Goal: Transaction & Acquisition: Purchase product/service

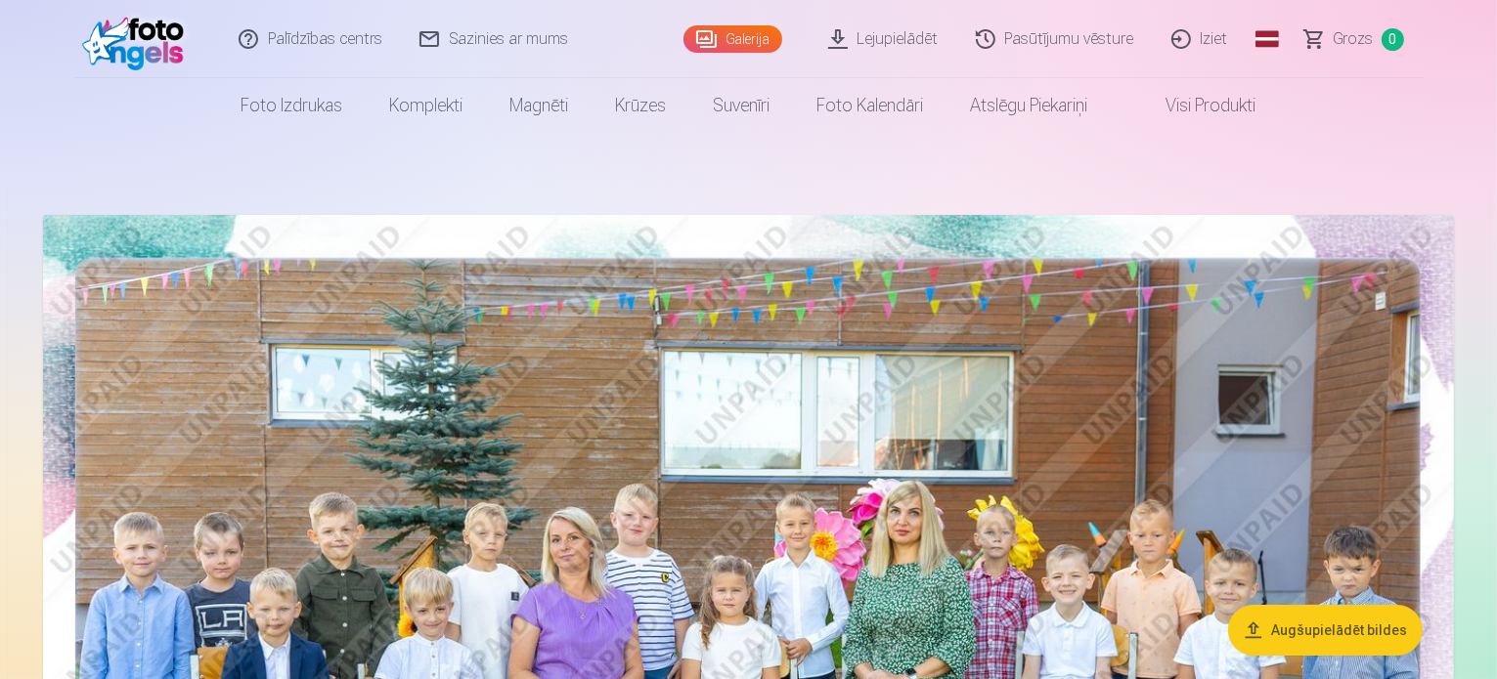
click at [798, 544] on img at bounding box center [748, 685] width 1411 height 941
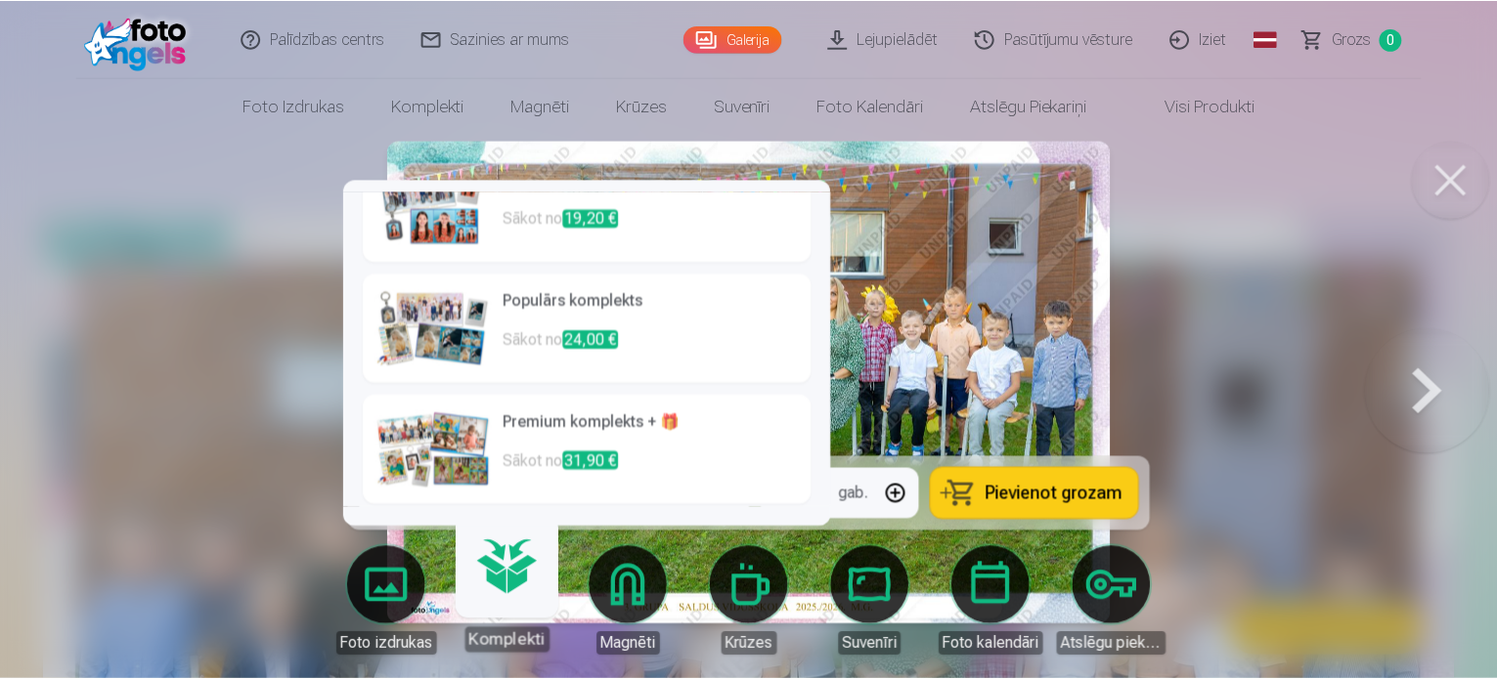
scroll to position [164, 0]
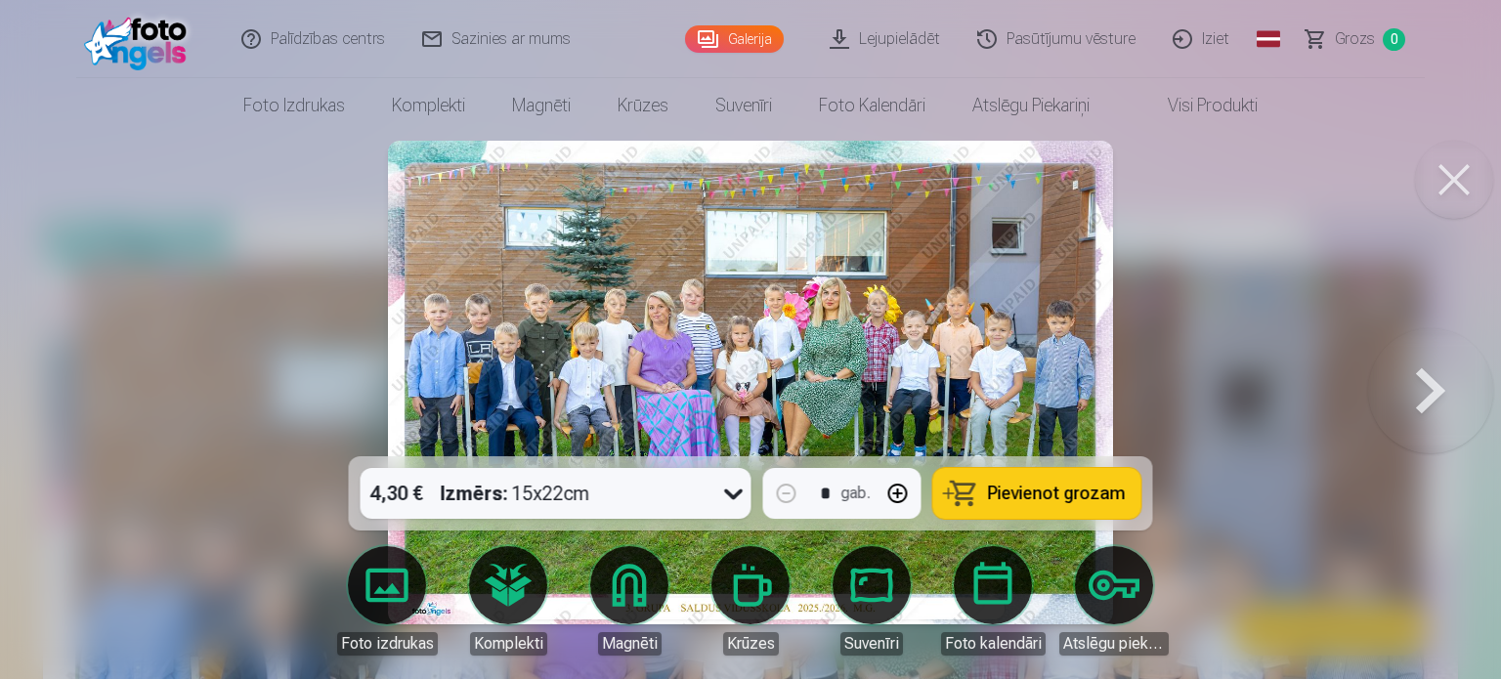
click at [1014, 495] on span "Pievienot grozam" at bounding box center [1057, 494] width 138 height 18
click at [1416, 386] on button at bounding box center [1431, 382] width 125 height 109
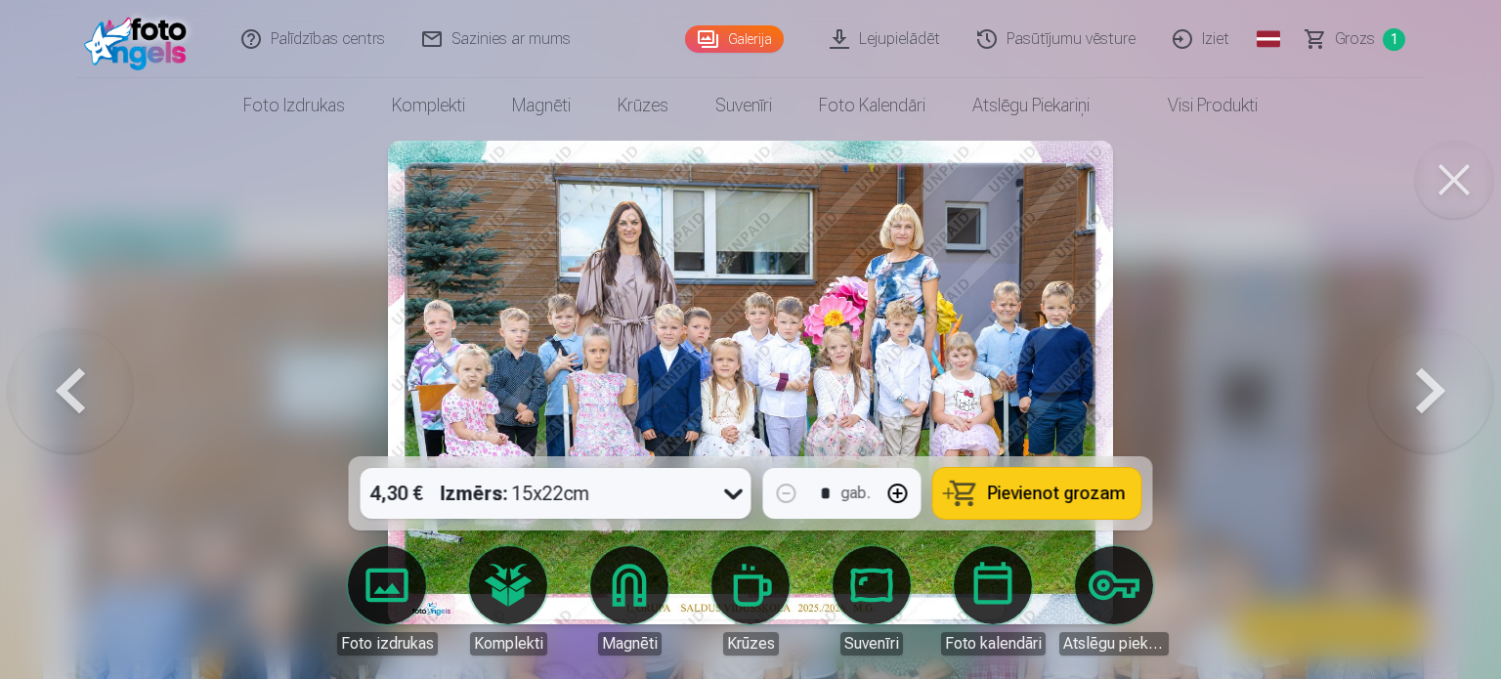
click at [1271, 336] on div at bounding box center [750, 339] width 1501 height 679
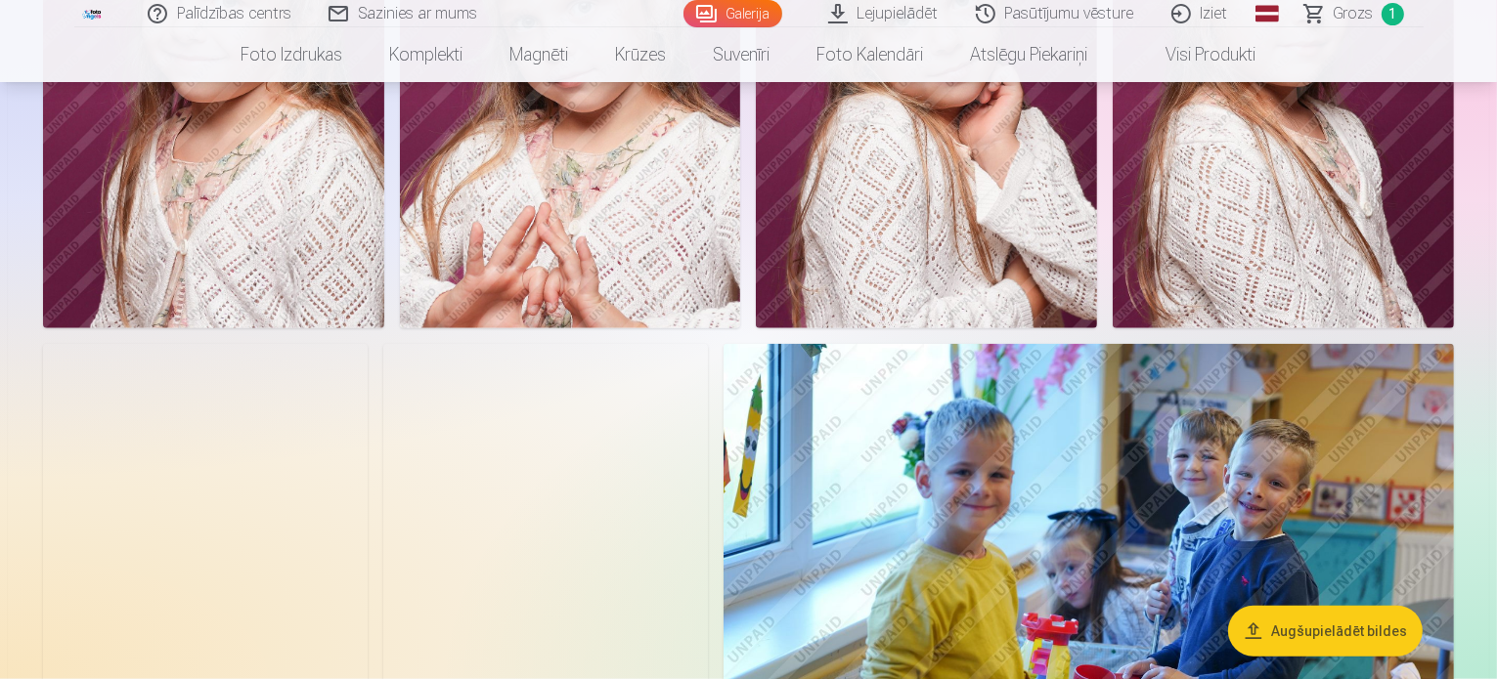
scroll to position [2053, 0]
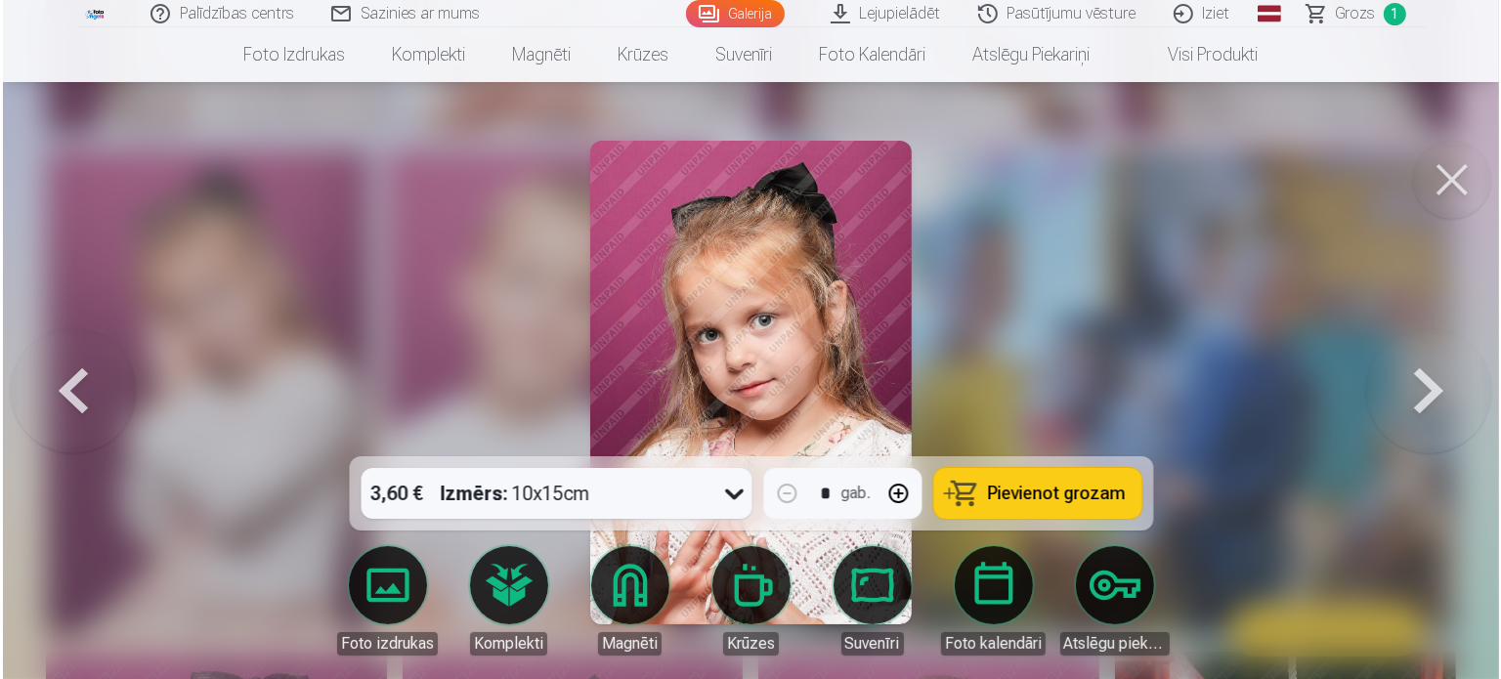
scroll to position [2057, 0]
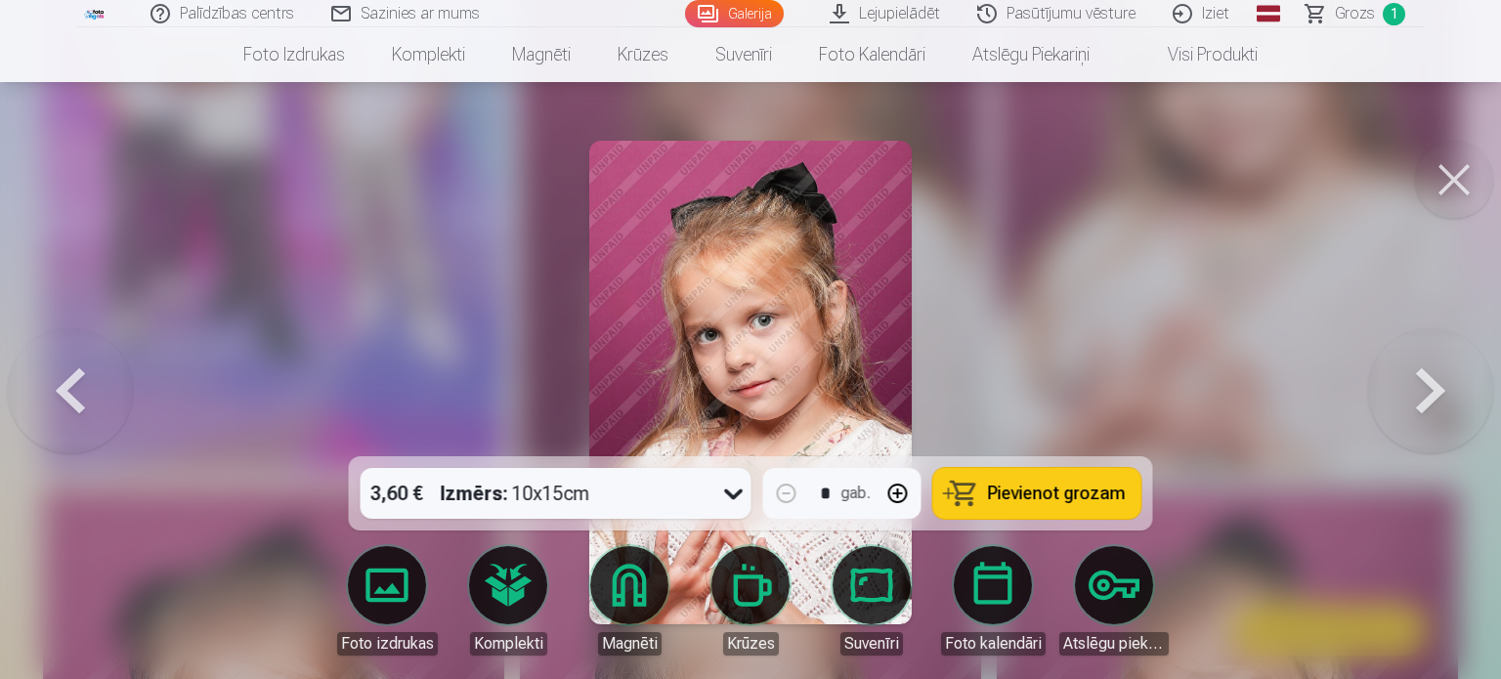
click at [1021, 337] on div at bounding box center [750, 339] width 1501 height 679
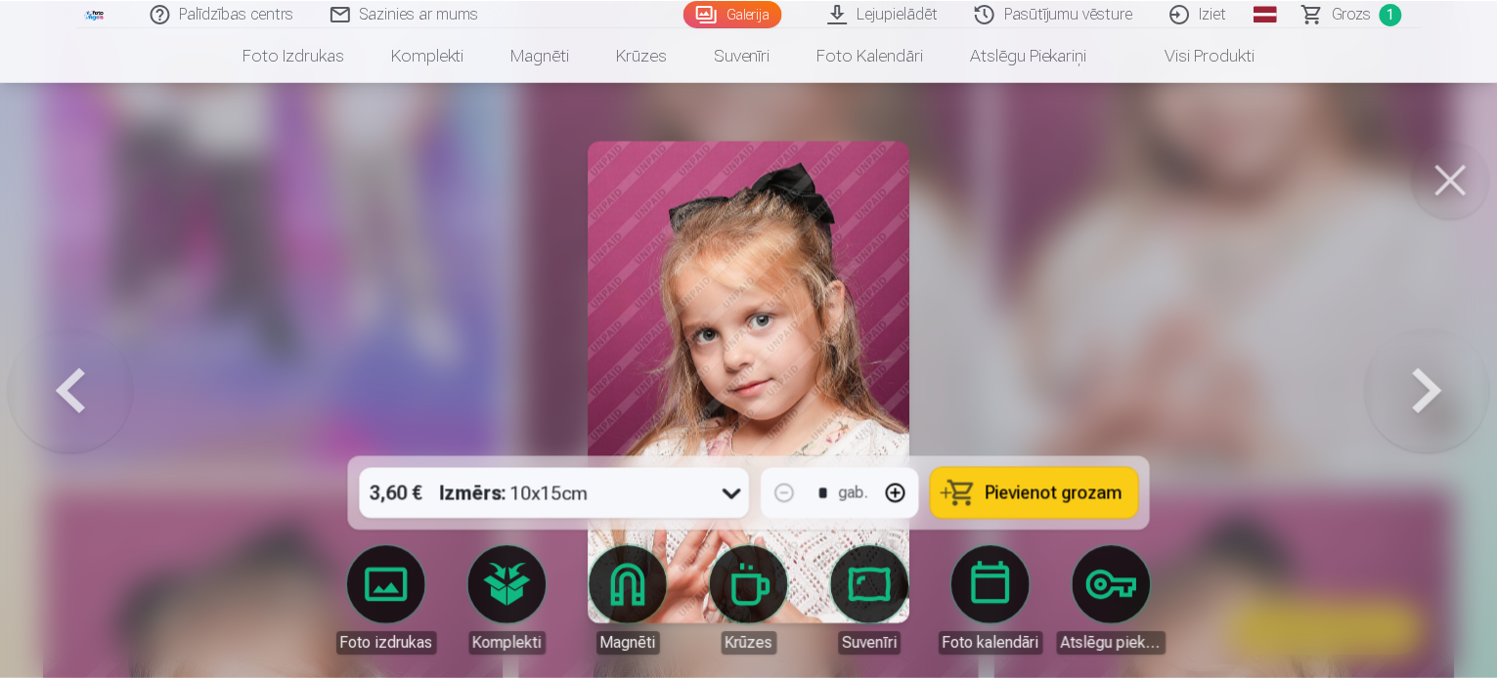
scroll to position [2053, 0]
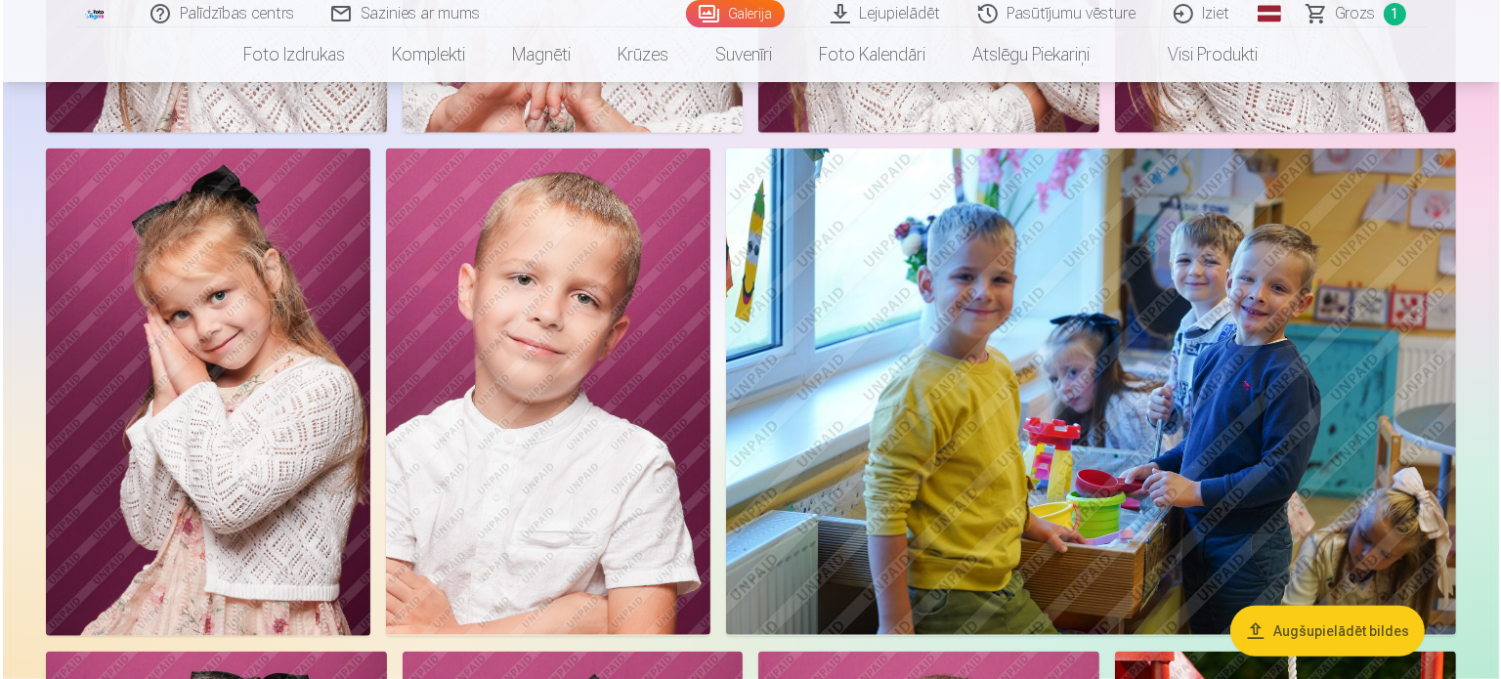
scroll to position [2057, 0]
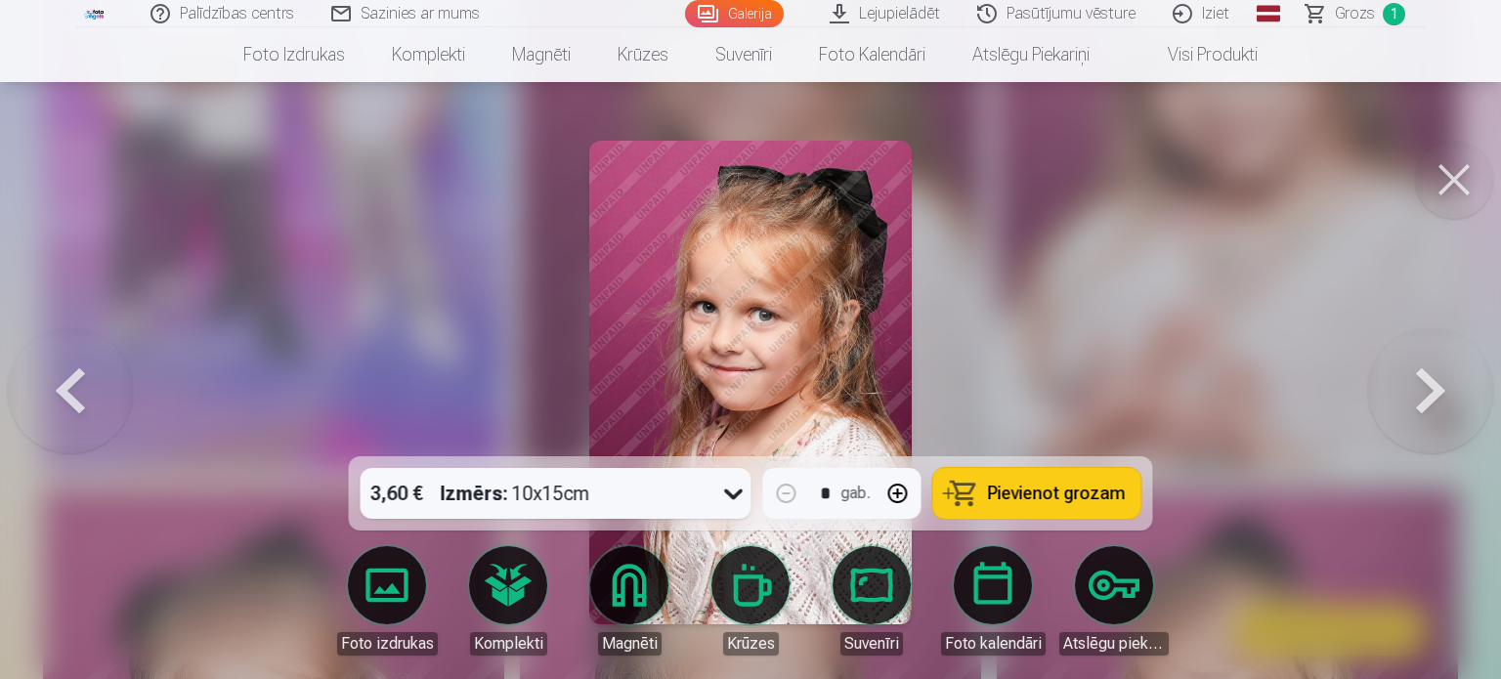
click at [1038, 341] on div at bounding box center [750, 339] width 1501 height 679
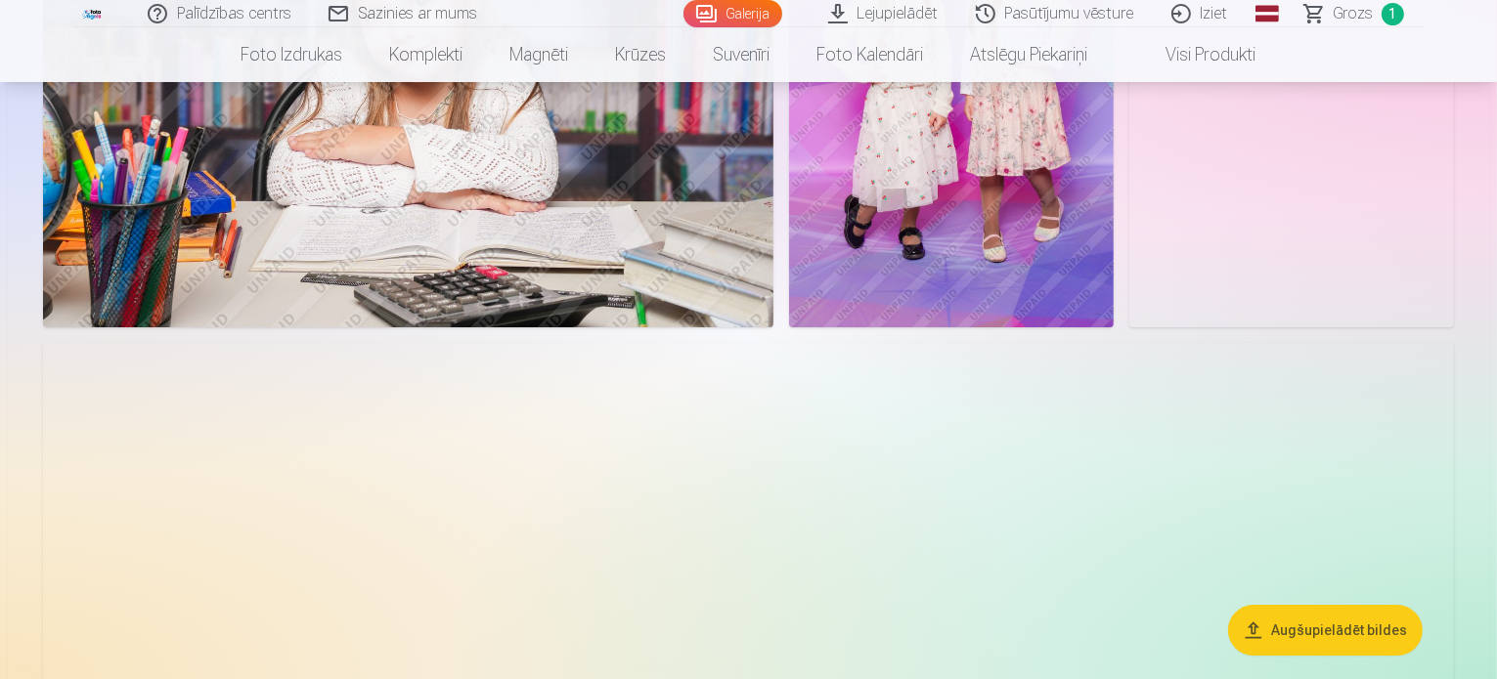
scroll to position [6550, 0]
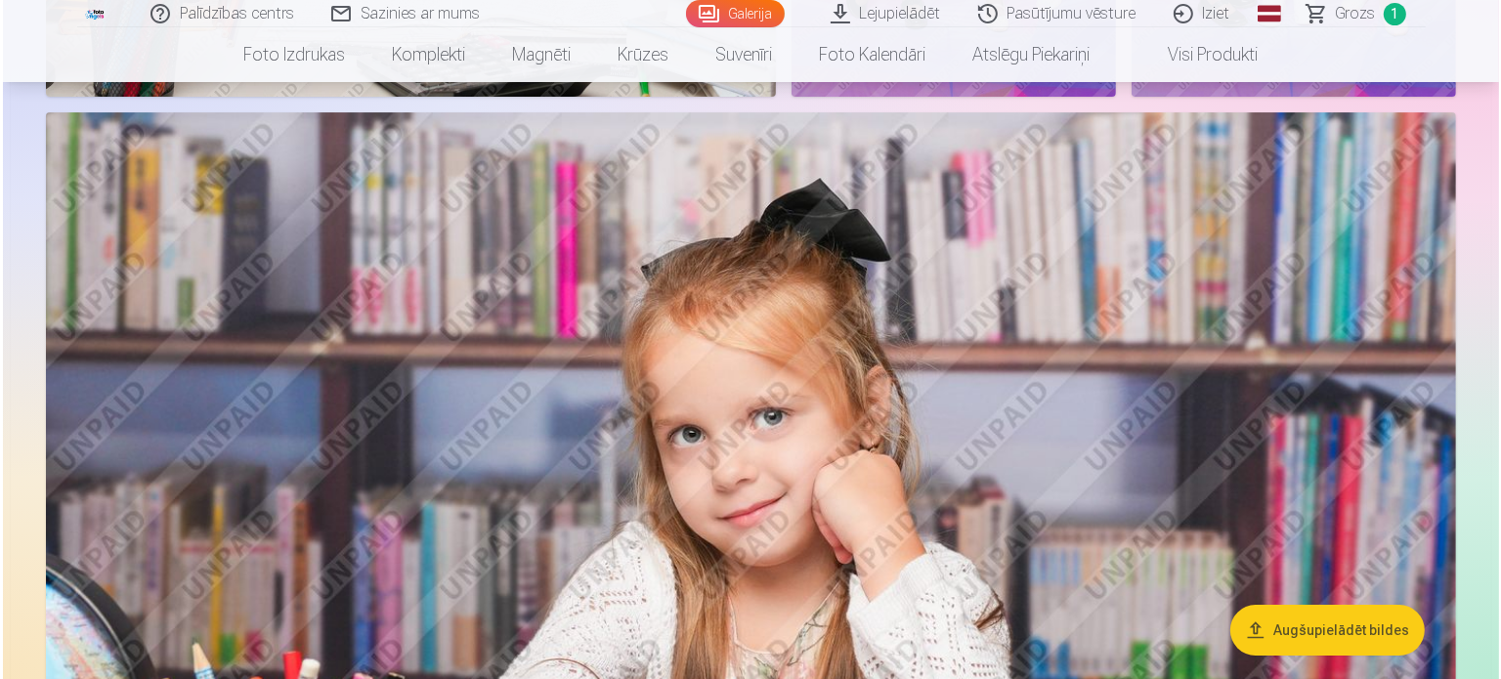
scroll to position [6765, 0]
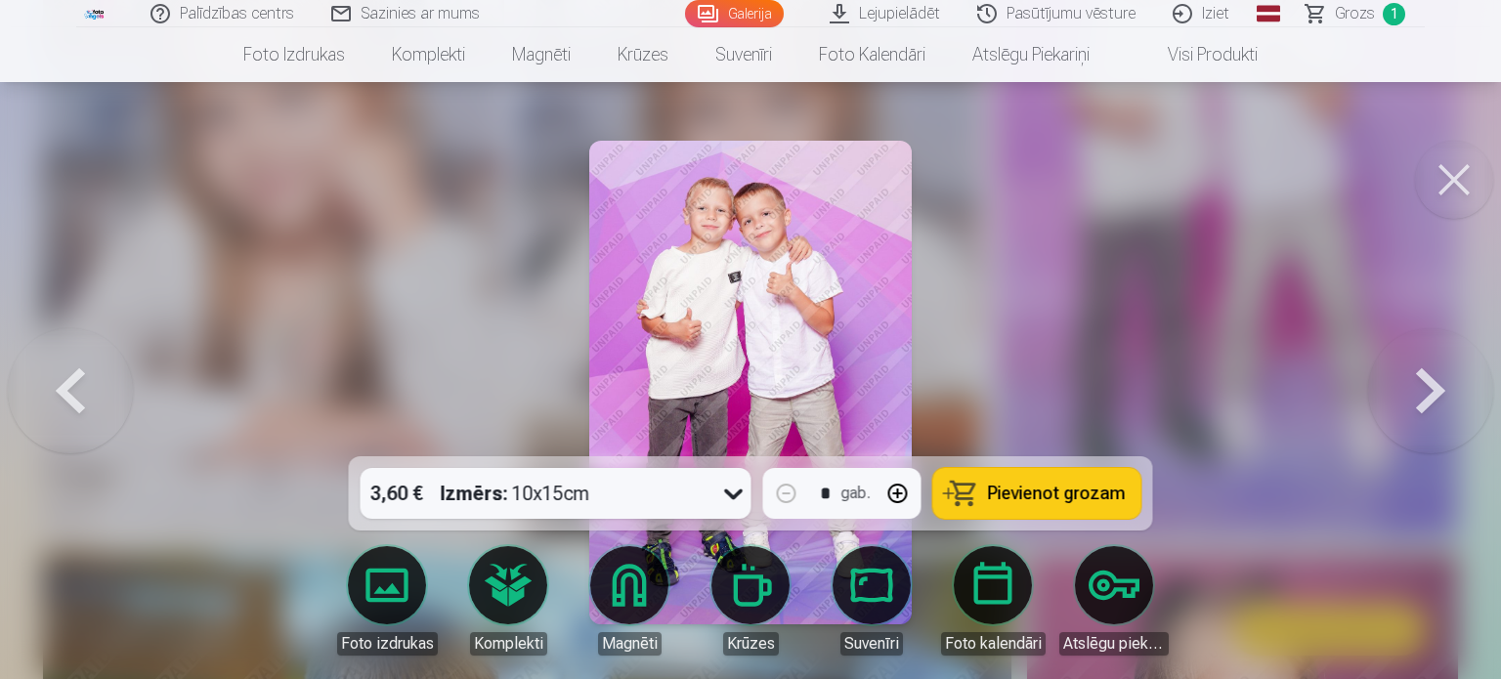
click at [635, 492] on div "3,60 € Izmērs : 10x15cm" at bounding box center [538, 493] width 354 height 51
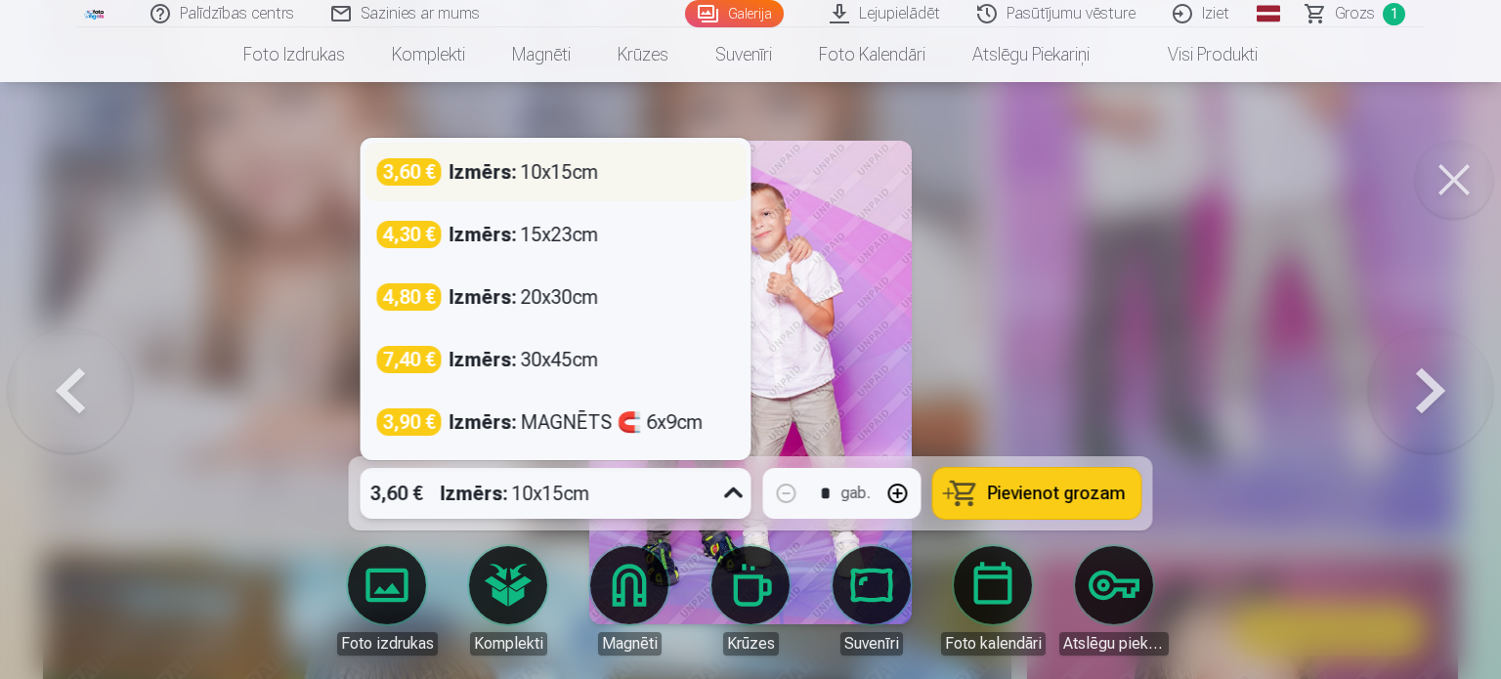
click at [562, 179] on div "Izmērs : 10x15cm" at bounding box center [525, 171] width 150 height 27
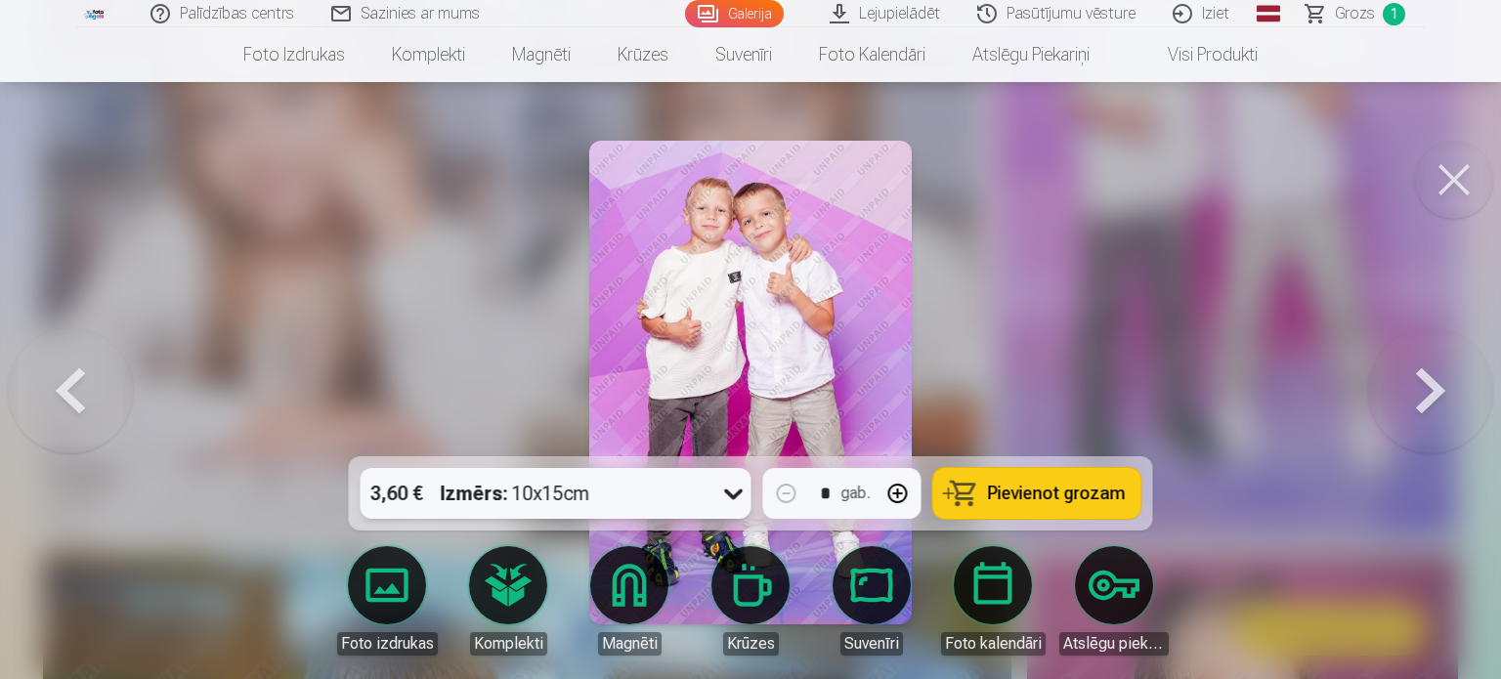
click at [1019, 495] on span "Pievienot grozam" at bounding box center [1057, 494] width 138 height 18
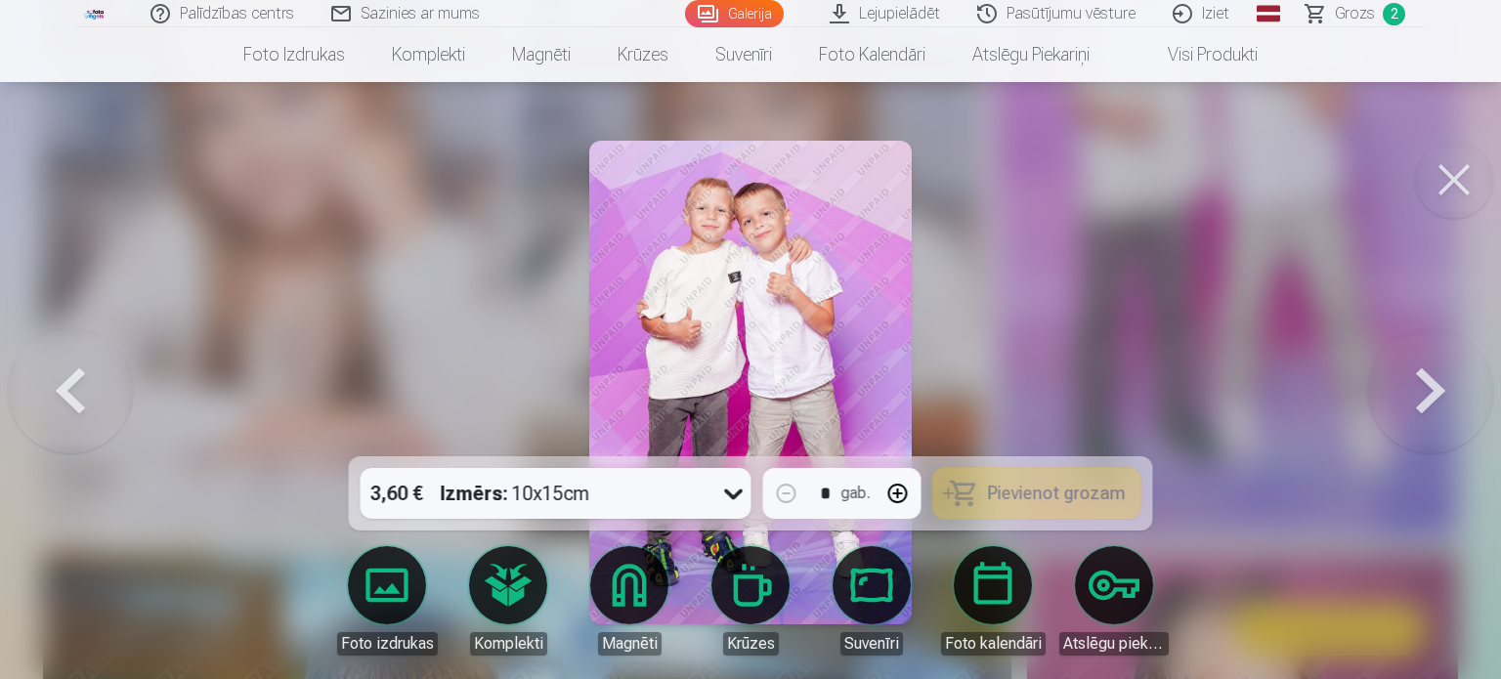
click at [1411, 408] on button at bounding box center [1431, 382] width 125 height 109
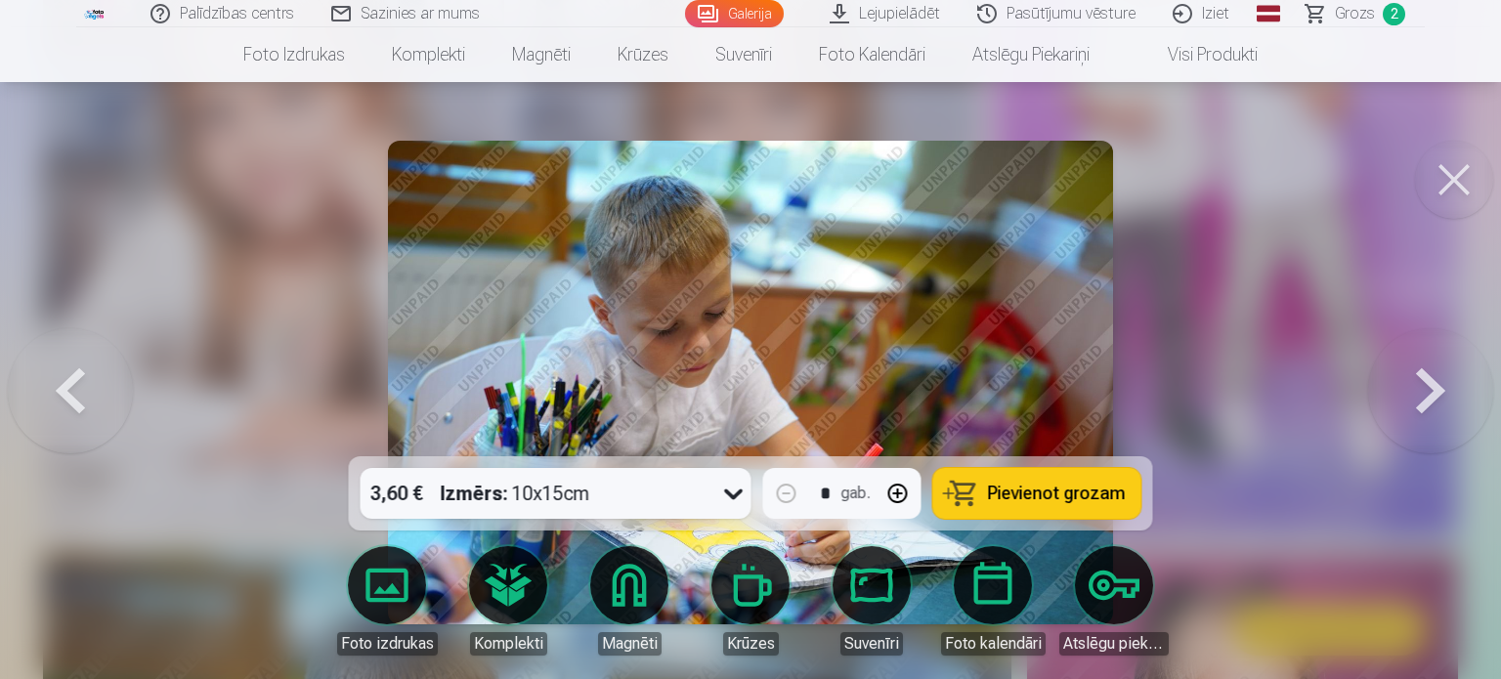
click at [1411, 408] on button at bounding box center [1431, 382] width 125 height 109
click at [809, 285] on img at bounding box center [751, 383] width 726 height 484
click at [1447, 184] on button at bounding box center [1454, 180] width 78 height 78
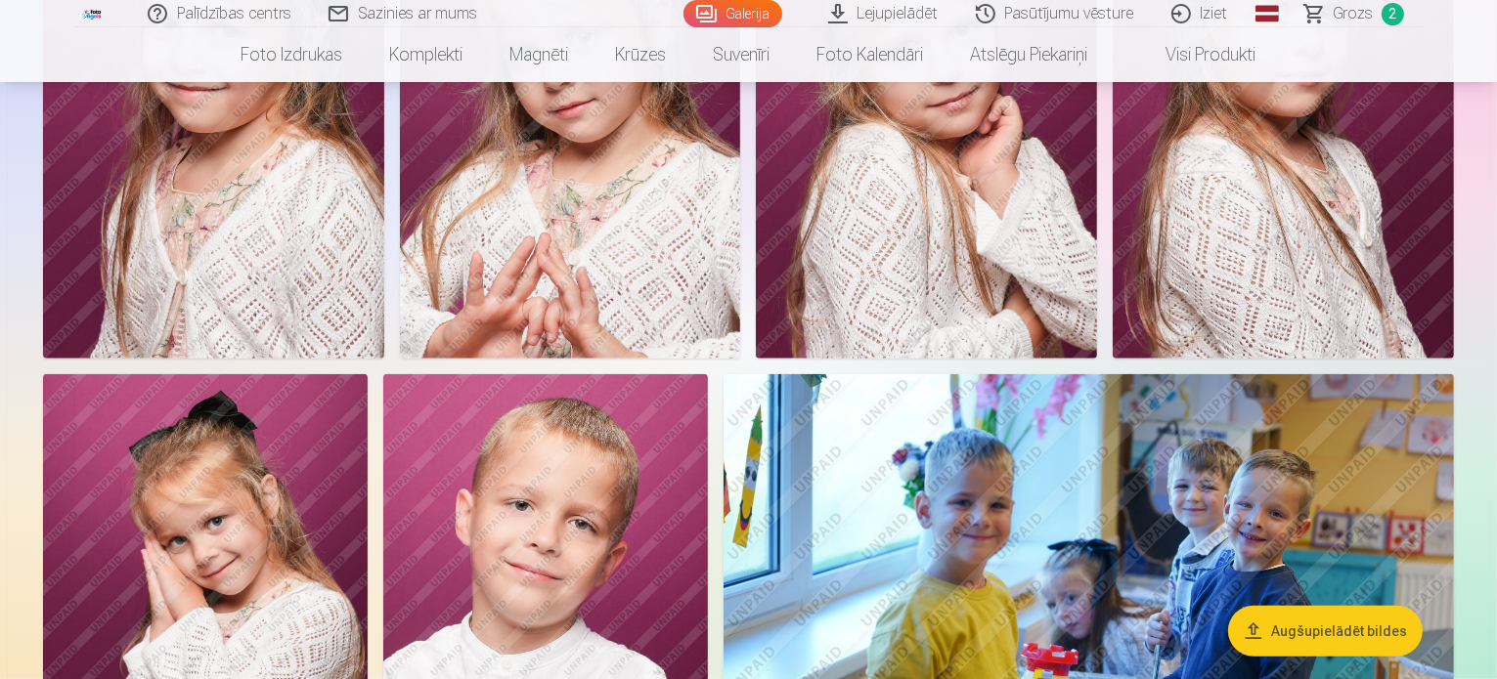
scroll to position [1857, 0]
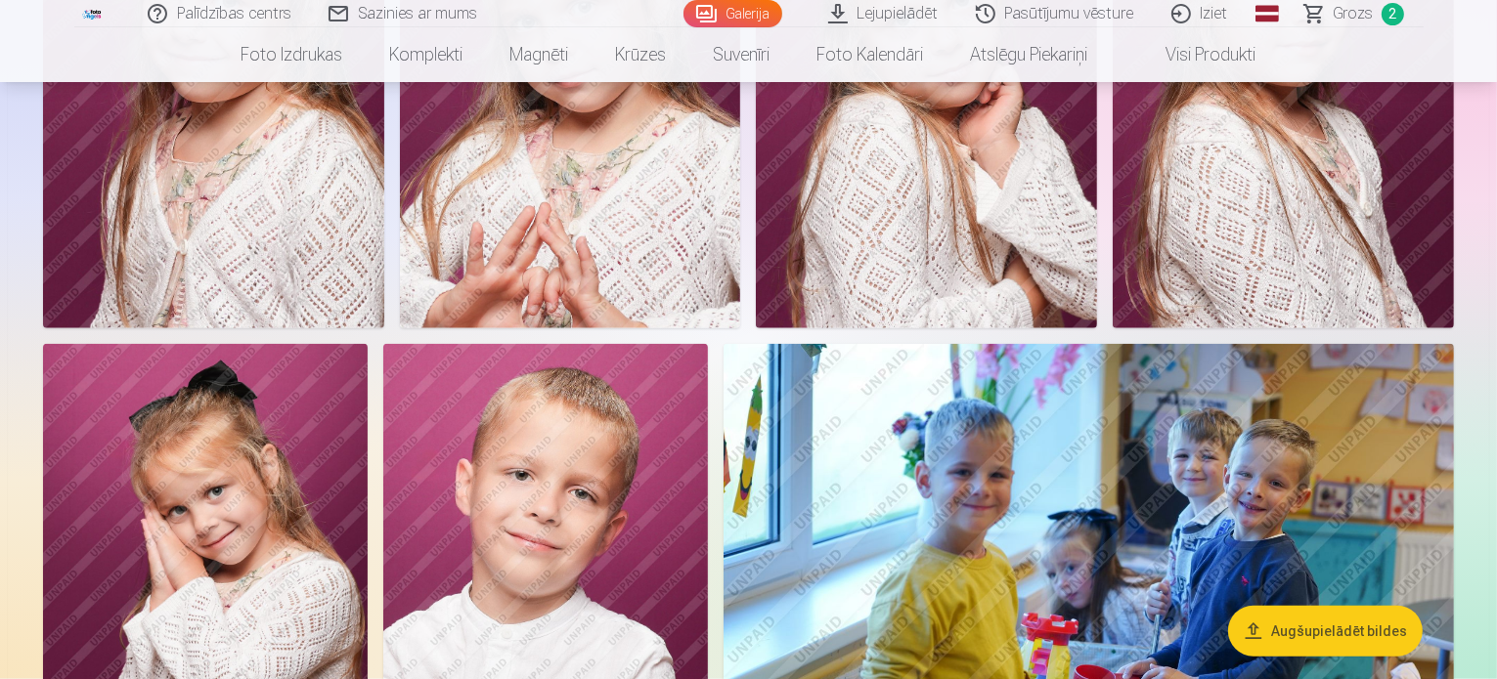
click at [384, 328] on img at bounding box center [213, 72] width 341 height 511
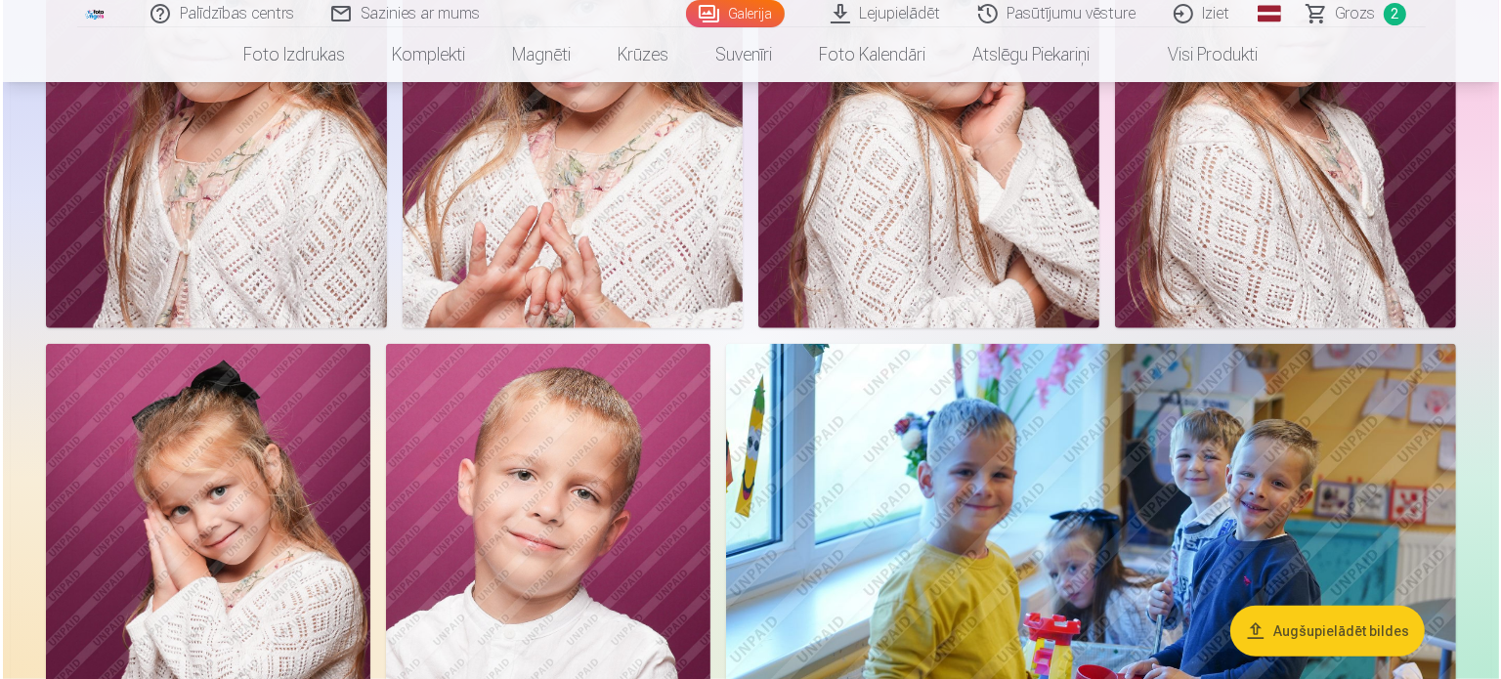
scroll to position [1861, 0]
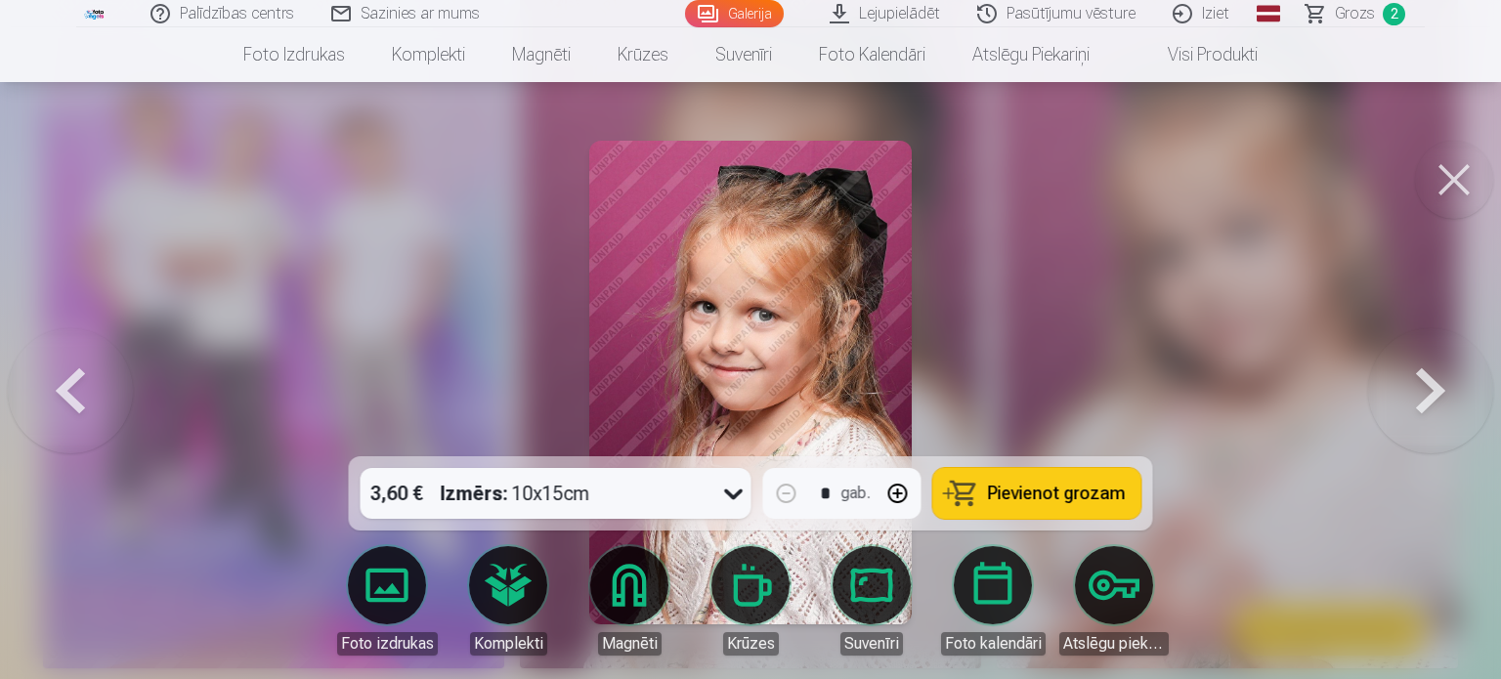
click at [728, 490] on icon at bounding box center [733, 493] width 31 height 31
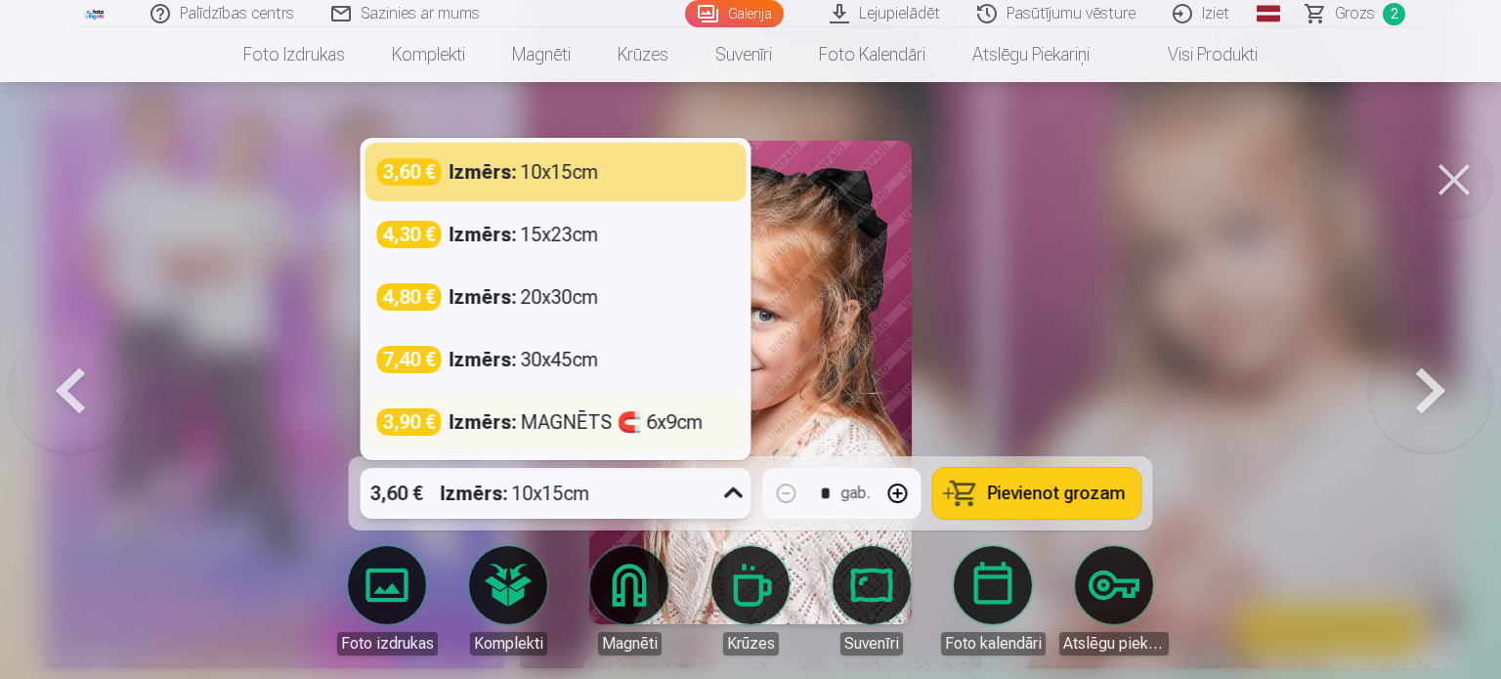
click at [575, 417] on div "Izmērs : MAGNĒTS 🧲 6x9cm" at bounding box center [577, 422] width 254 height 27
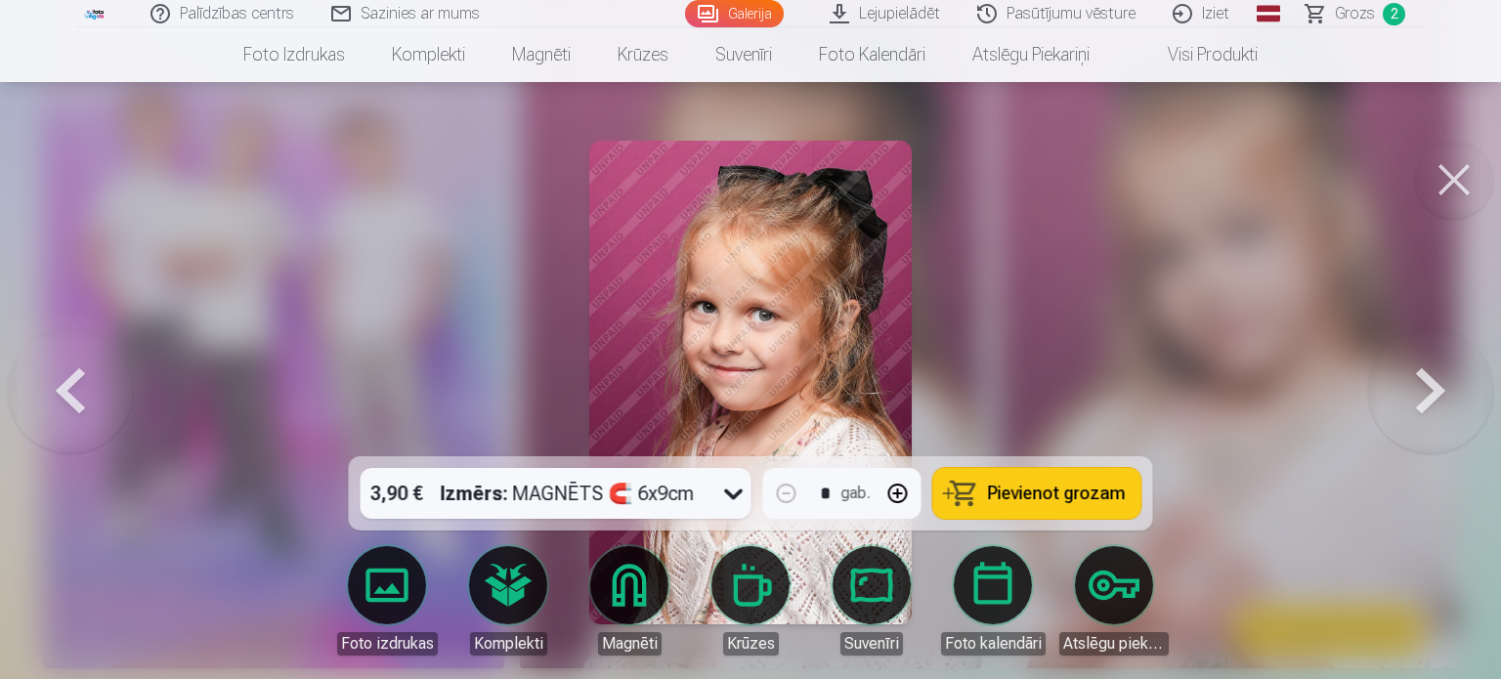
click at [1028, 485] on span "Pievienot grozam" at bounding box center [1057, 494] width 138 height 18
click at [1451, 177] on button at bounding box center [1454, 180] width 78 height 78
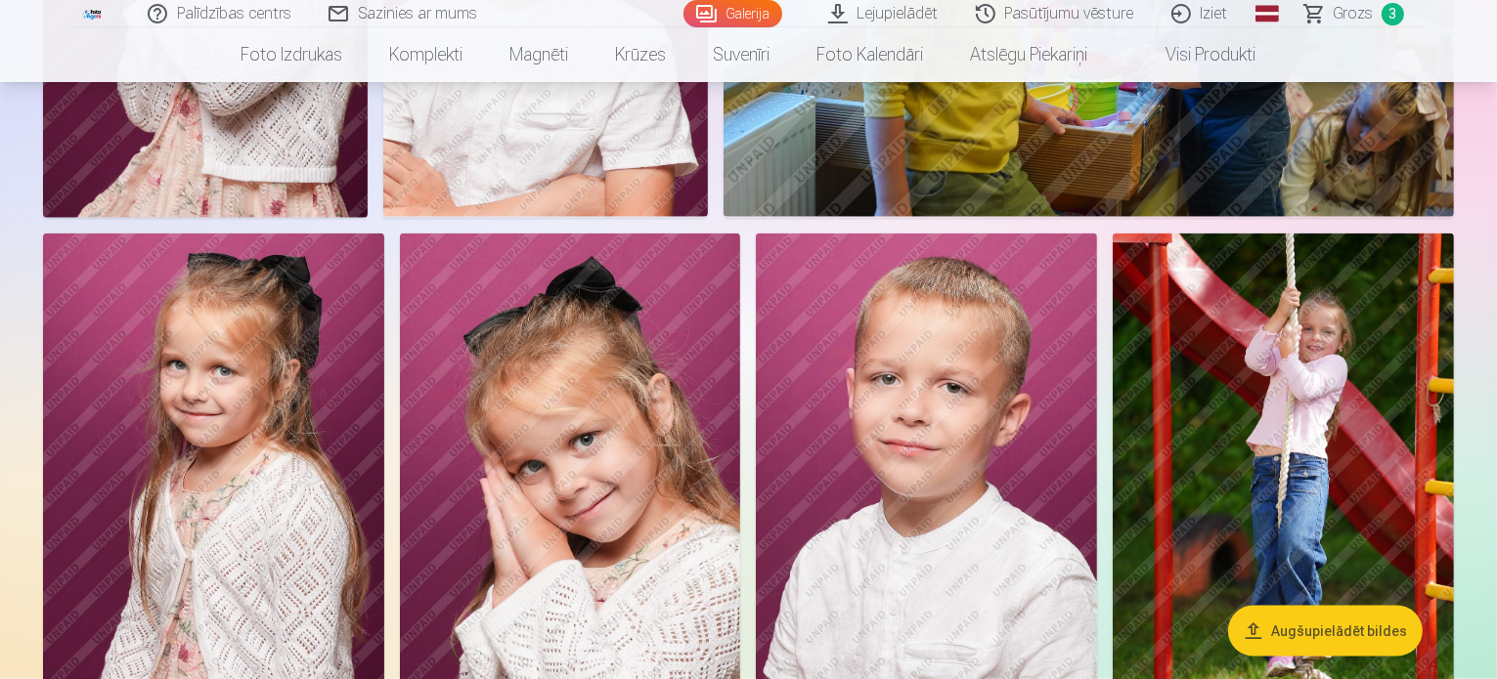
scroll to position [2444, 0]
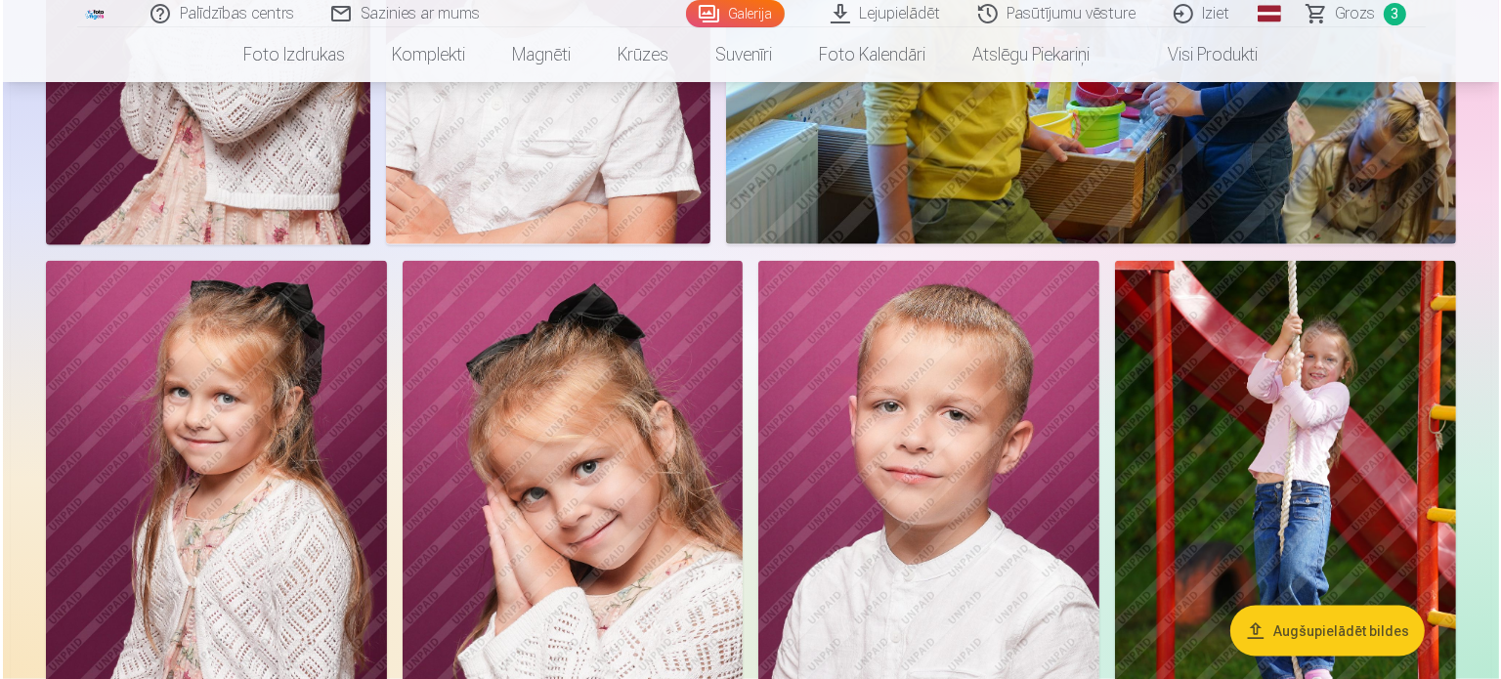
scroll to position [2448, 0]
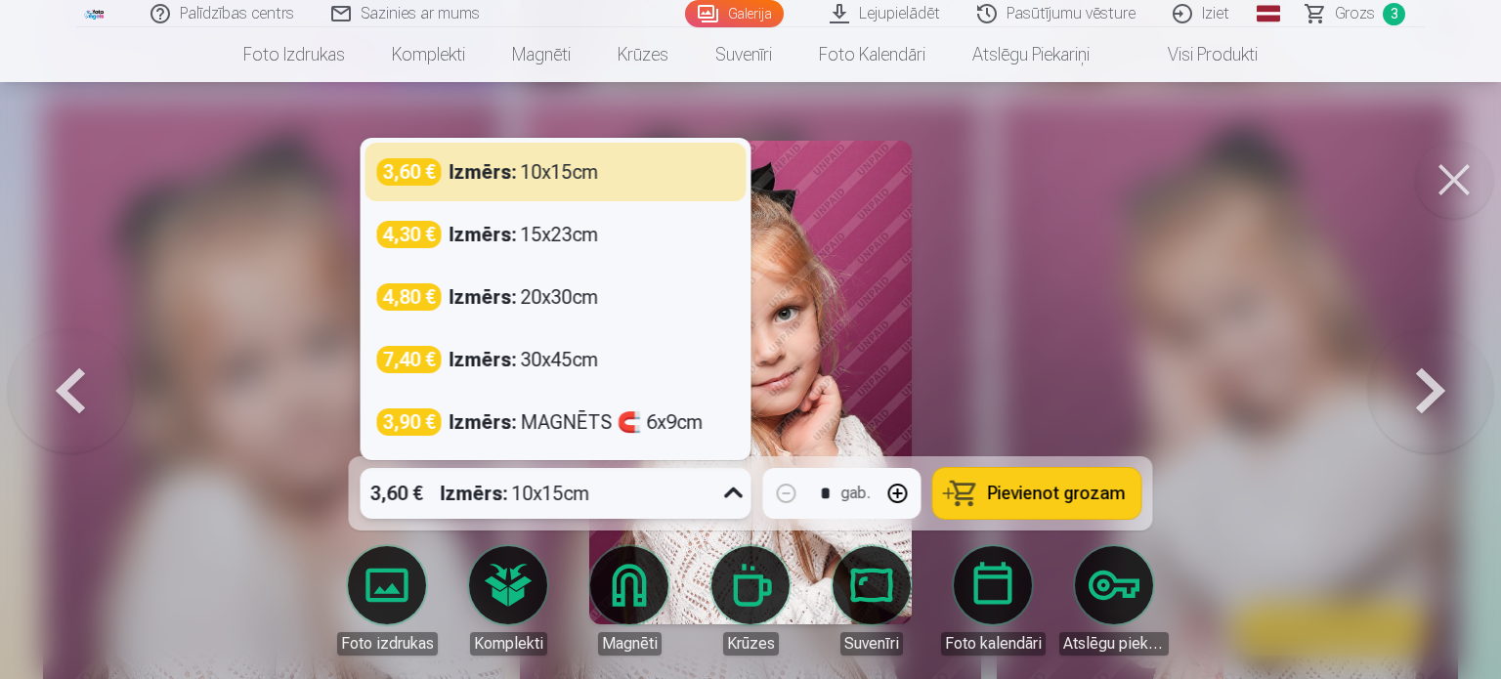
click at [730, 504] on icon at bounding box center [733, 493] width 31 height 31
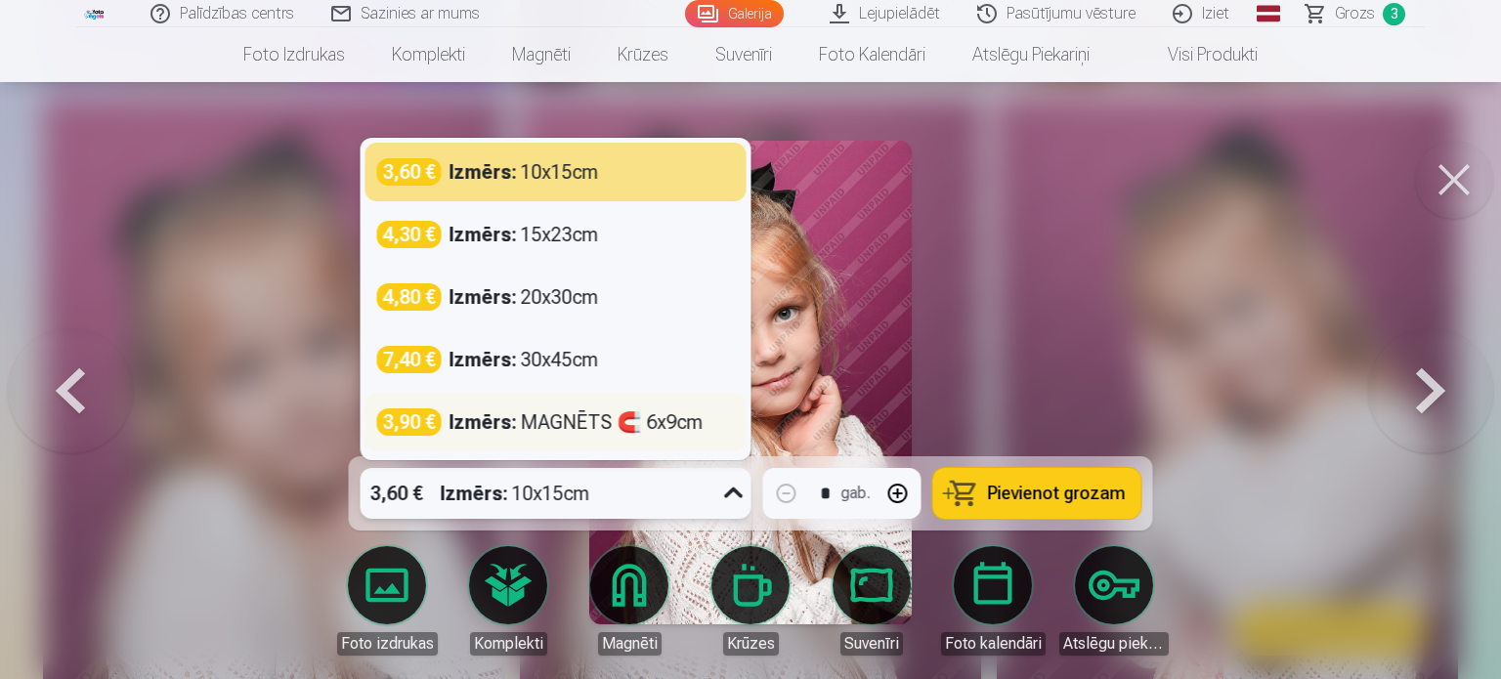
click at [499, 430] on strong "Izmērs :" at bounding box center [483, 422] width 67 height 27
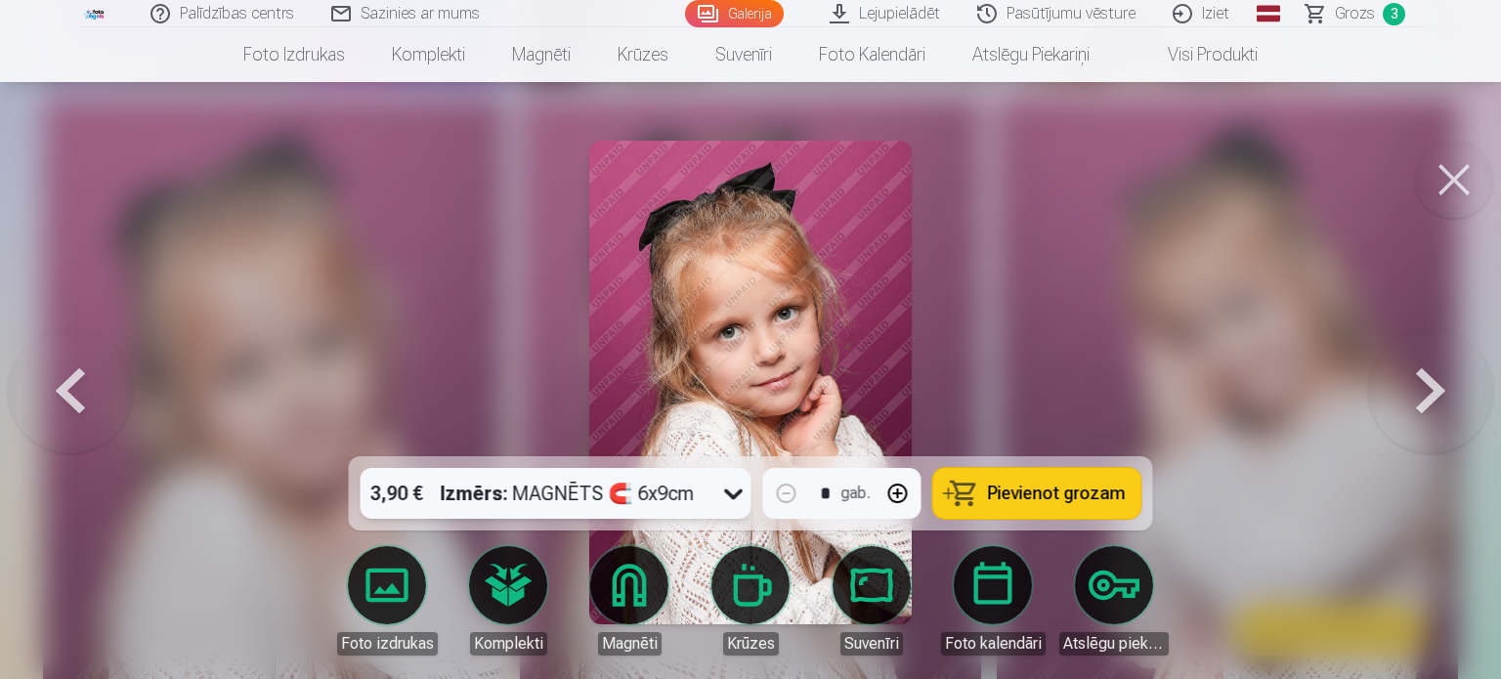
click at [1036, 478] on button "Pievienot grozam" at bounding box center [1038, 493] width 208 height 51
click at [1465, 186] on button at bounding box center [1454, 180] width 78 height 78
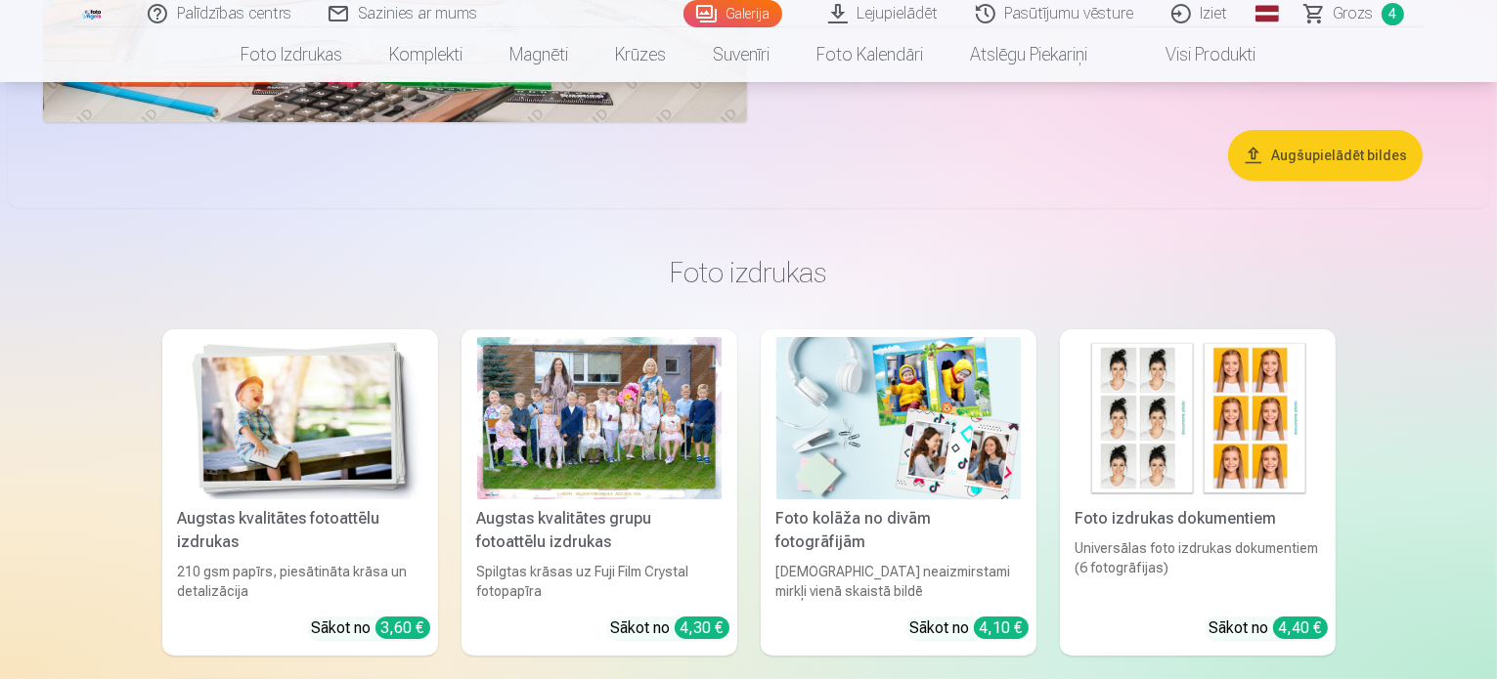
scroll to position [14761, 0]
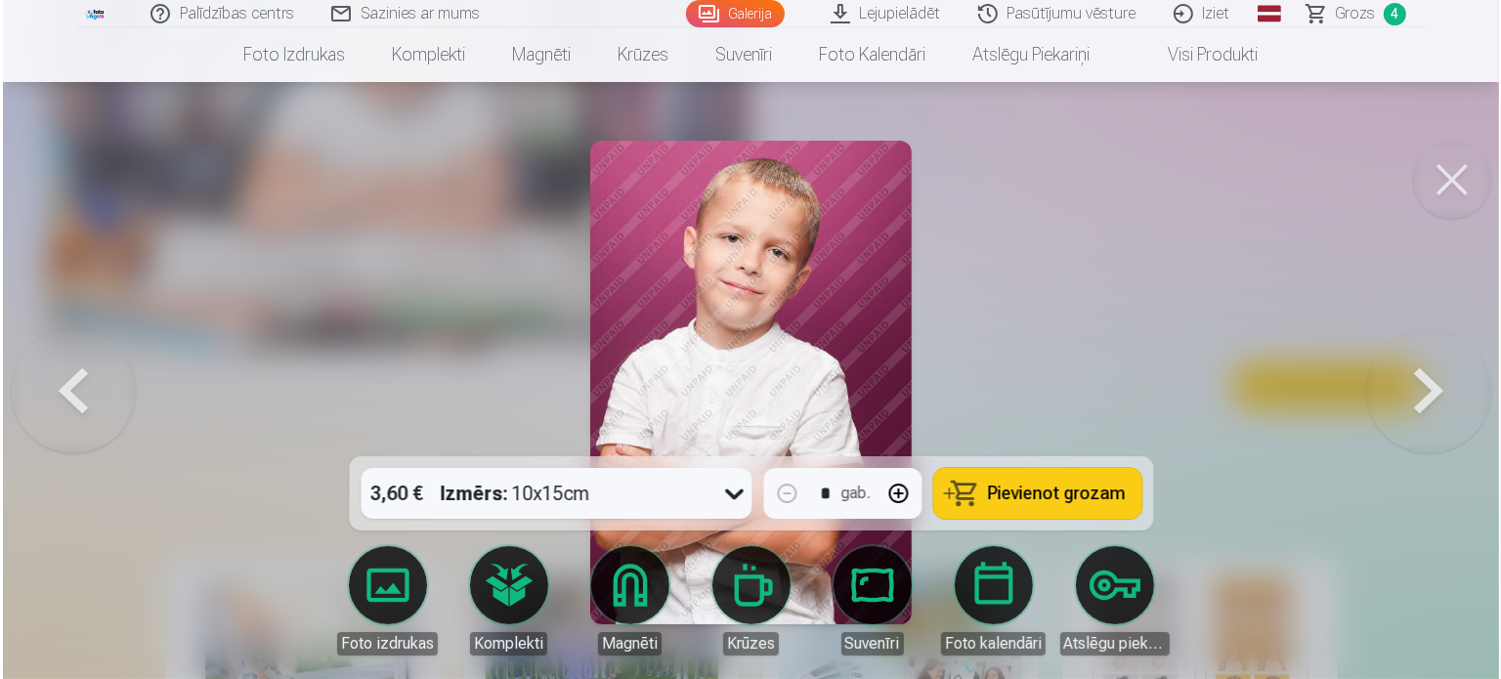
scroll to position [14807, 0]
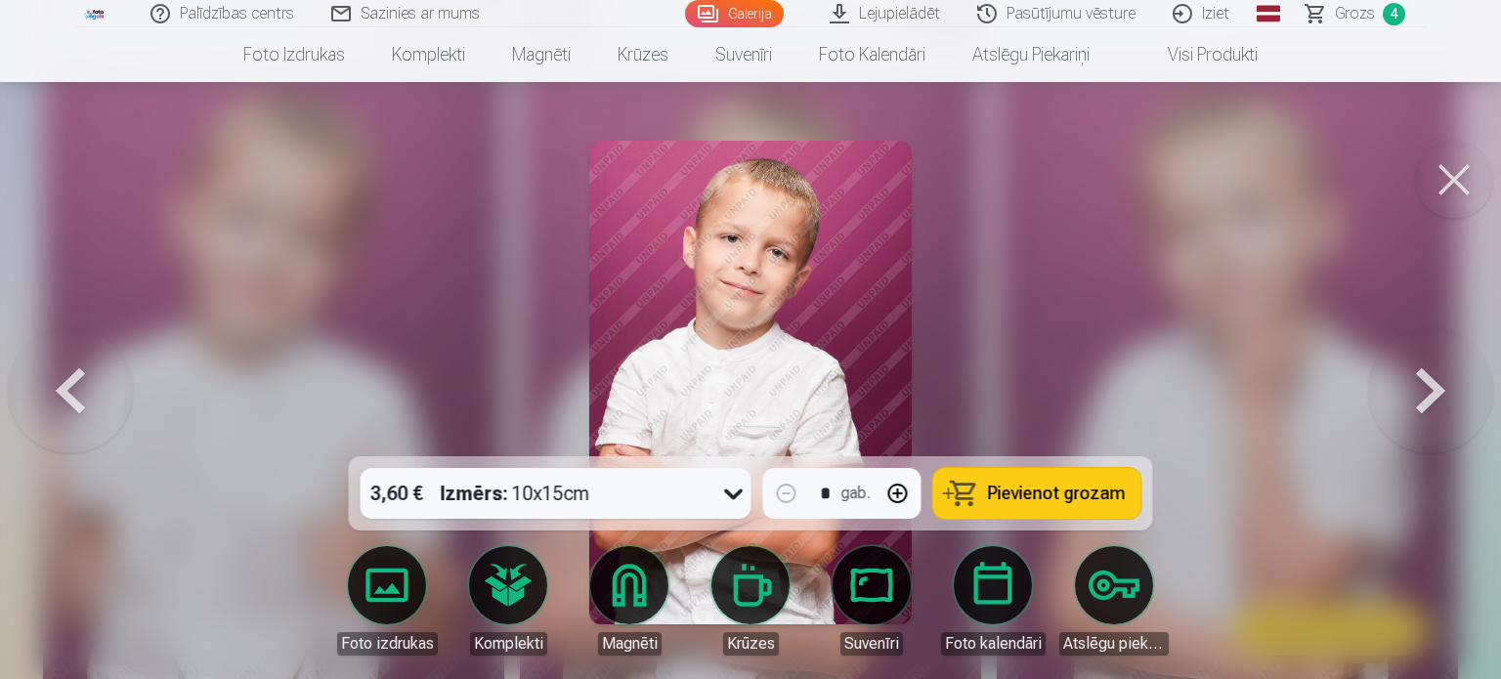
click at [600, 513] on div "3,60 € Izmērs : 10x15cm" at bounding box center [538, 493] width 354 height 51
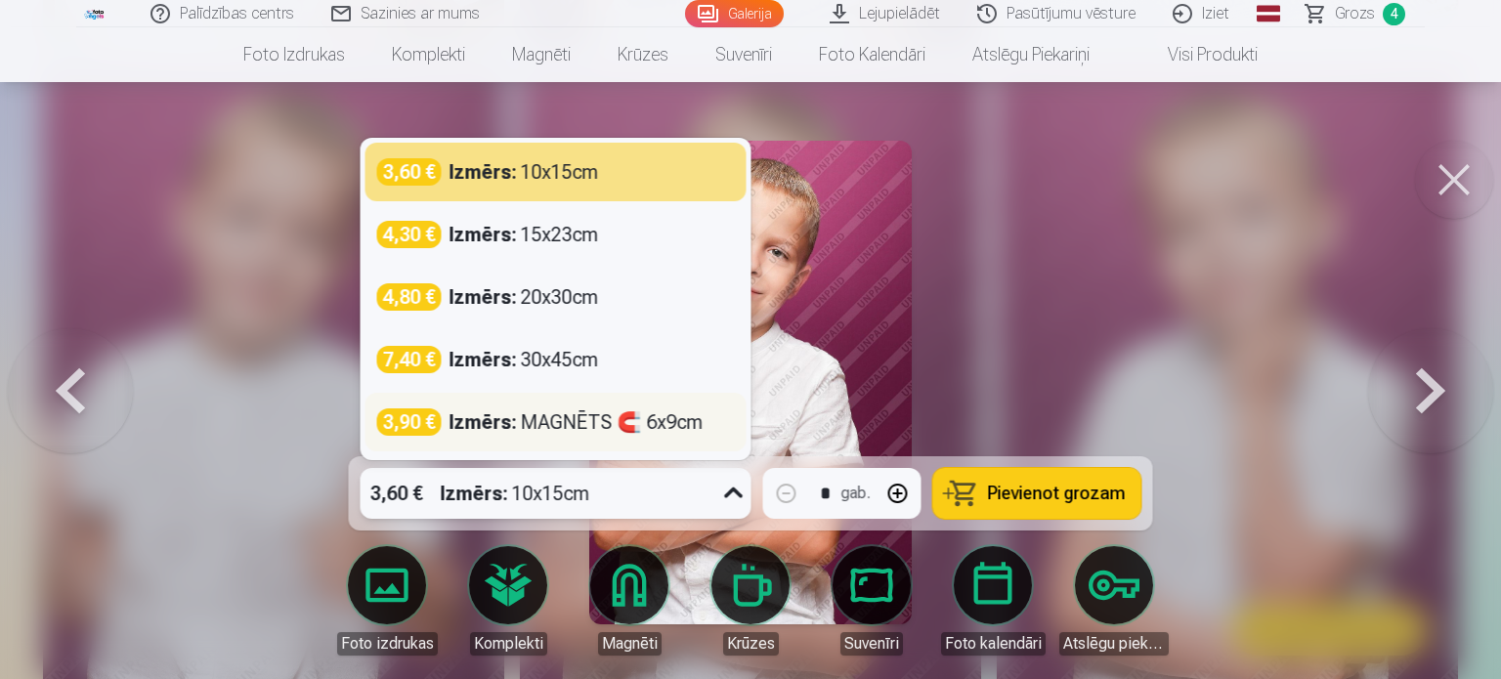
click at [516, 423] on strong "Izmērs :" at bounding box center [483, 422] width 67 height 27
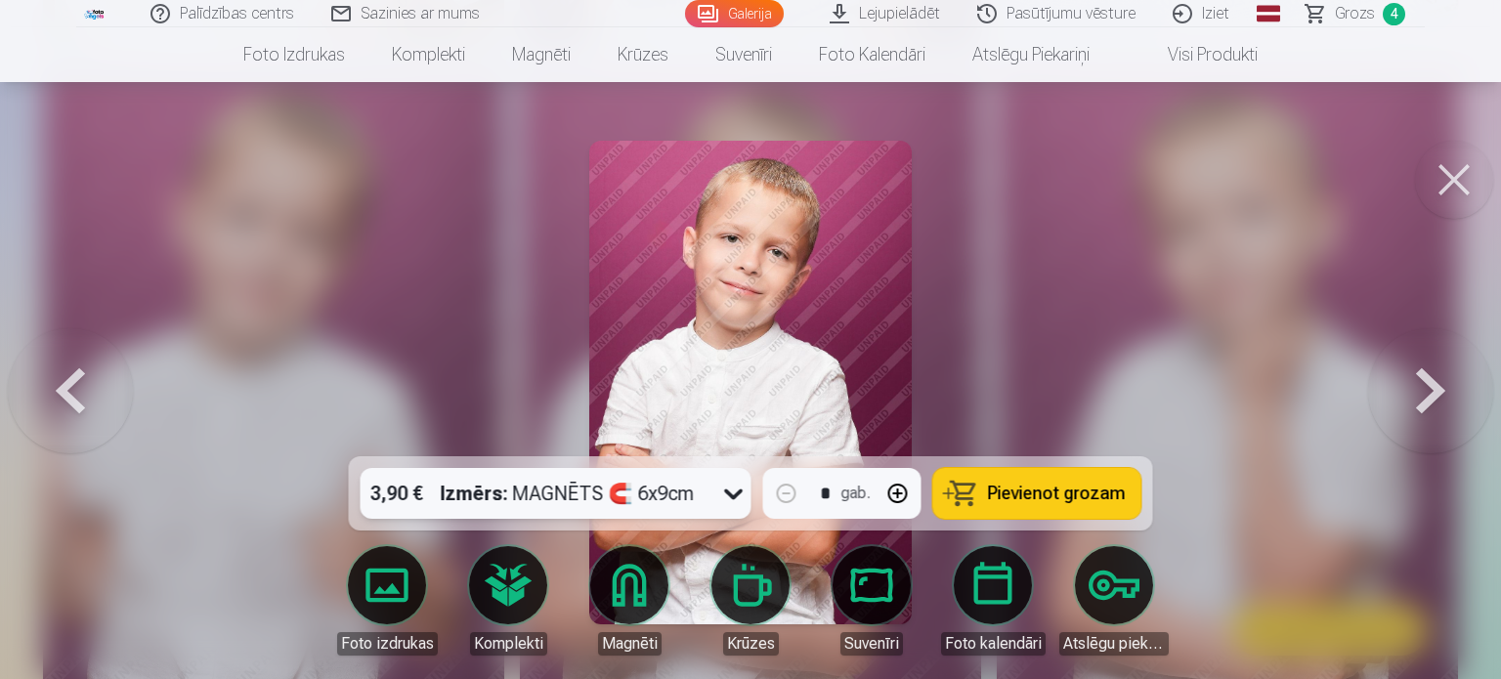
click at [1040, 496] on span "Pievienot grozam" at bounding box center [1057, 494] width 138 height 18
click at [1460, 183] on button at bounding box center [1454, 180] width 78 height 78
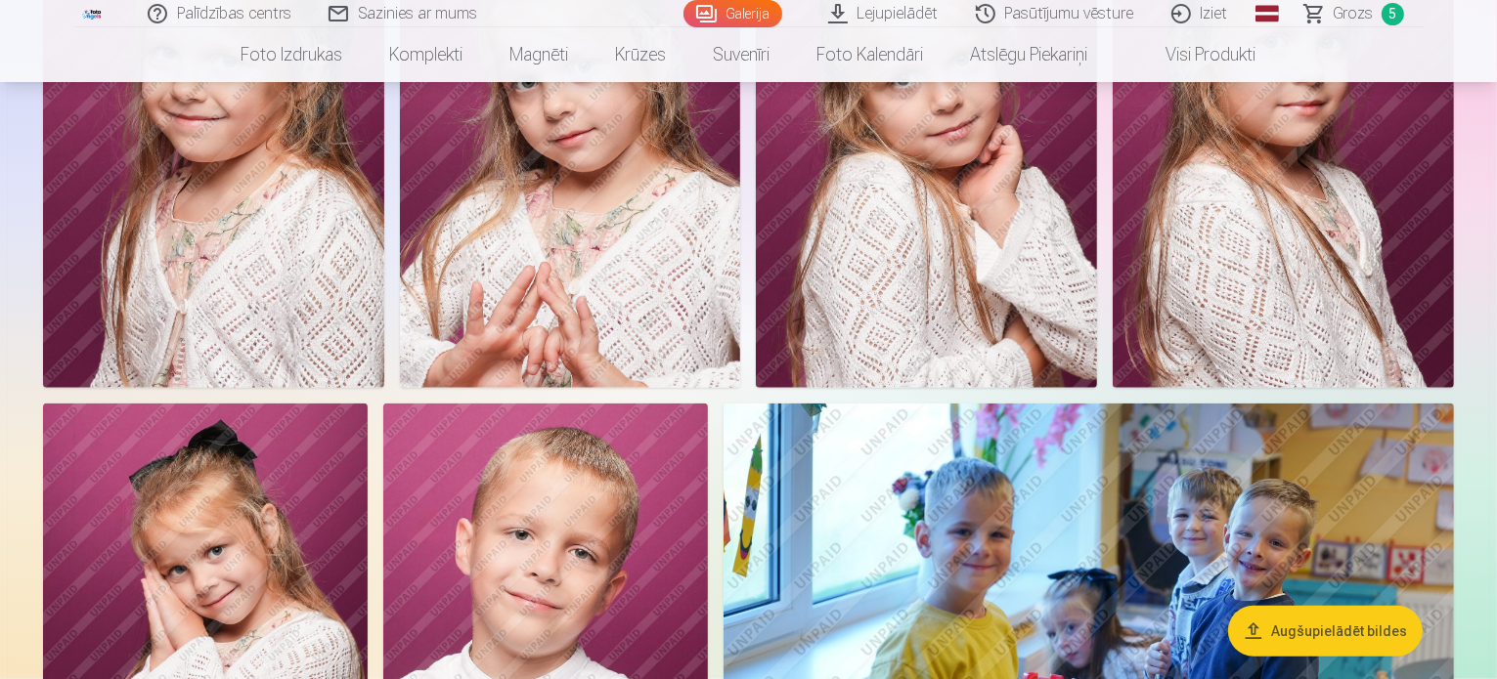
scroll to position [1740, 0]
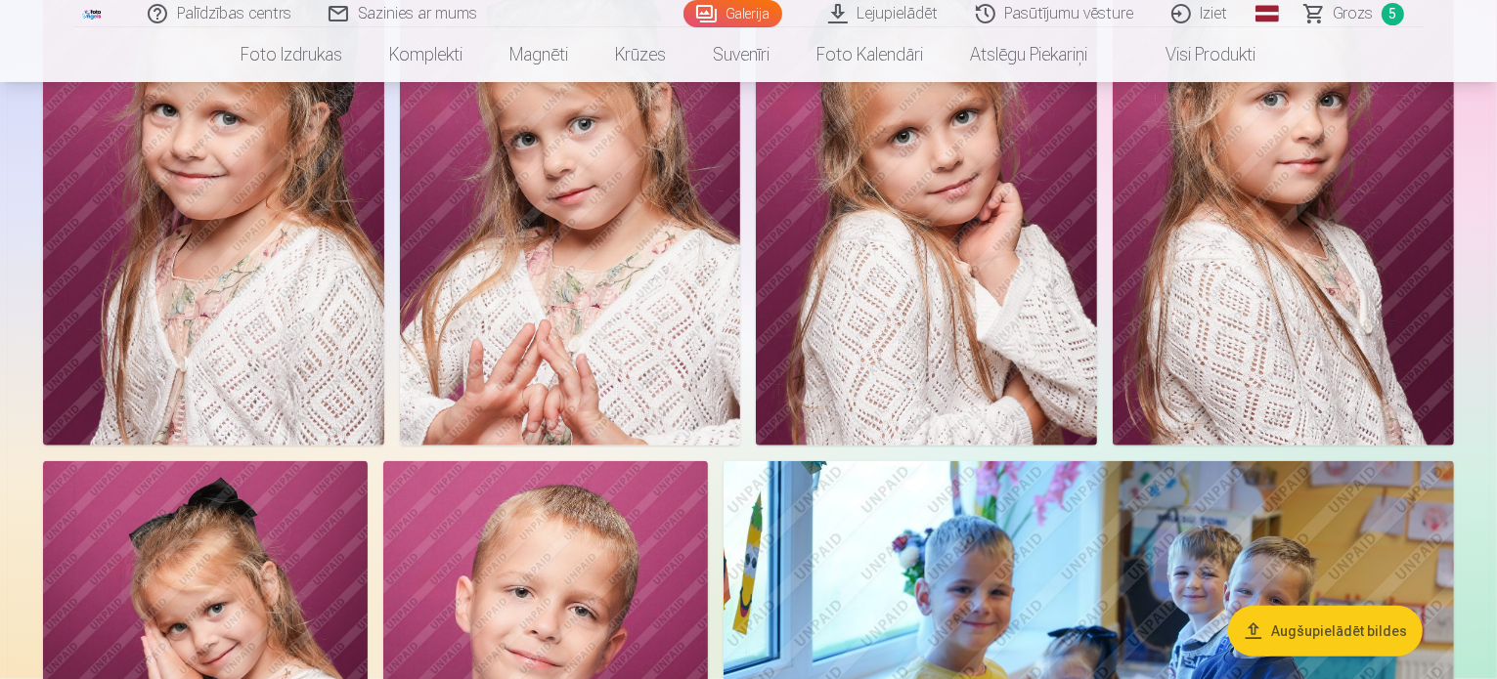
click at [1344, 7] on span "Grozs" at bounding box center [1353, 13] width 40 height 23
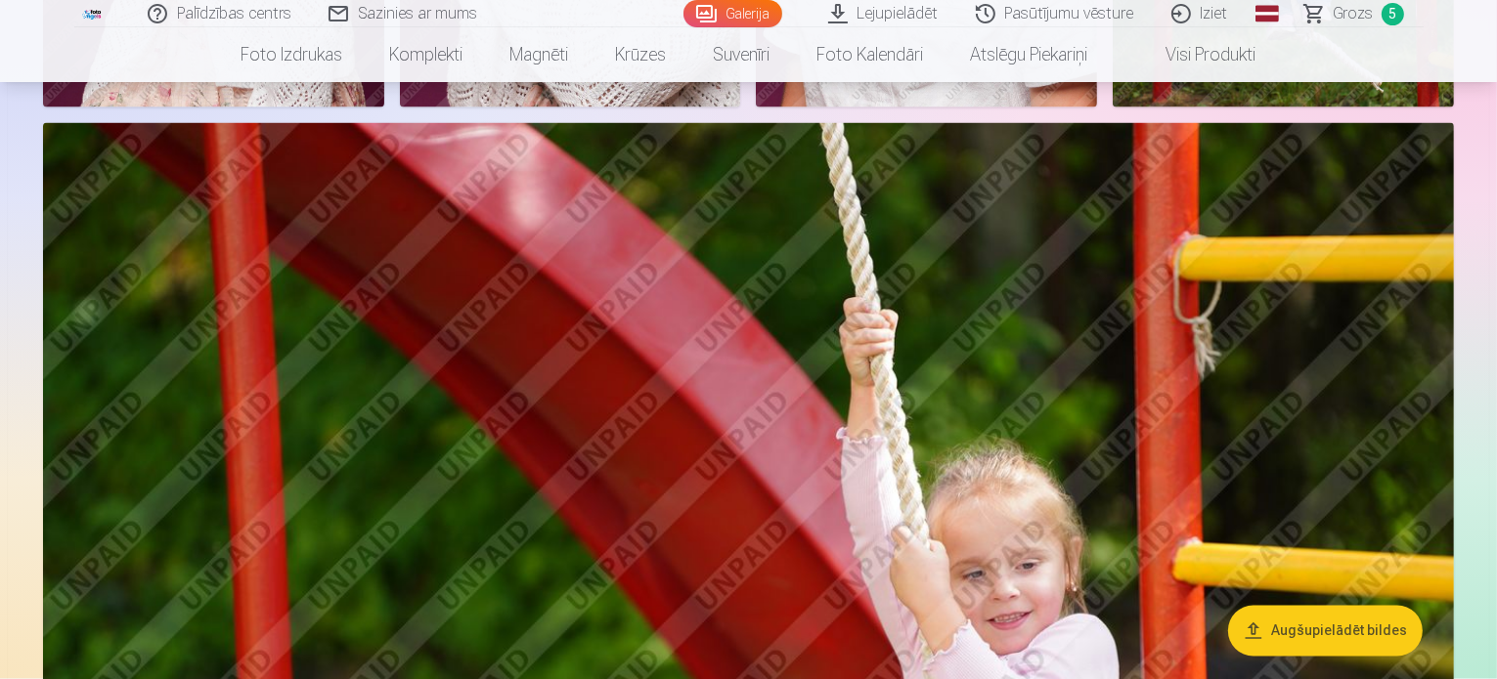
scroll to position [3206, 0]
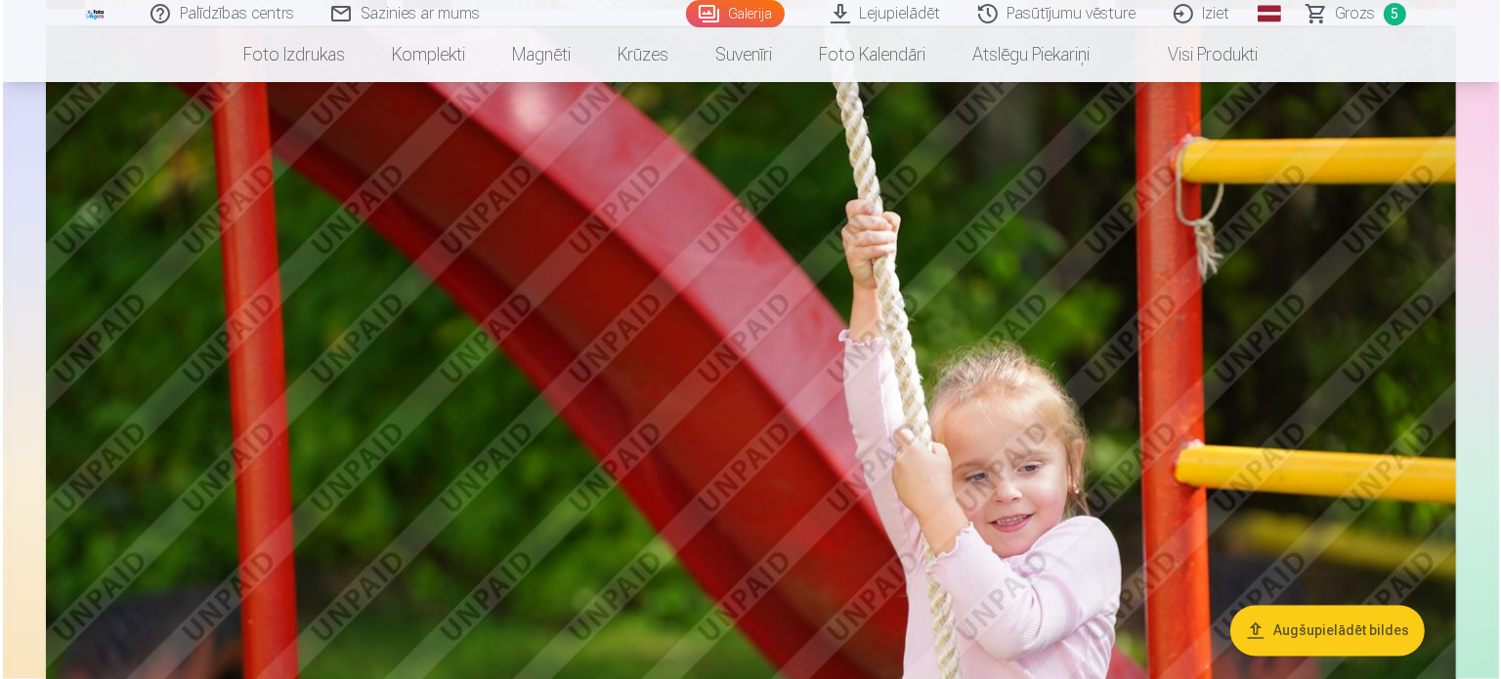
scroll to position [3214, 0]
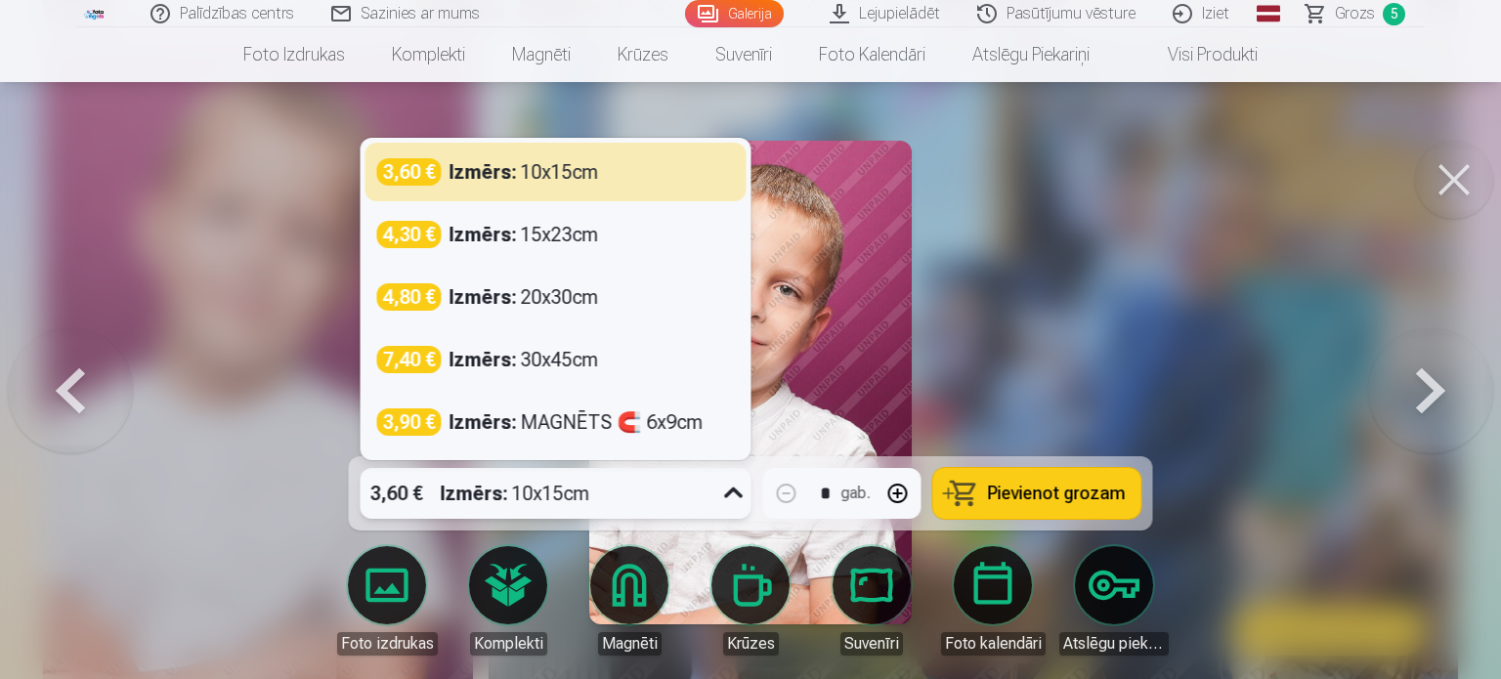
click at [730, 500] on icon at bounding box center [733, 493] width 31 height 31
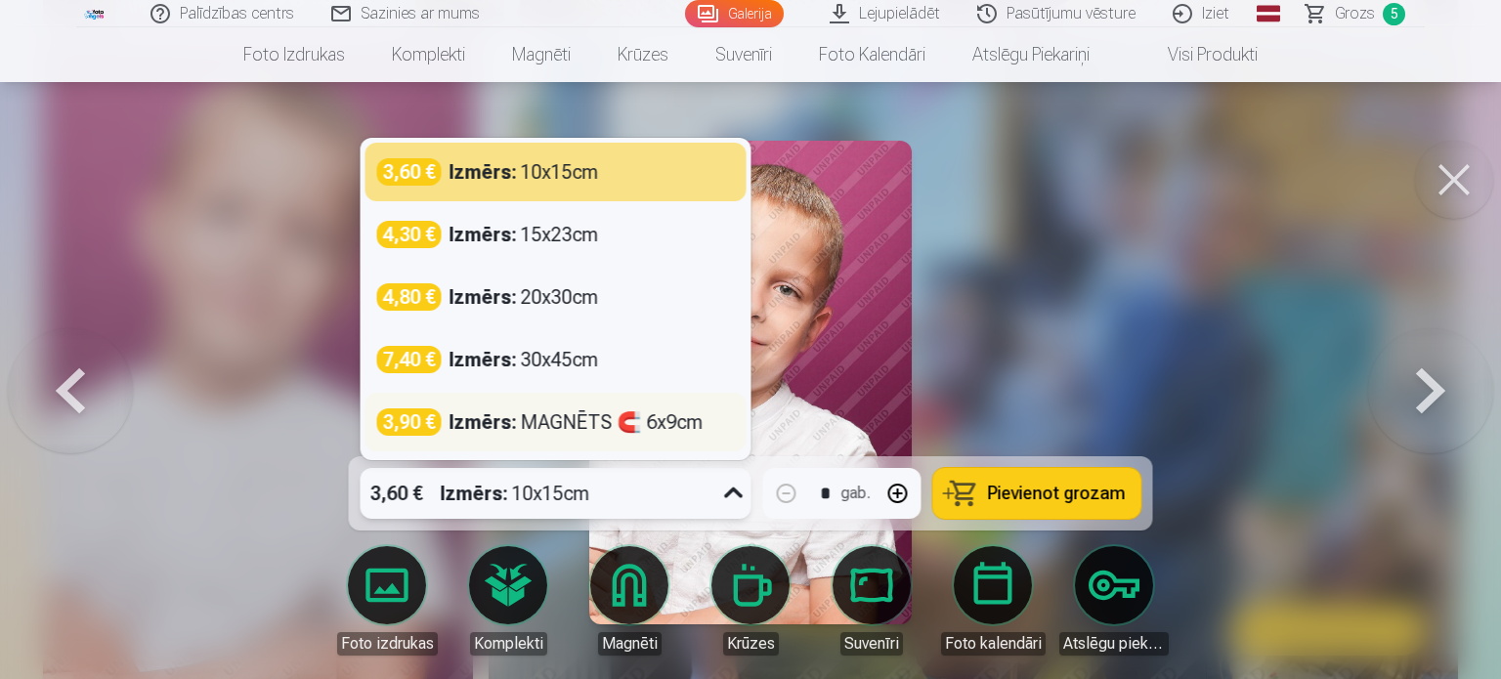
click at [537, 427] on div "Izmērs : MAGNĒTS 🧲 6x9cm" at bounding box center [577, 422] width 254 height 27
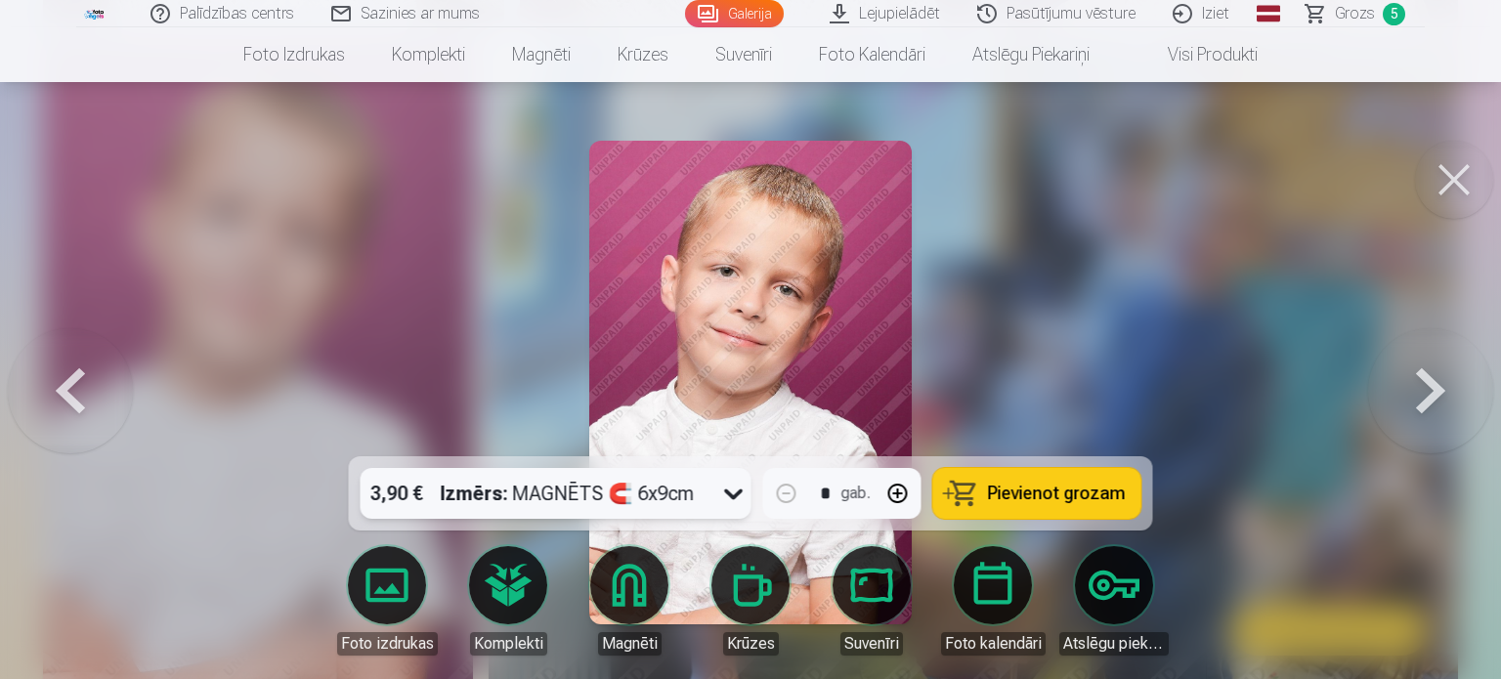
click at [1068, 492] on span "Pievienot grozam" at bounding box center [1057, 494] width 138 height 18
click at [1365, 12] on span "Grozs" at bounding box center [1355, 13] width 40 height 23
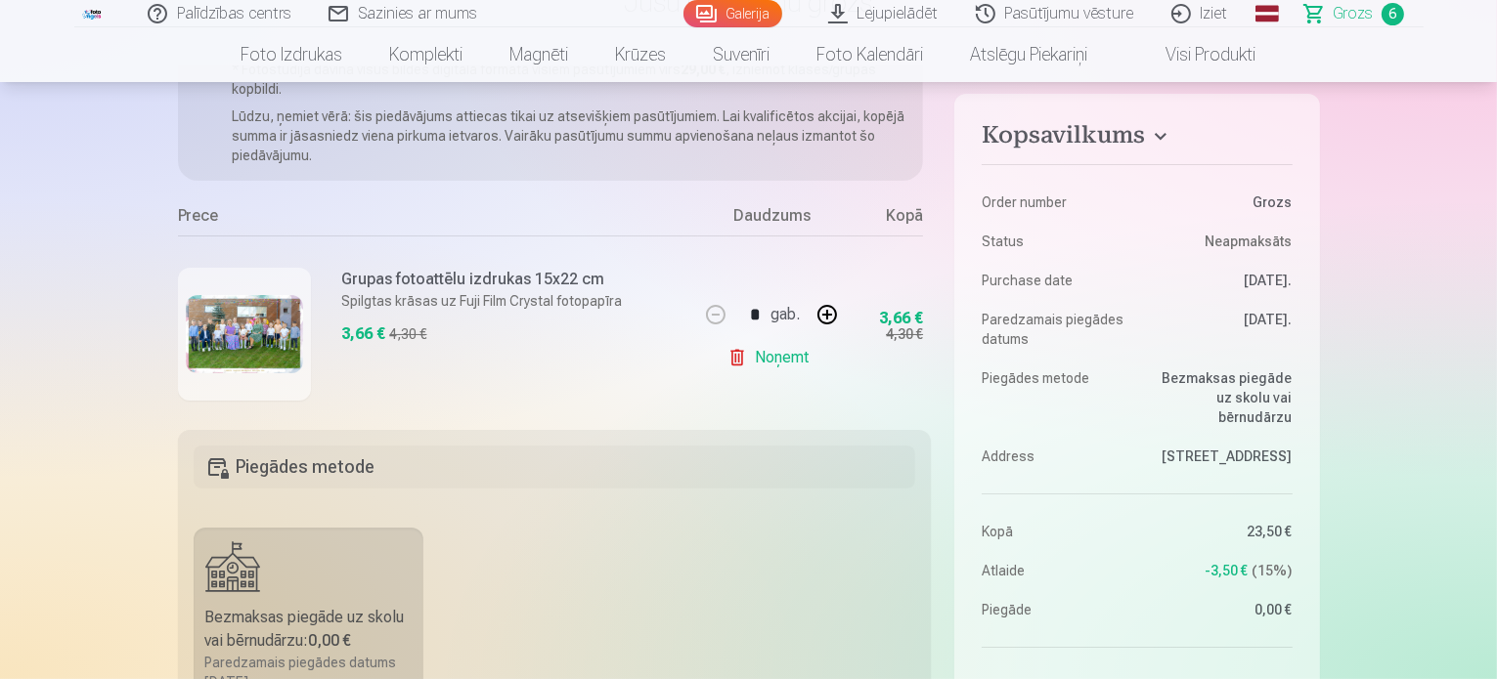
scroll to position [98, 0]
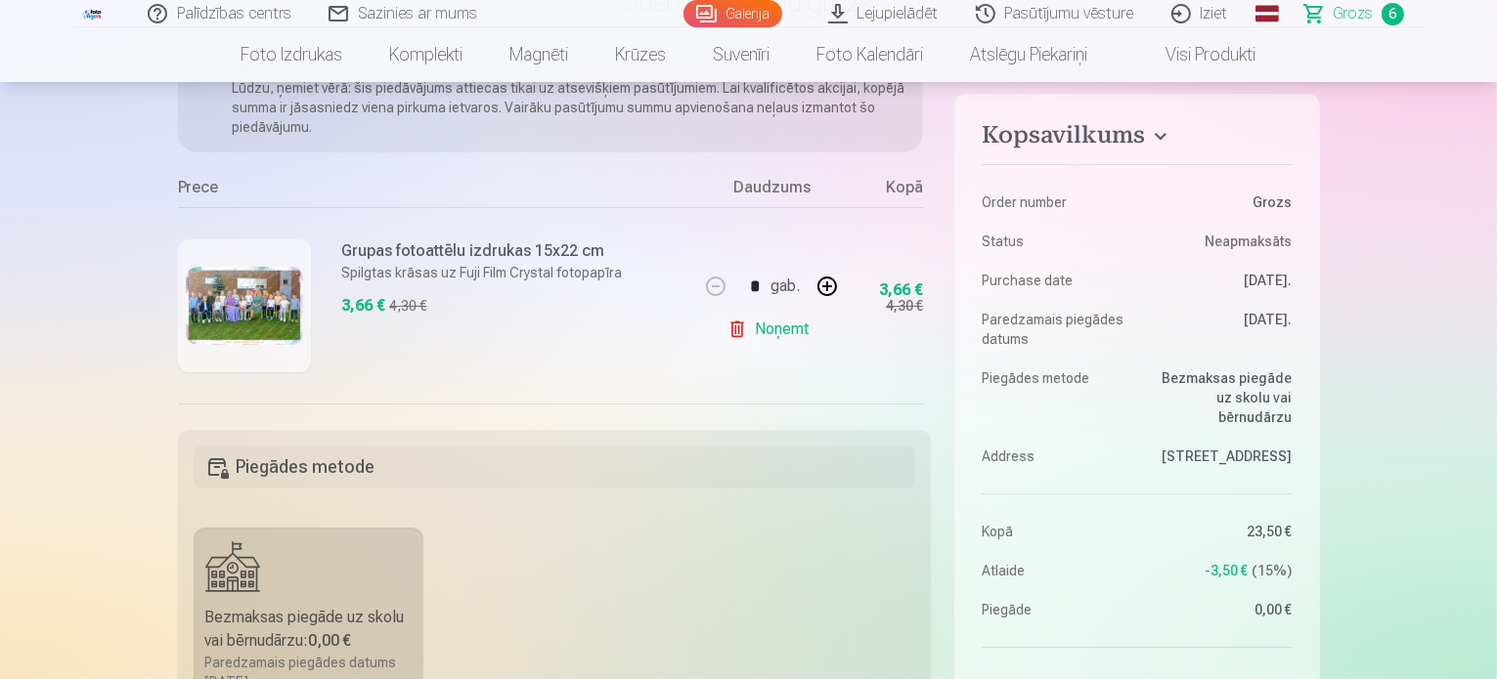
click at [594, 394] on div "Grupas fotoattēlu izdrukas 15x22 cm Spilgtas krāsas uz Fuji Film Crystal fotopa…" at bounding box center [438, 305] width 521 height 196
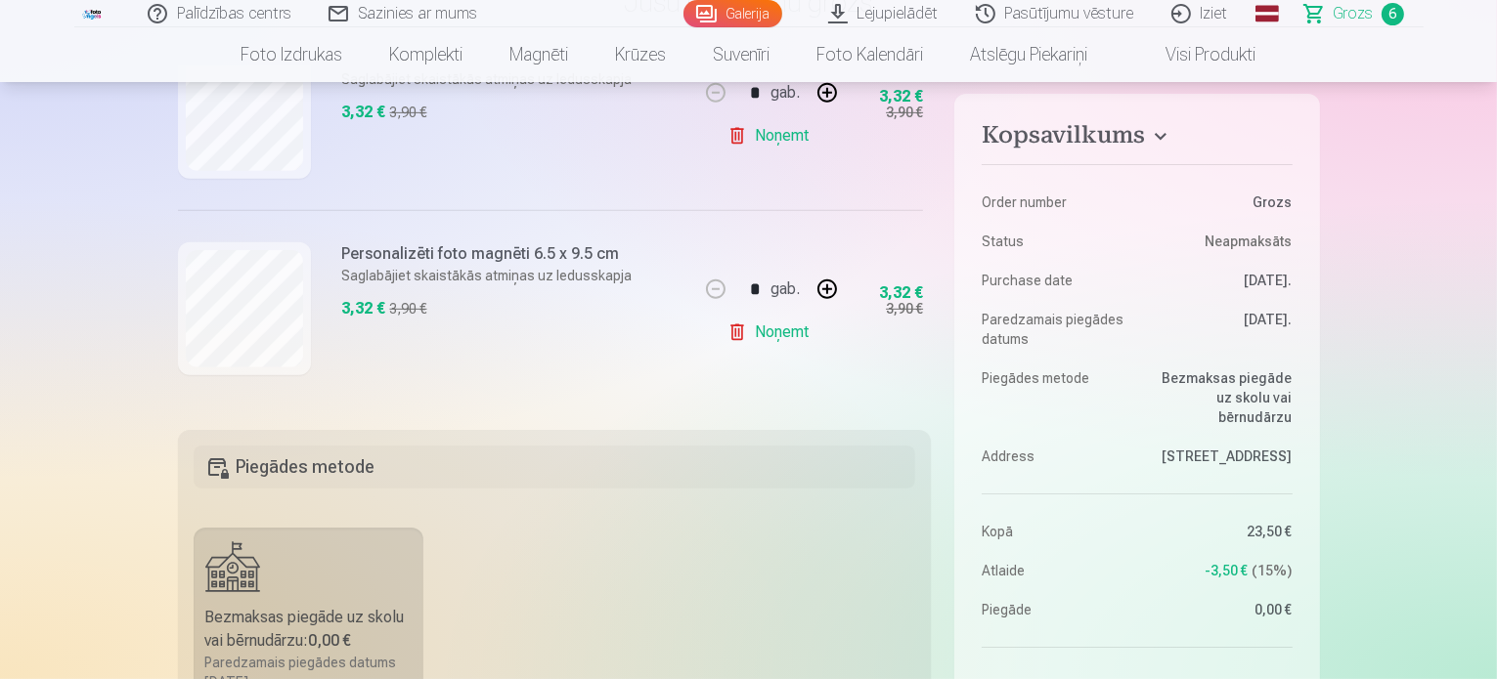
scroll to position [982, 0]
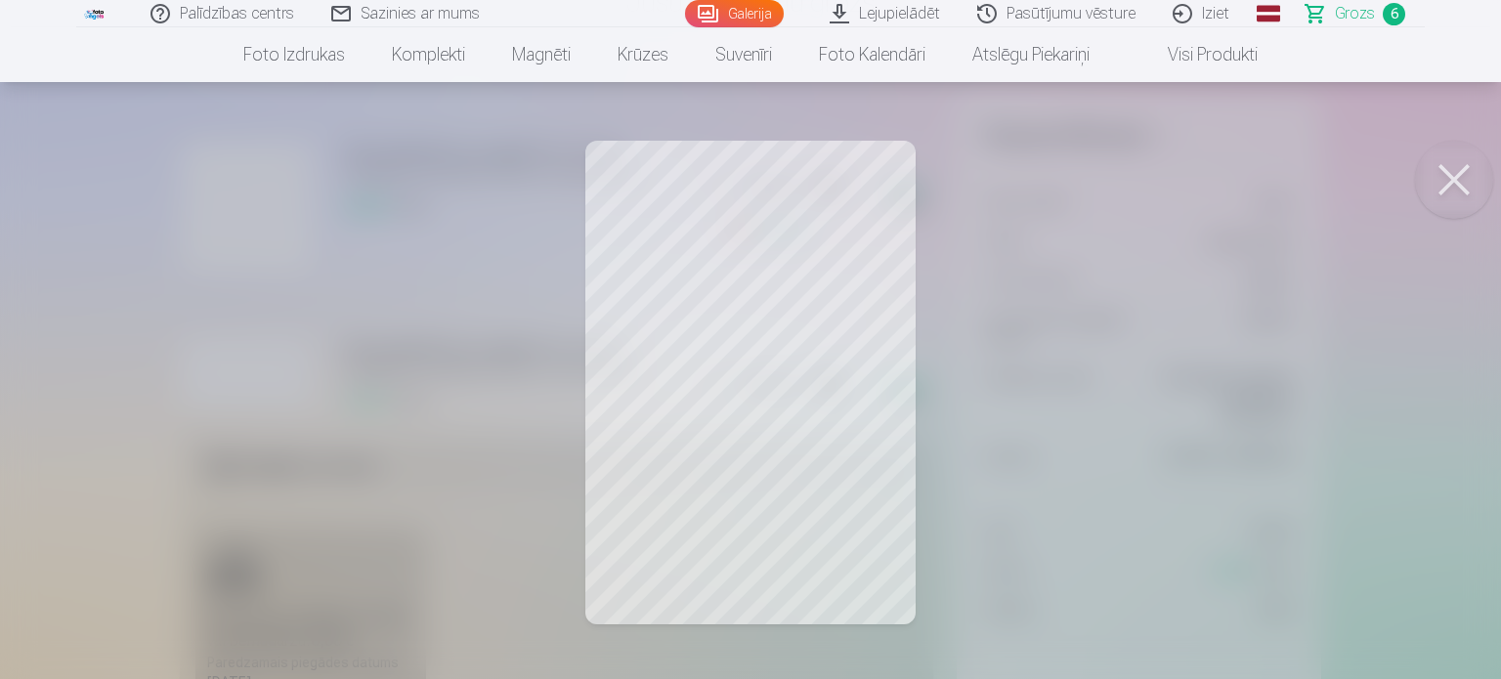
click at [1466, 176] on button at bounding box center [1454, 180] width 78 height 78
click at [1462, 163] on button at bounding box center [1454, 180] width 78 height 78
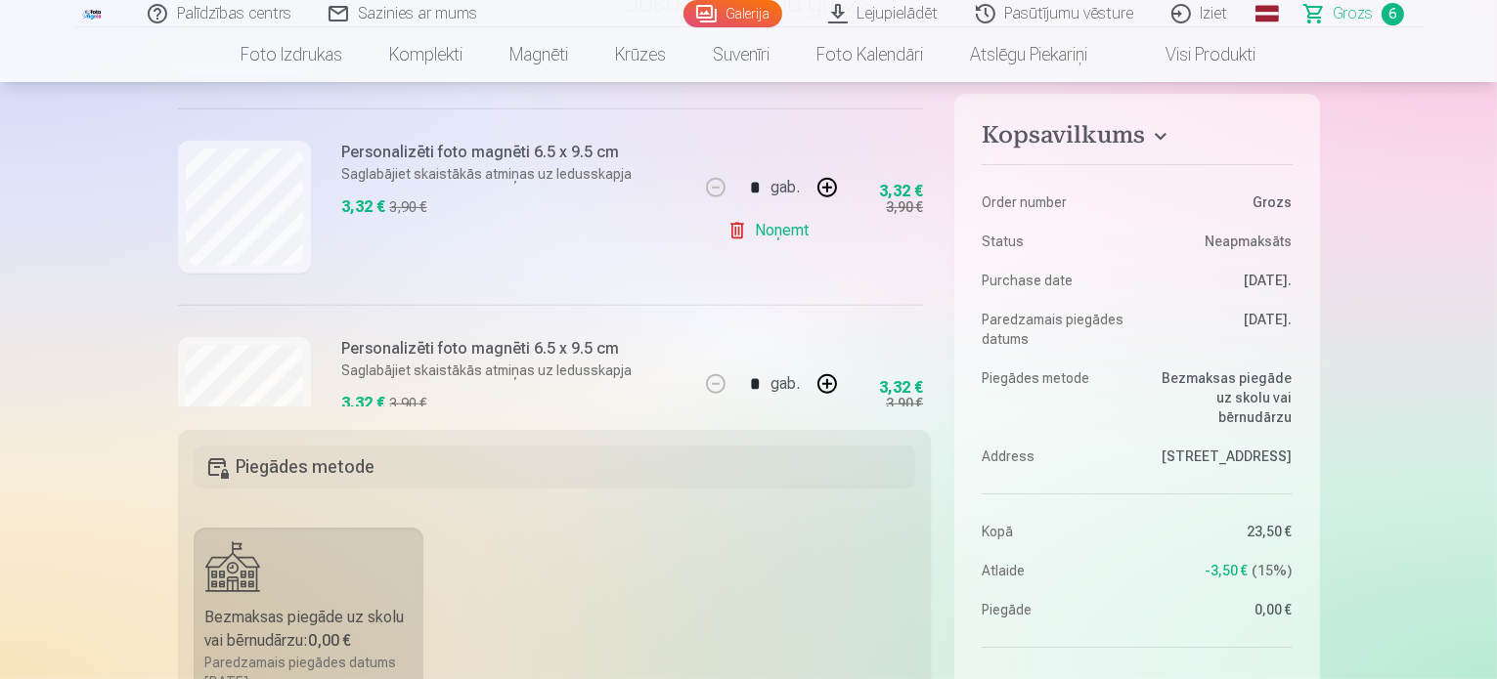
click at [752, 4] on link "Galerija" at bounding box center [732, 13] width 99 height 27
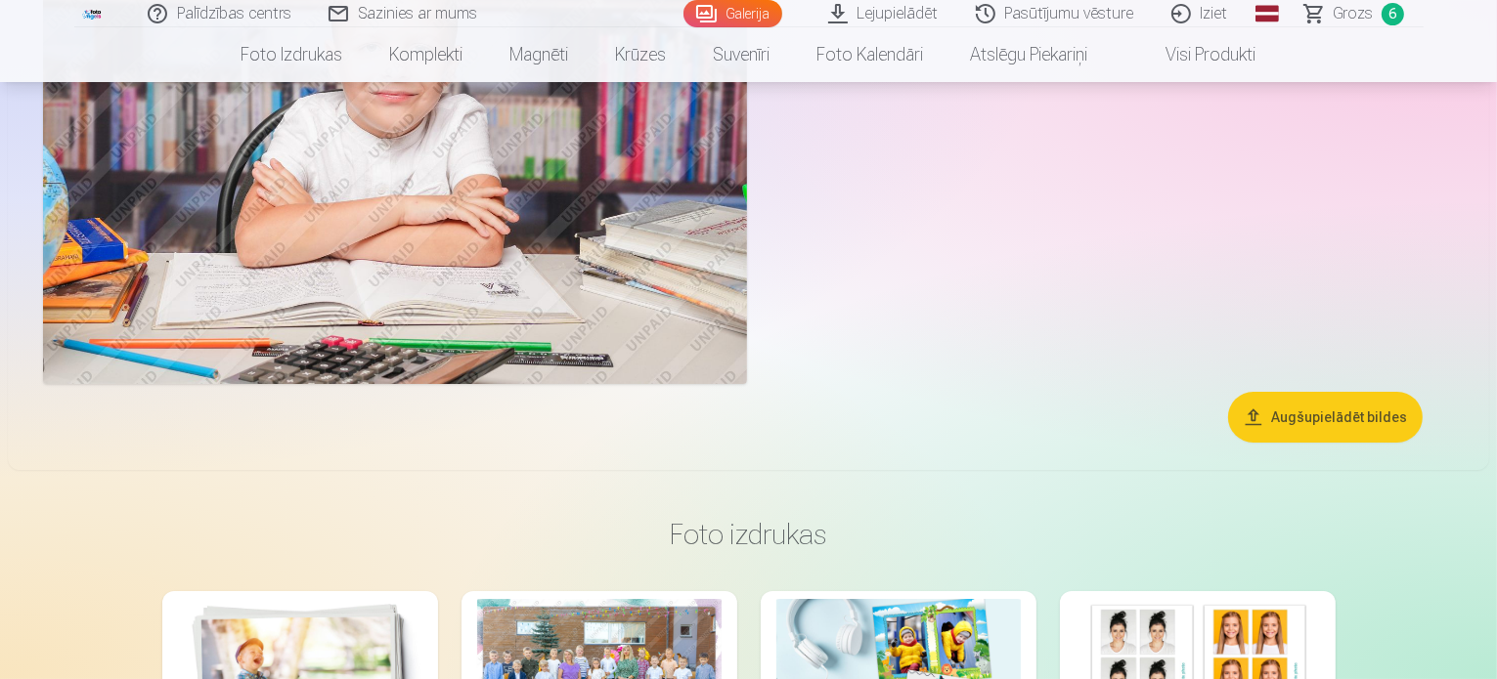
scroll to position [14859, 0]
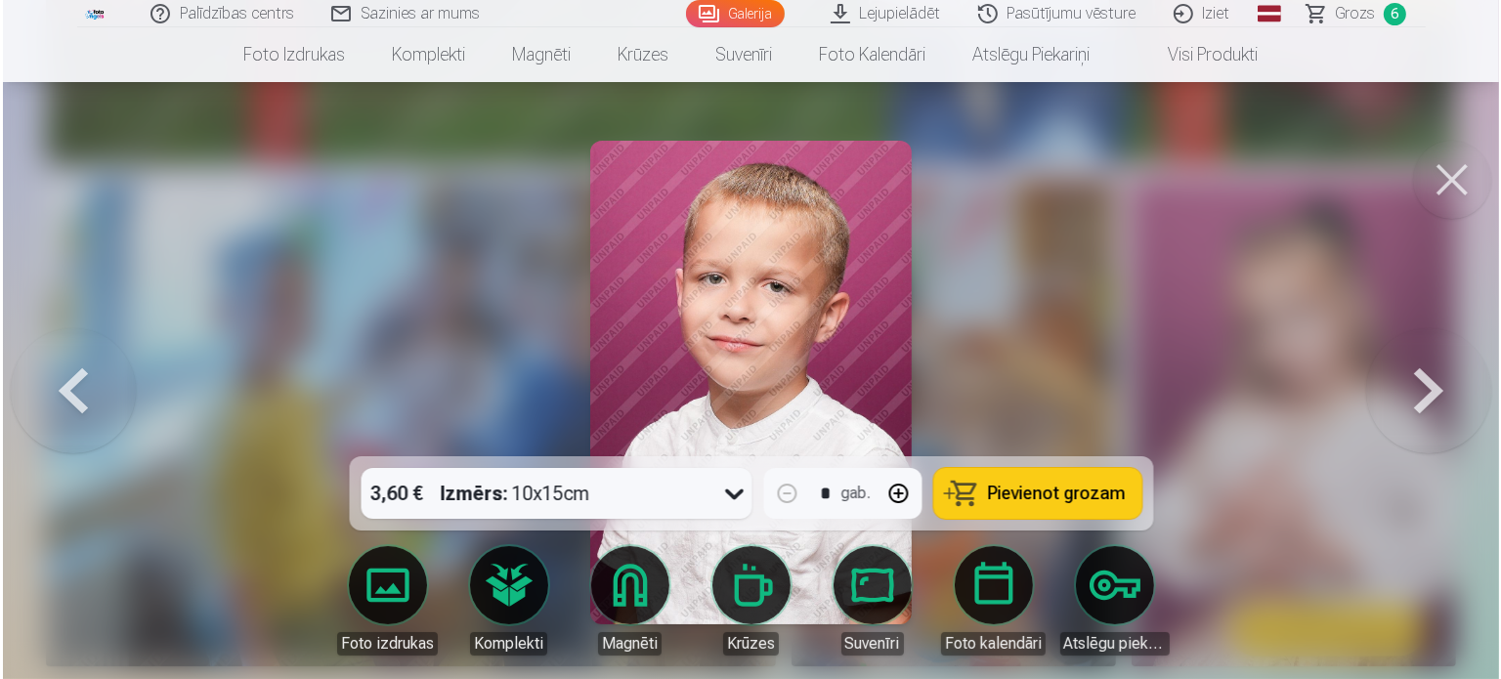
scroll to position [4020, 0]
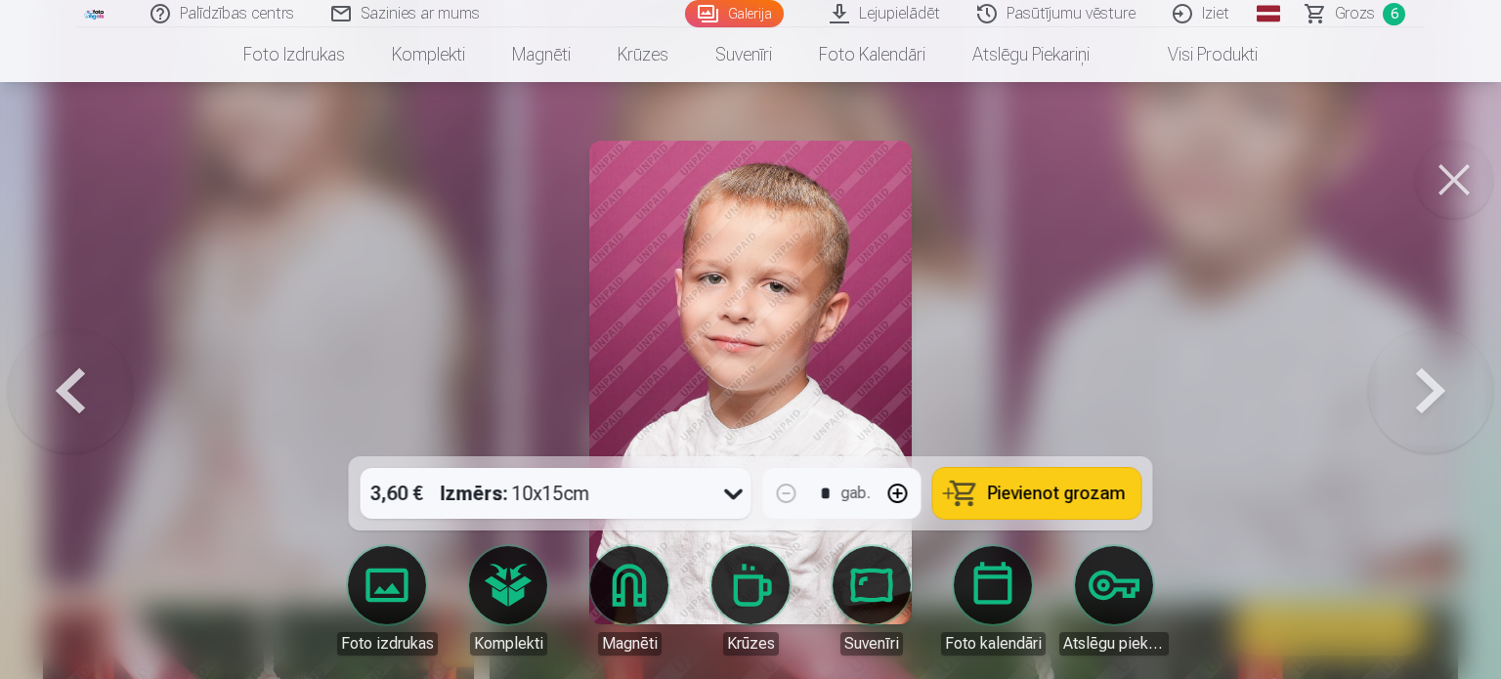
click at [746, 492] on icon at bounding box center [733, 493] width 31 height 31
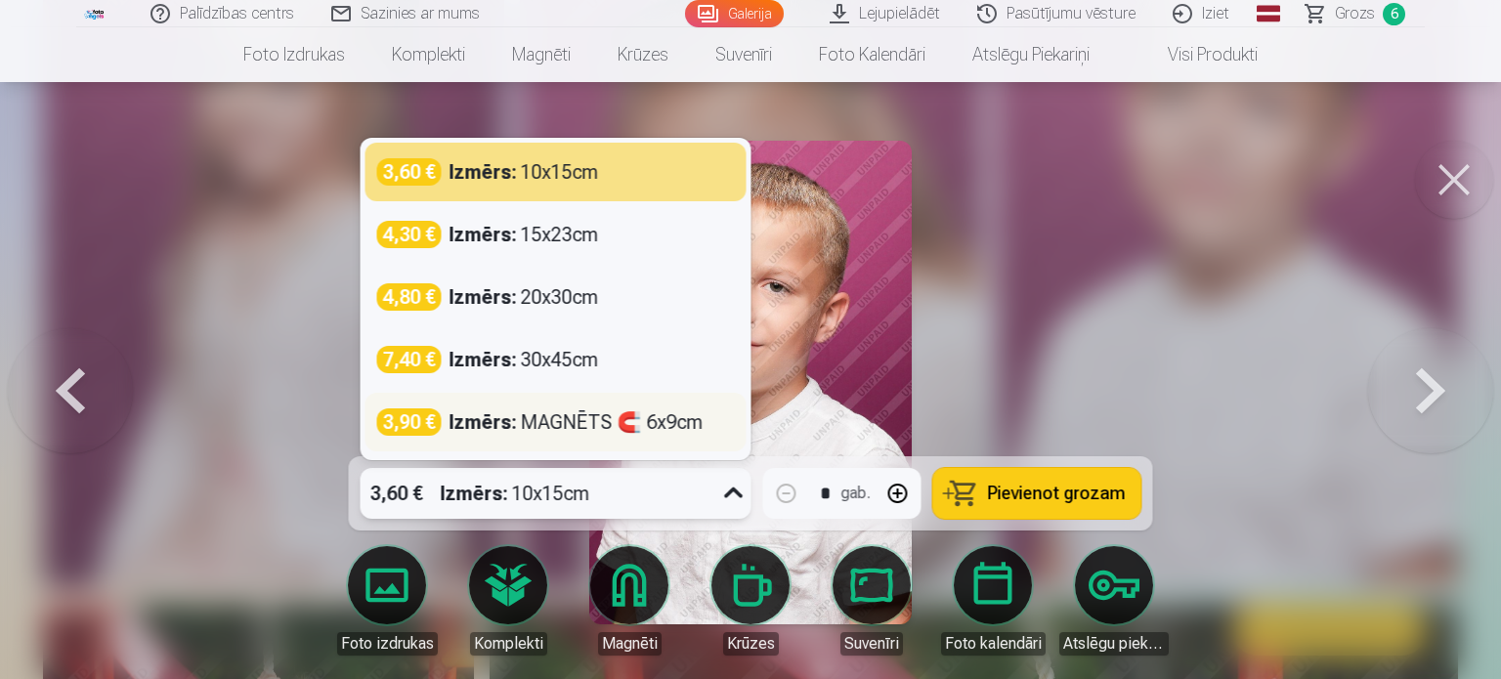
click at [504, 422] on strong "Izmērs :" at bounding box center [483, 422] width 67 height 27
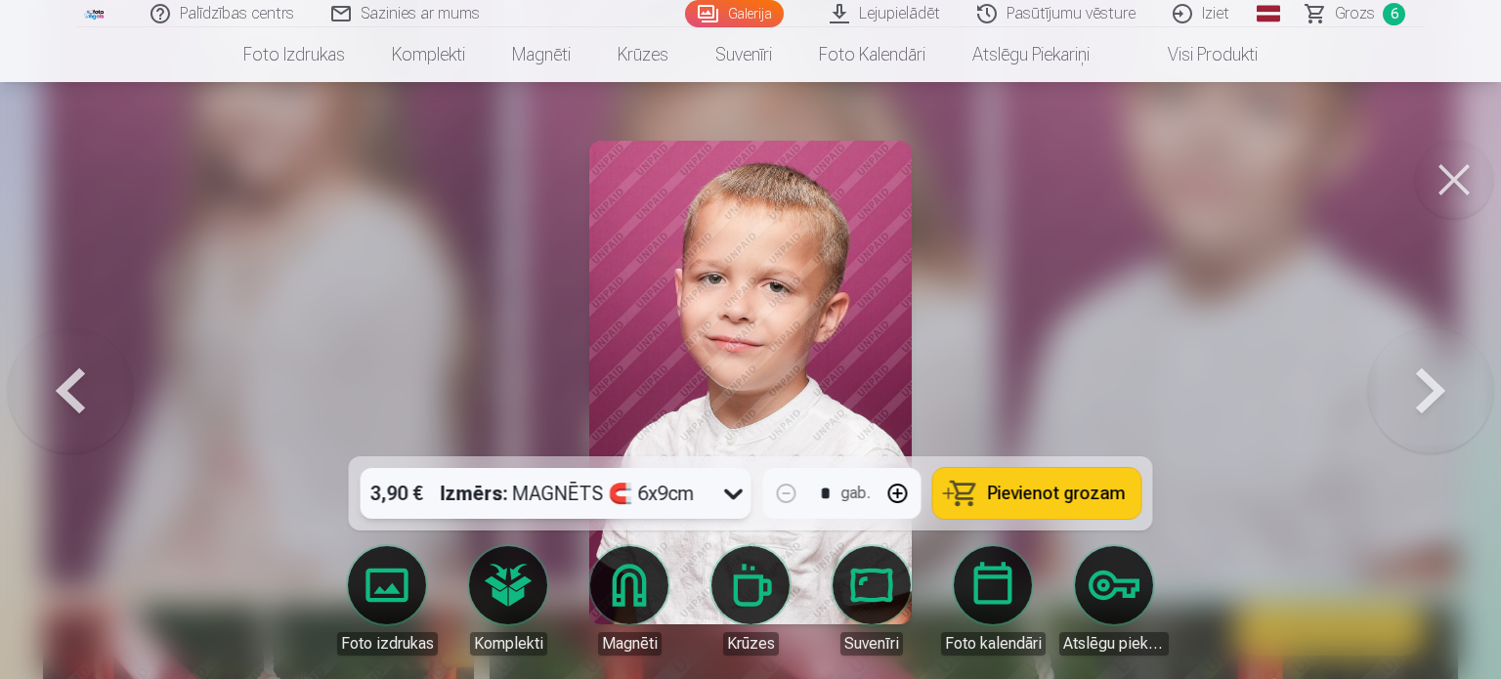
click at [1329, 17] on link "Grozs 6" at bounding box center [1356, 13] width 137 height 27
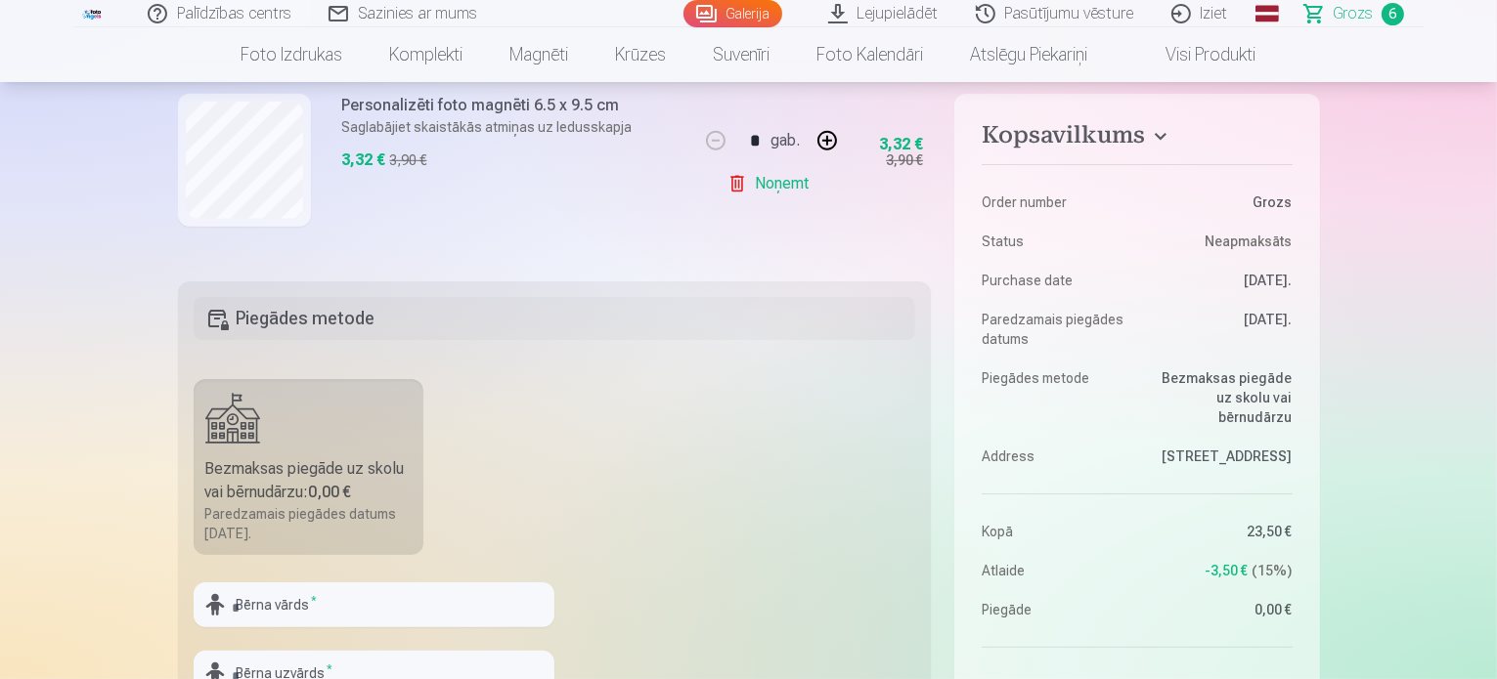
scroll to position [98, 0]
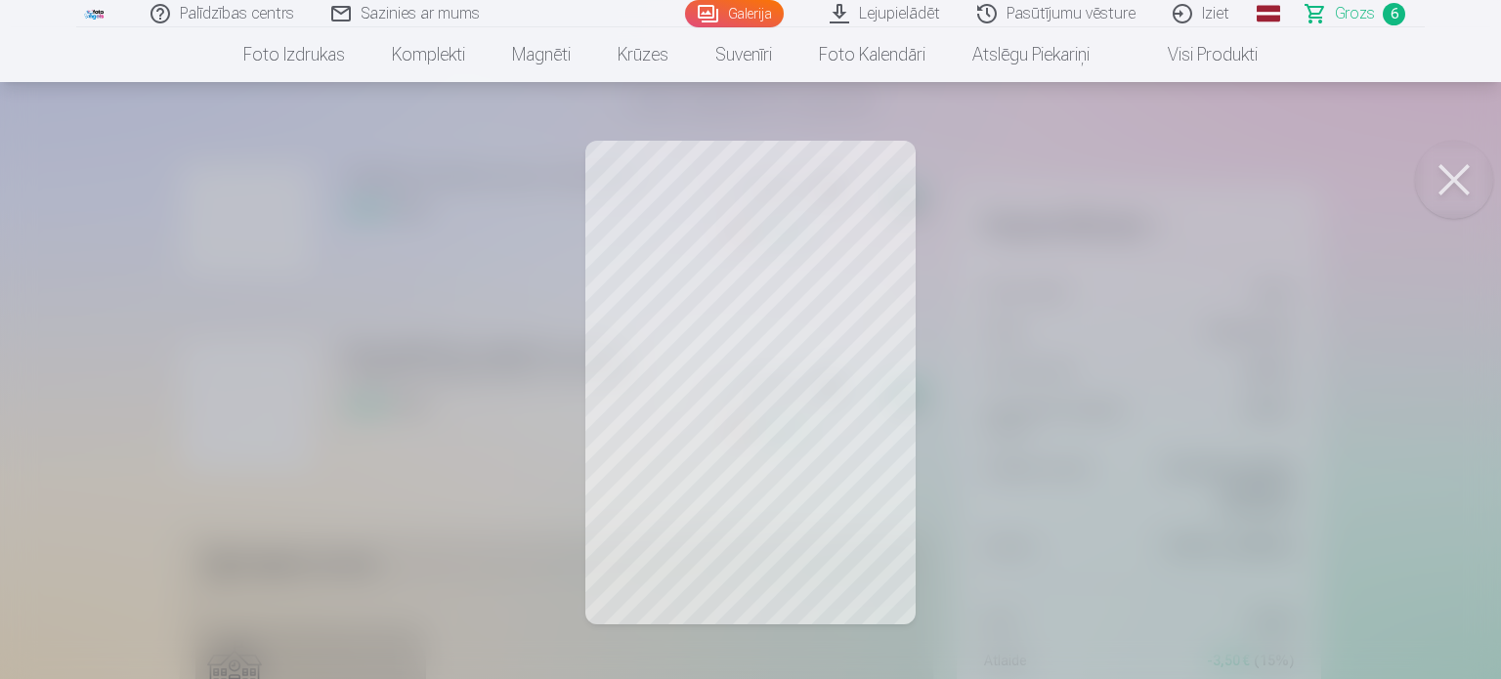
click at [1456, 165] on button at bounding box center [1454, 180] width 78 height 78
click at [1451, 165] on button at bounding box center [1454, 180] width 78 height 78
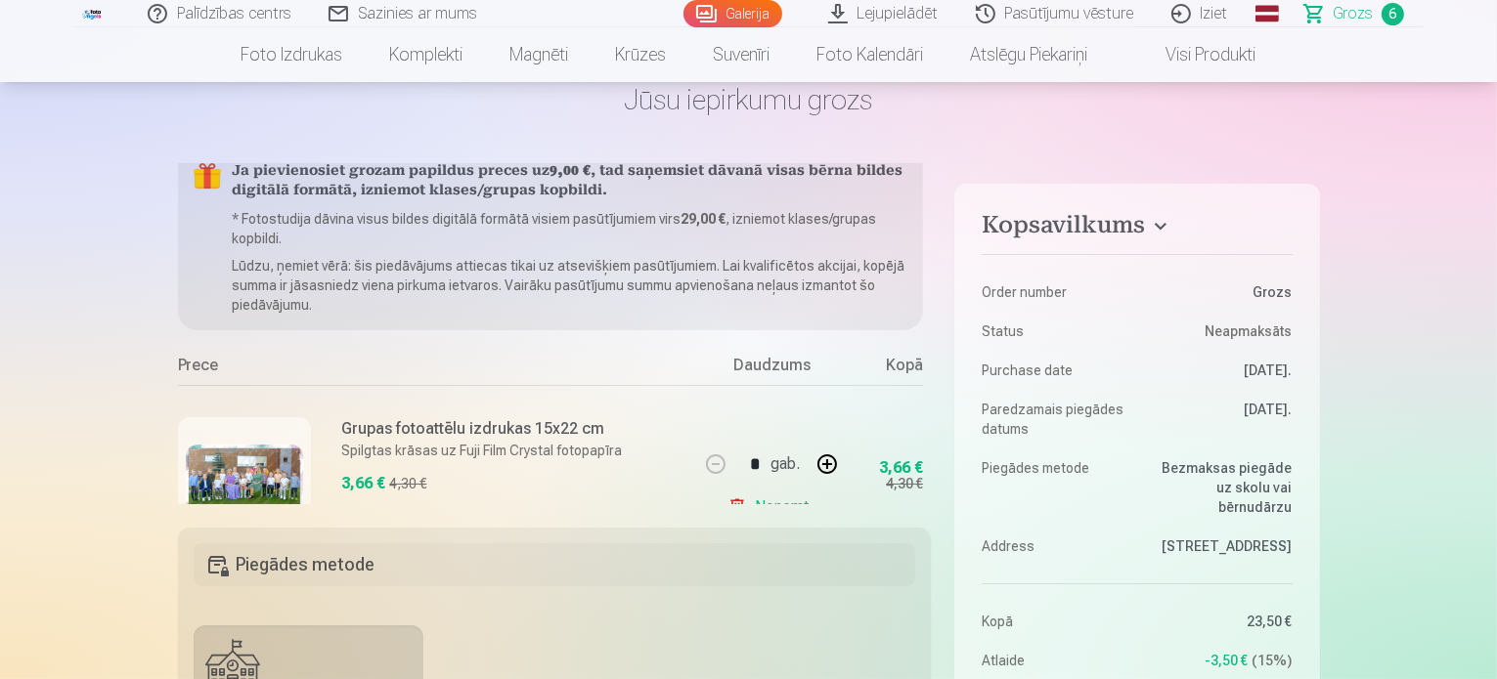
scroll to position [5, 0]
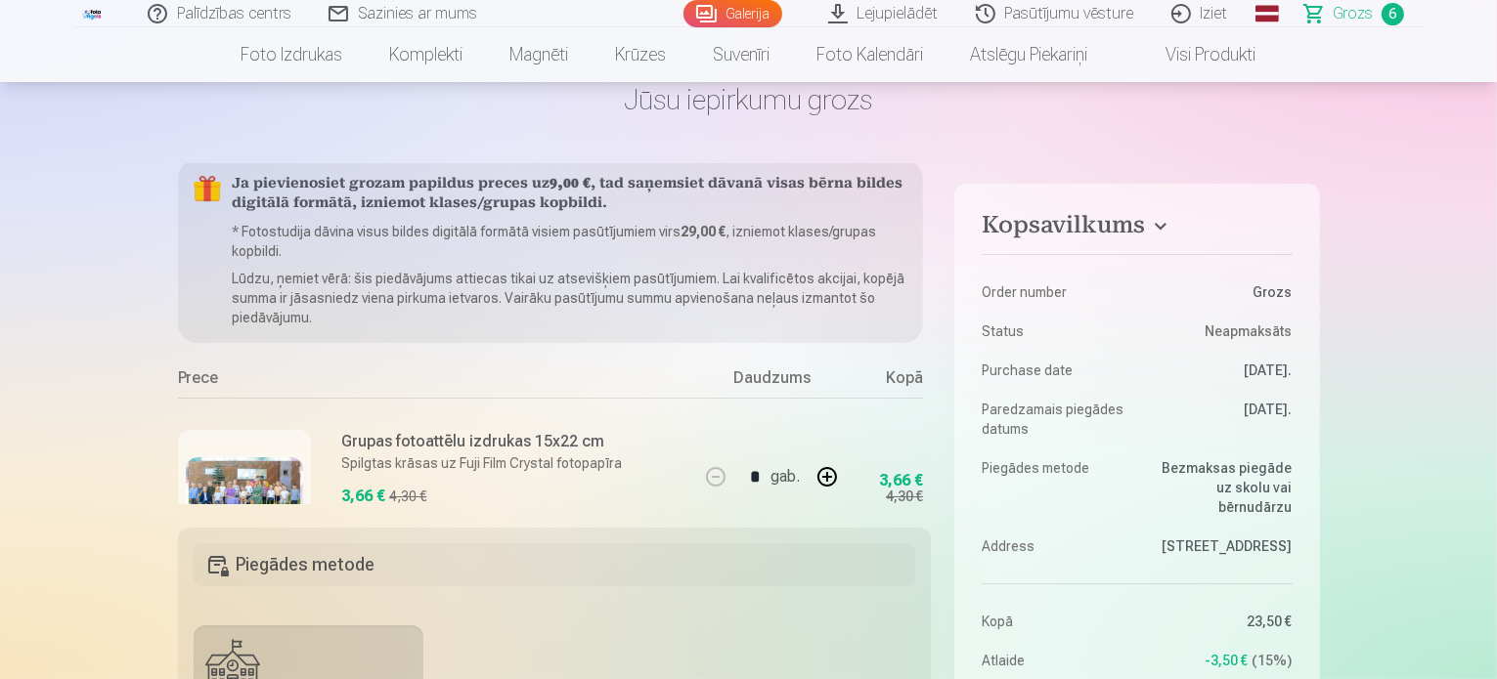
click at [757, 15] on link "Galerija" at bounding box center [732, 13] width 99 height 27
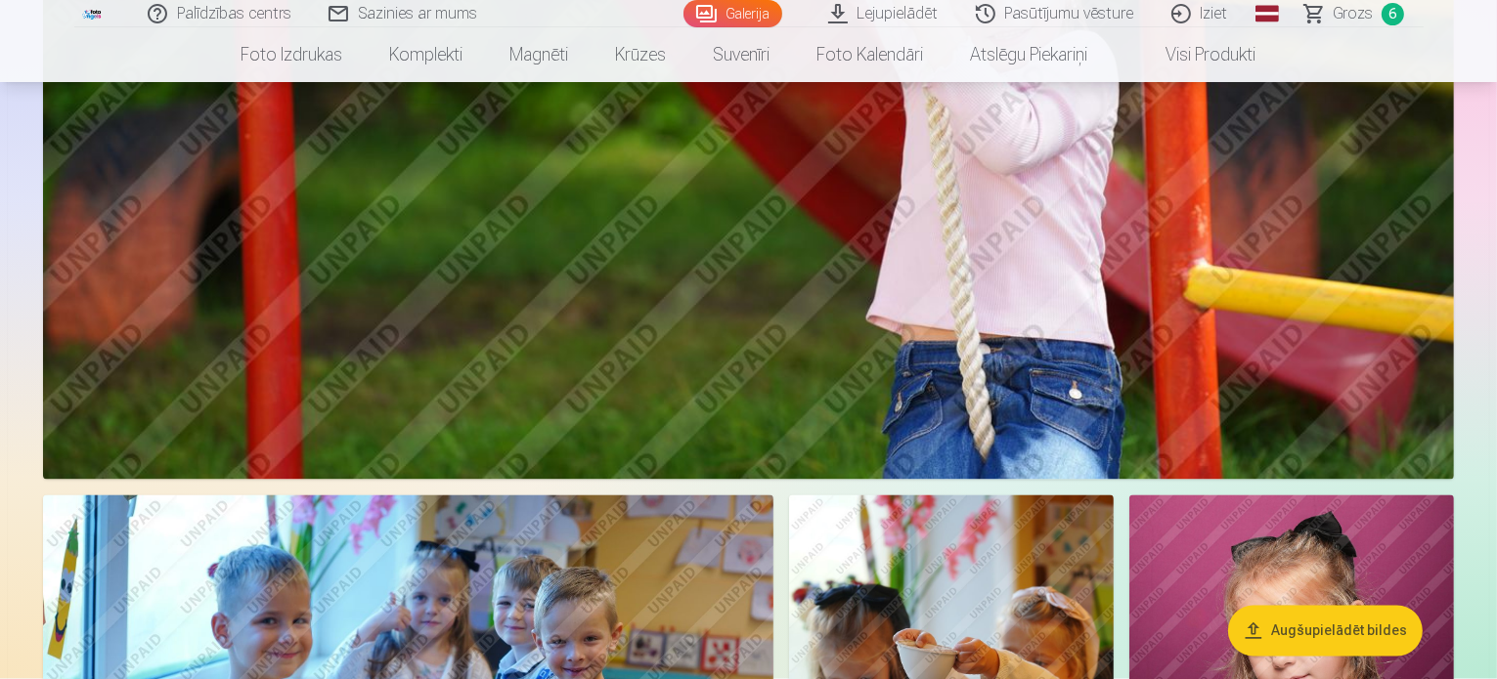
scroll to position [3910, 0]
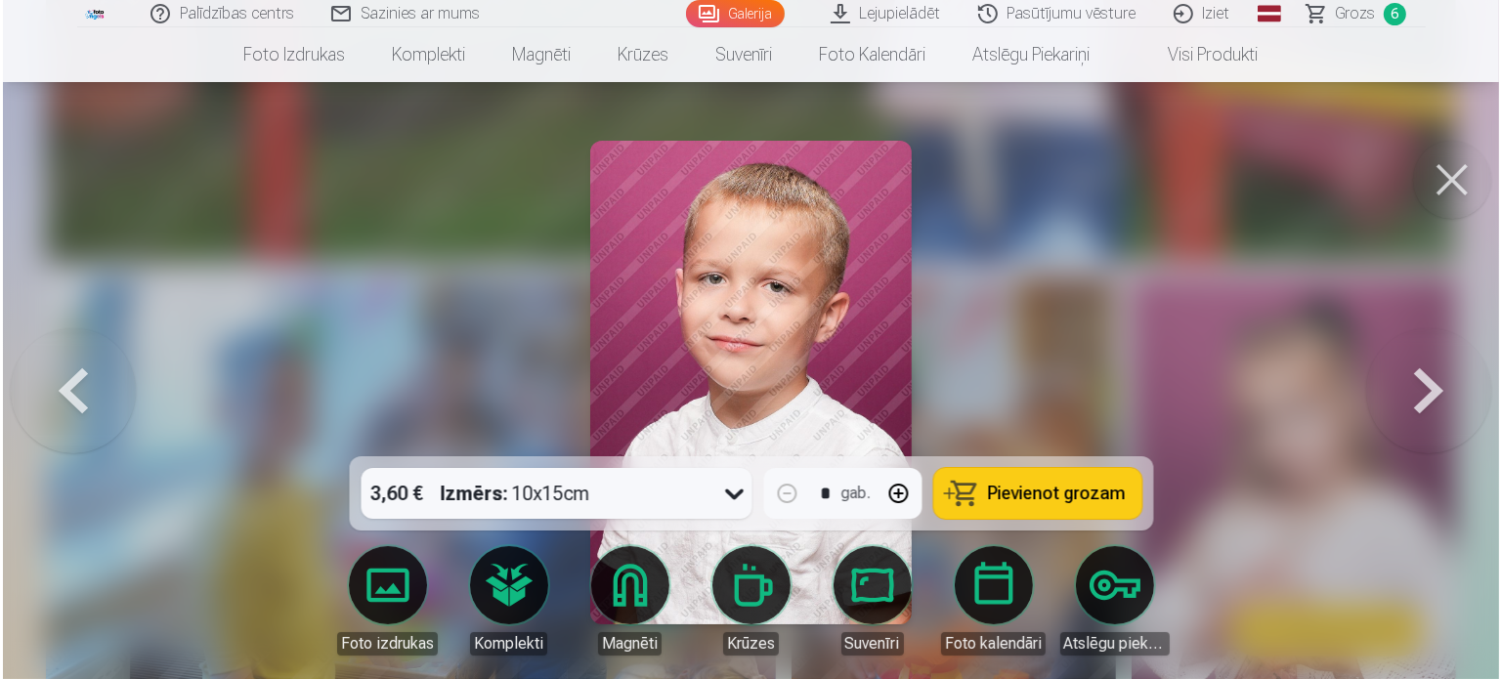
scroll to position [3922, 0]
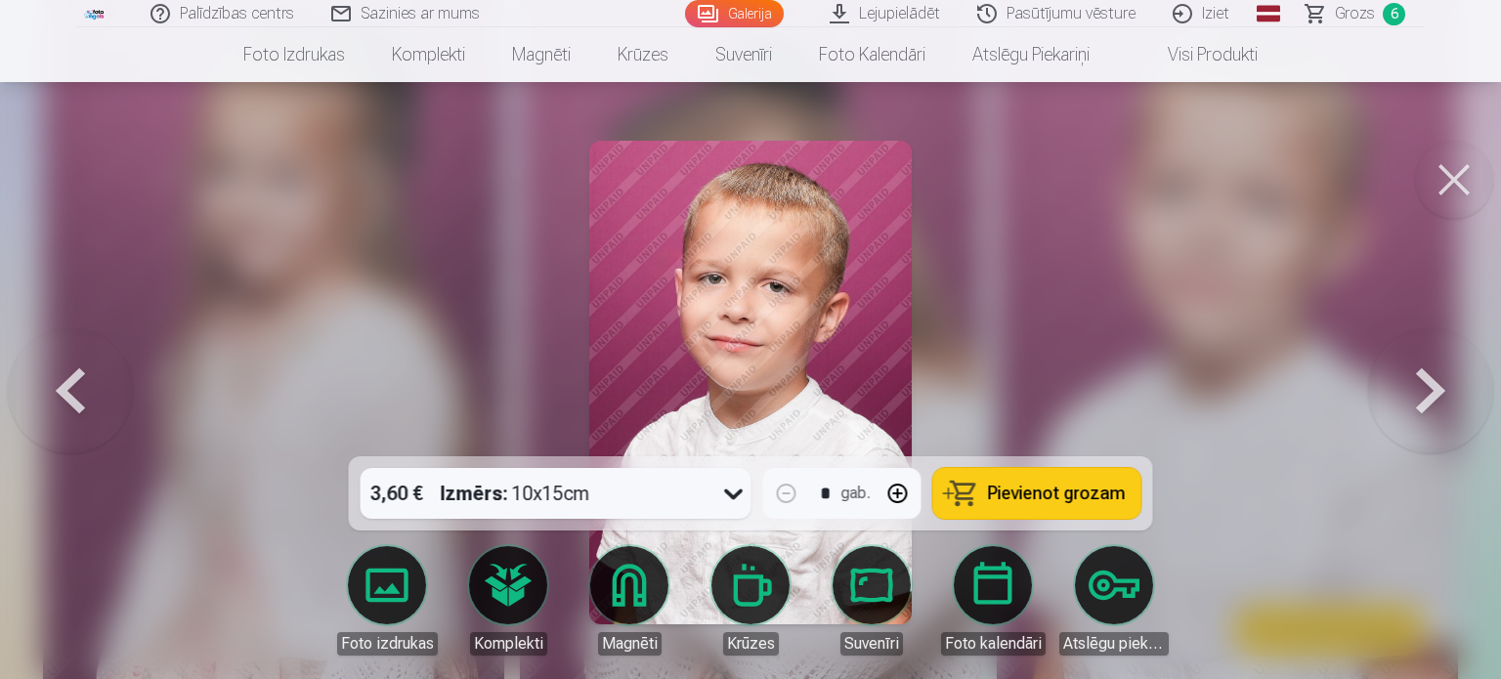
click at [592, 484] on div "3,60 € Izmērs : 10x15cm" at bounding box center [538, 493] width 354 height 51
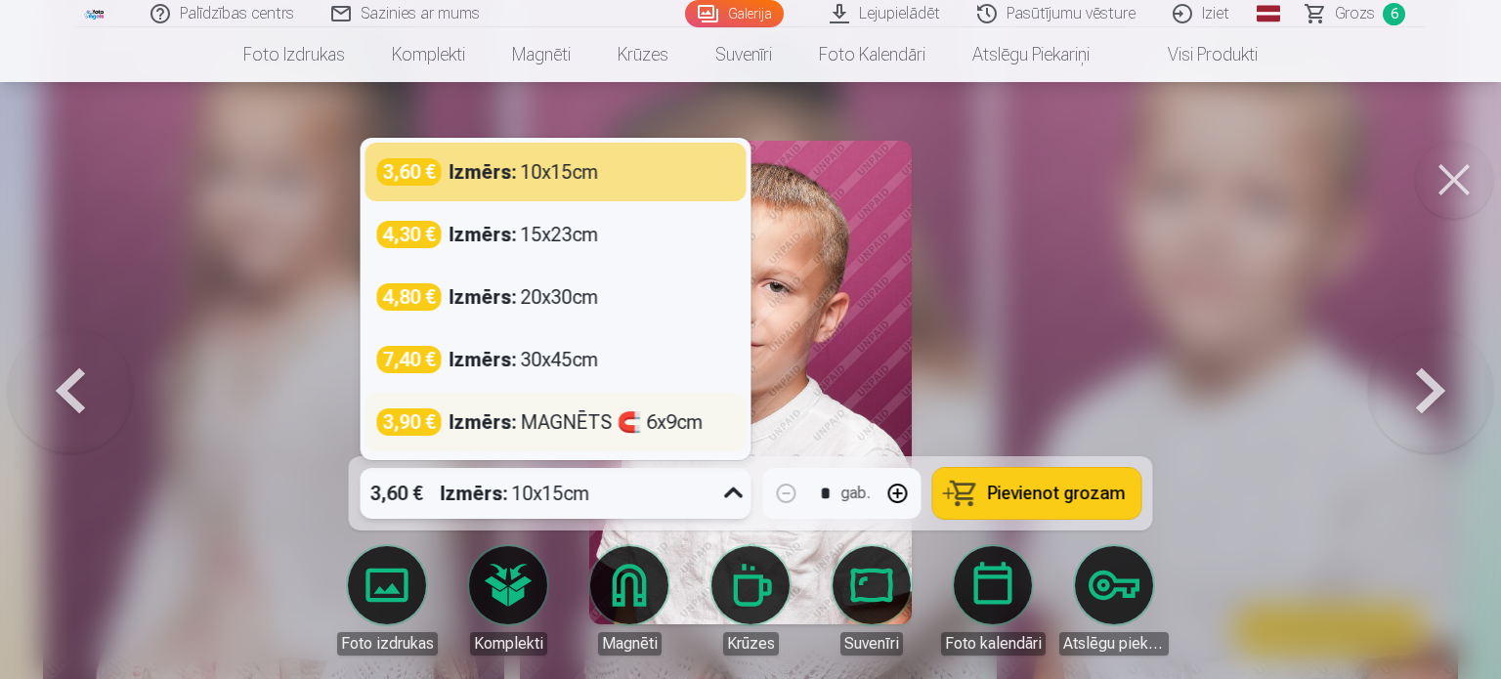
click at [504, 417] on strong "Izmērs :" at bounding box center [483, 422] width 67 height 27
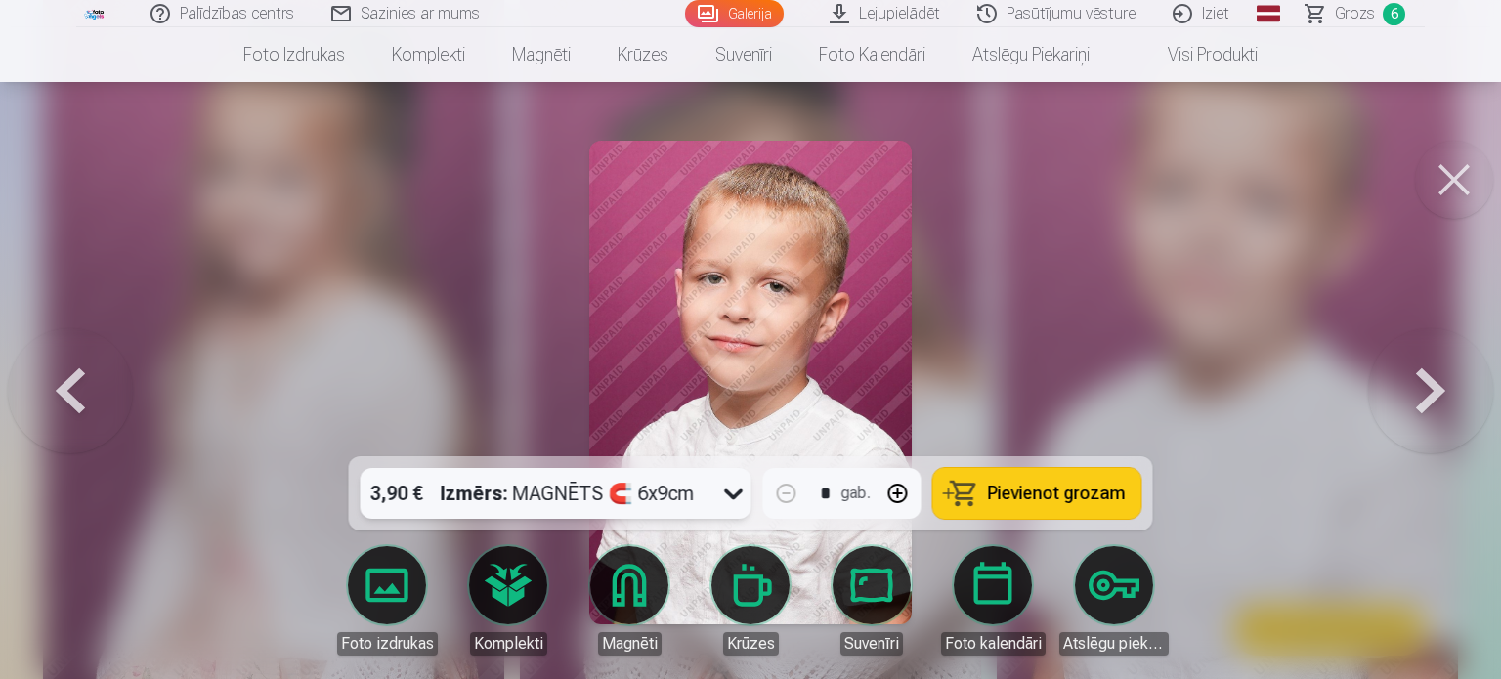
click at [1055, 481] on button "Pievienot grozam" at bounding box center [1038, 493] width 208 height 51
click at [1371, 13] on span "Grozs" at bounding box center [1355, 13] width 40 height 23
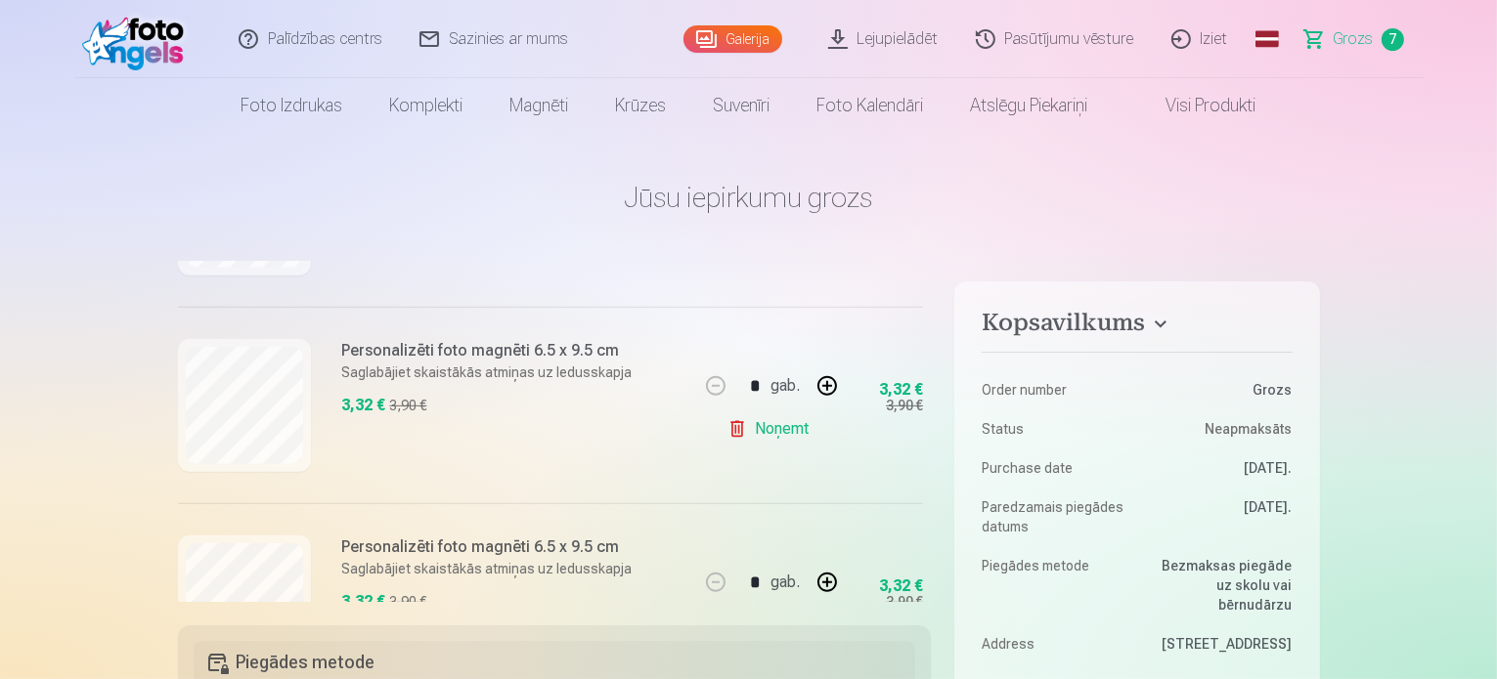
scroll to position [978, 0]
click at [762, 428] on link "Noņemt" at bounding box center [771, 431] width 89 height 39
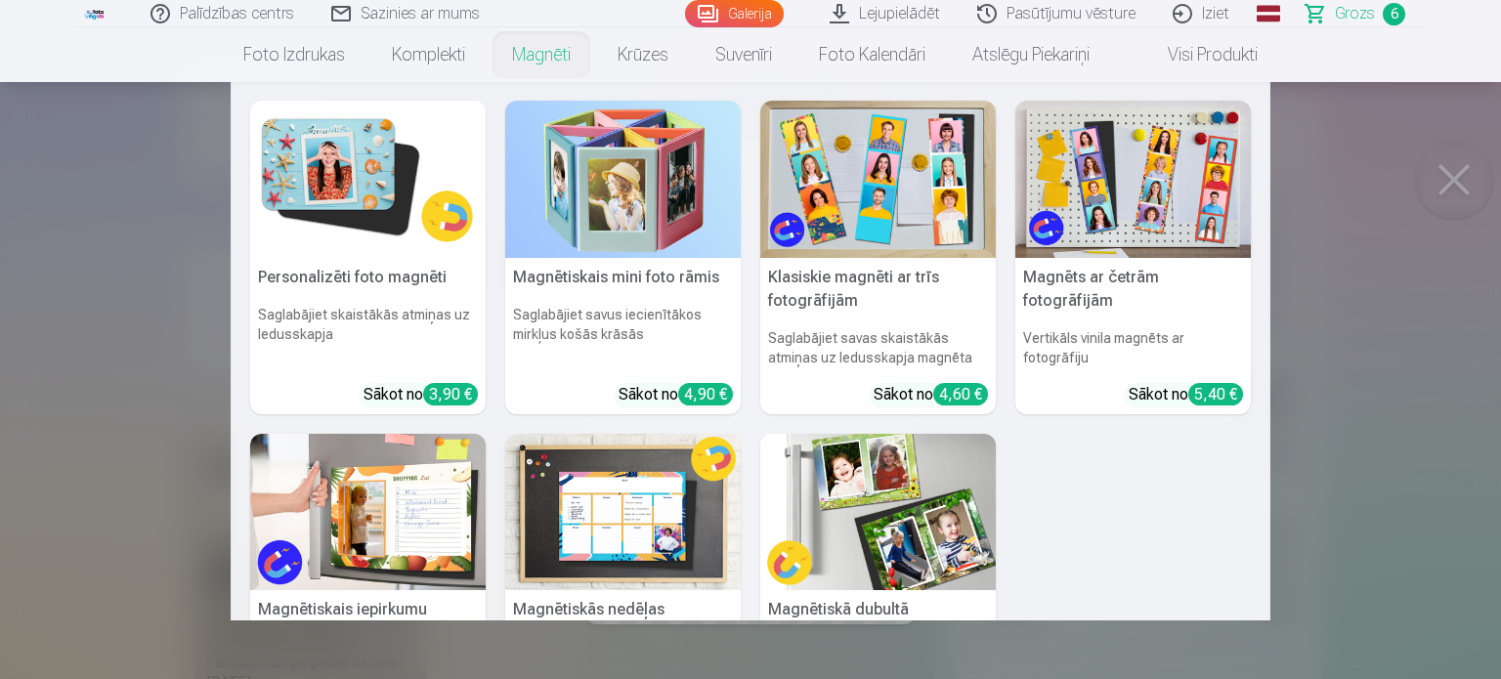
scroll to position [0, 0]
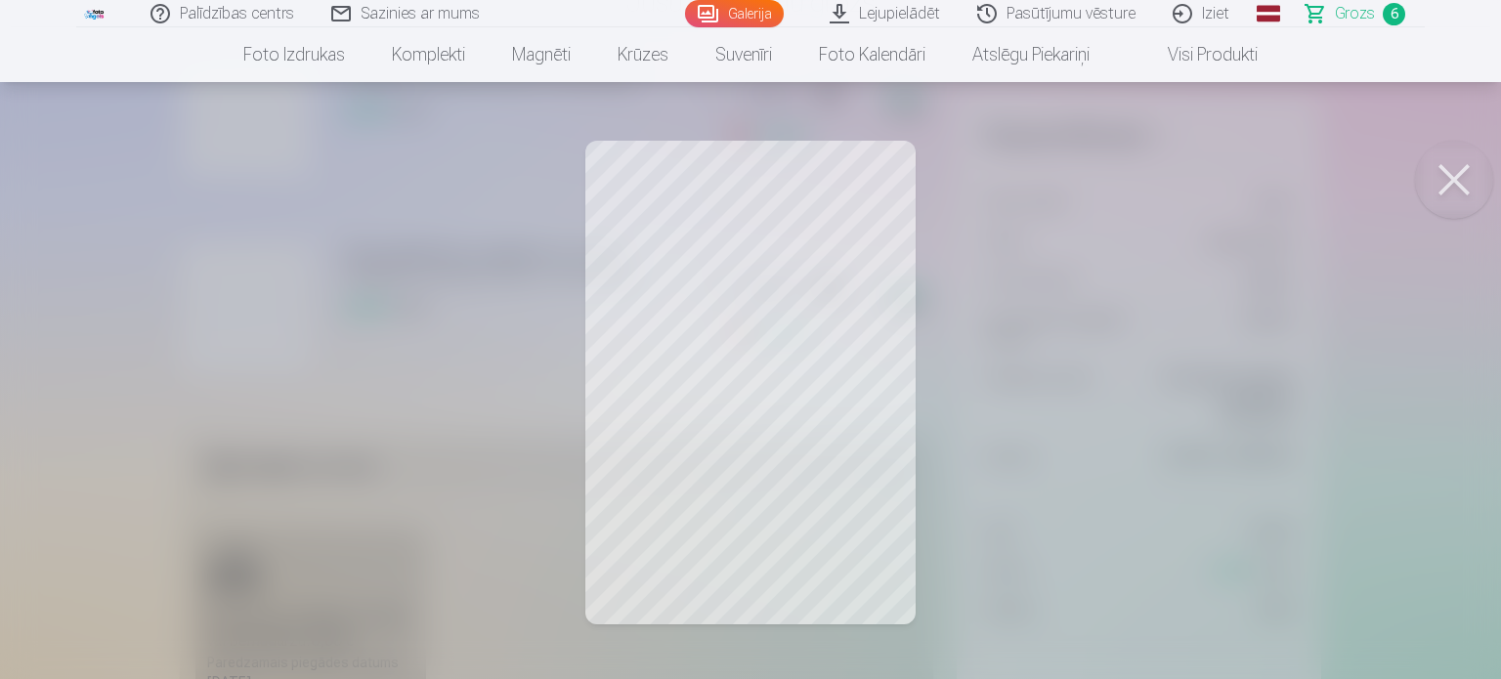
click at [731, 20] on link "Galerija" at bounding box center [734, 13] width 99 height 27
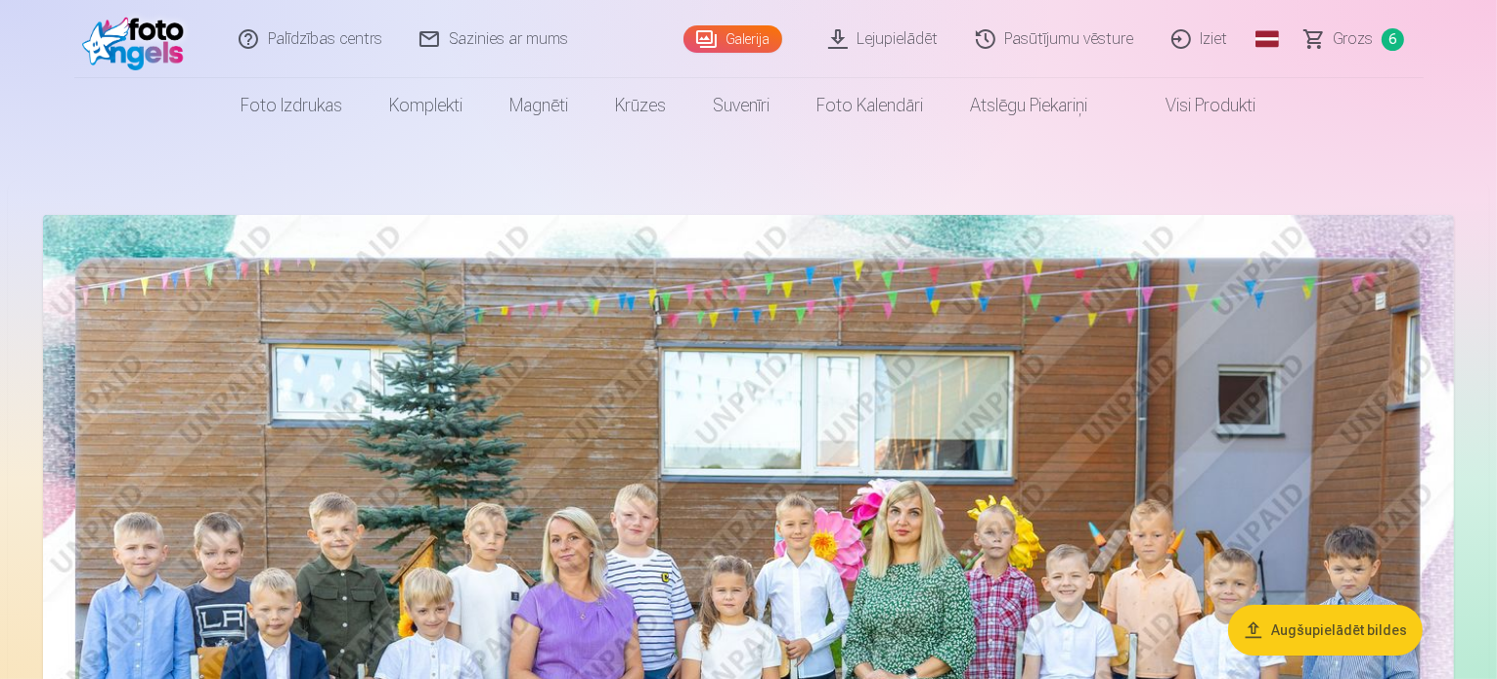
click at [1359, 38] on span "Grozs" at bounding box center [1353, 38] width 40 height 23
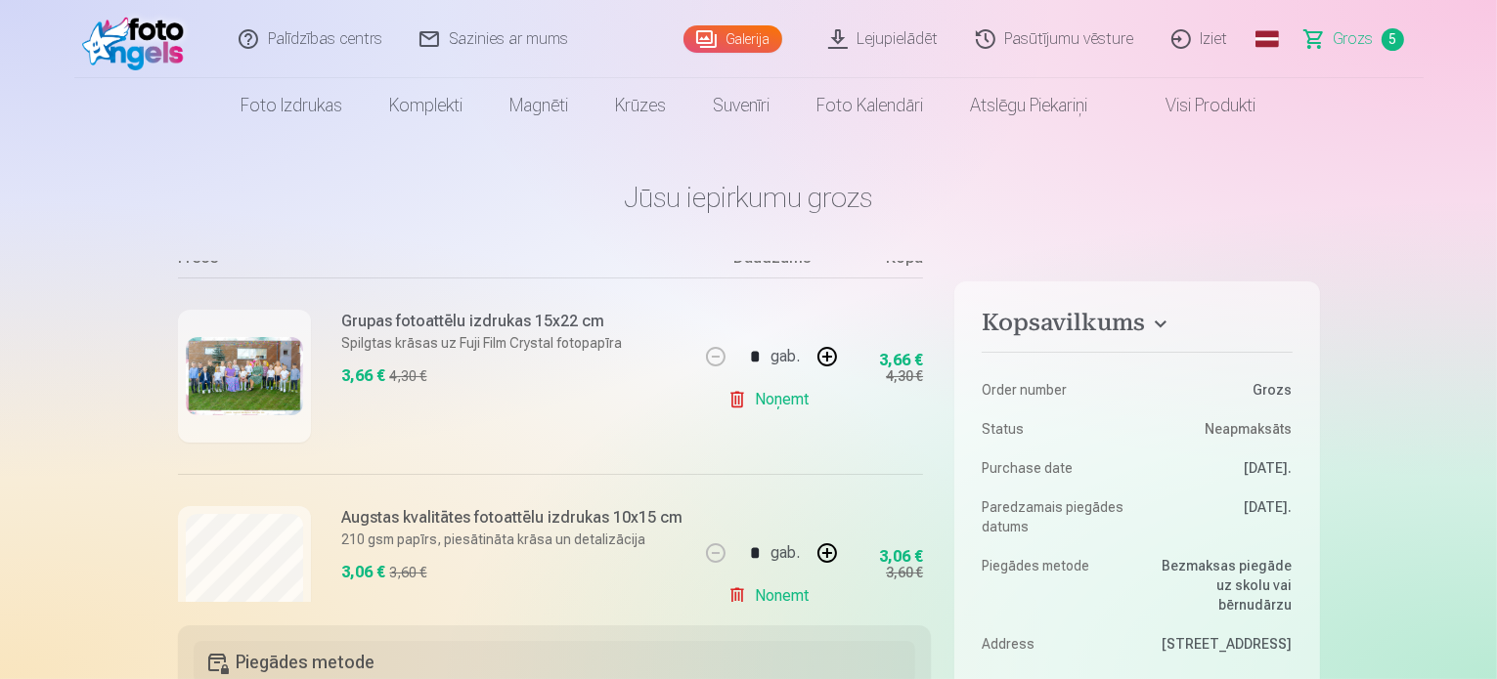
scroll to position [199, 0]
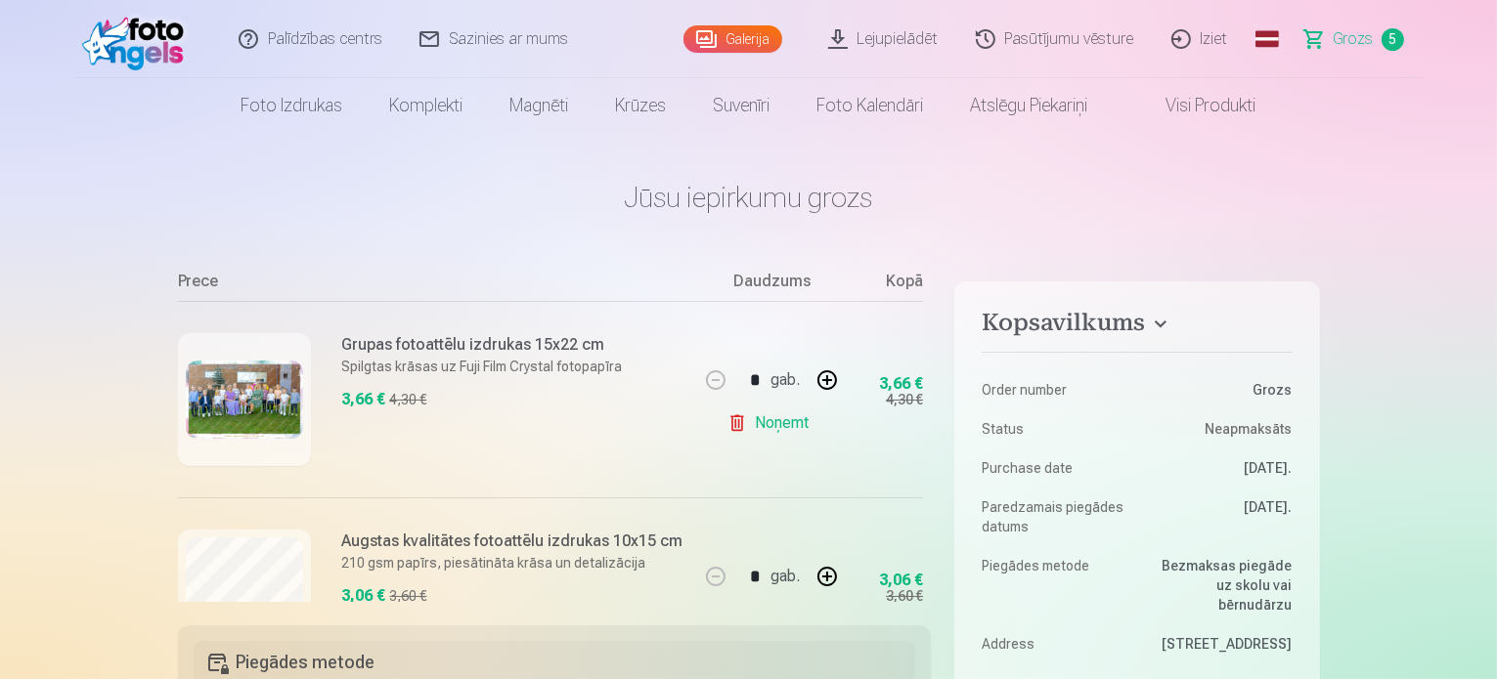
click at [738, 42] on link "Galerija" at bounding box center [732, 38] width 99 height 27
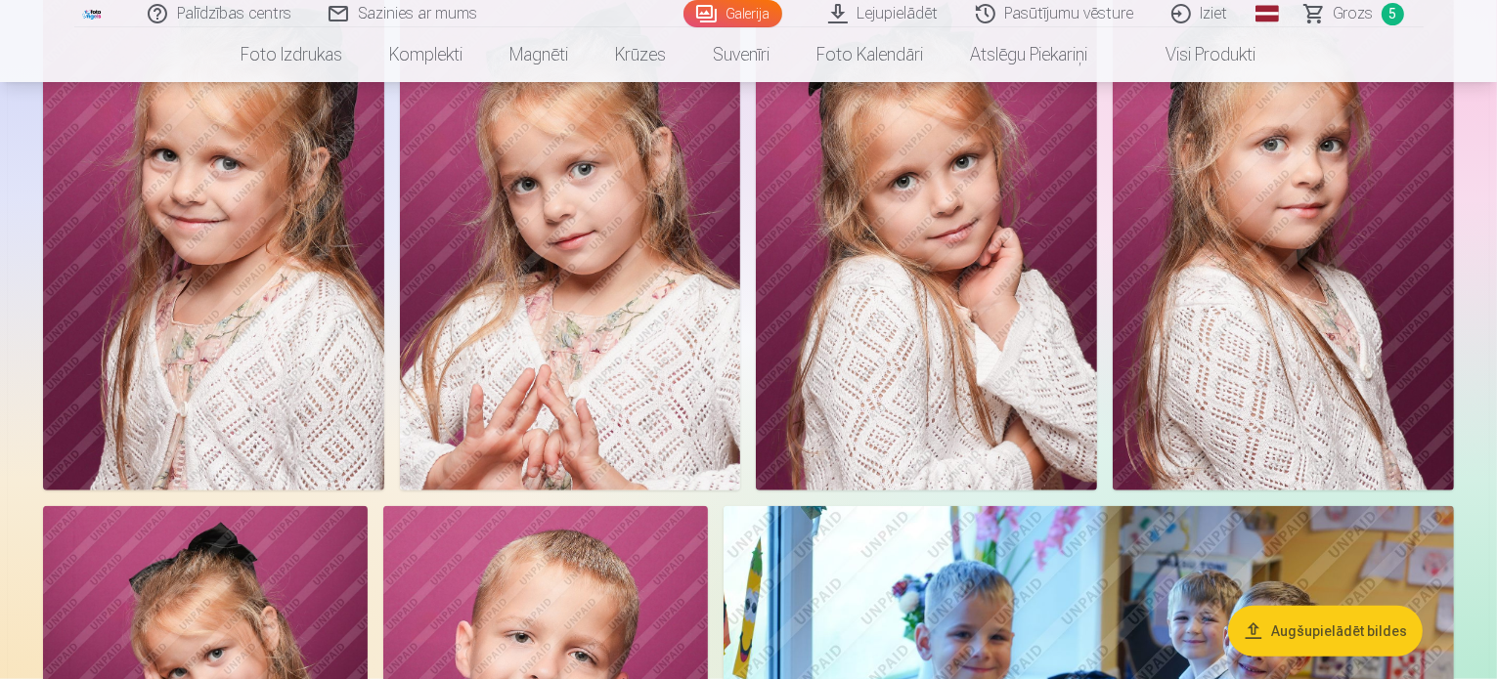
scroll to position [1857, 0]
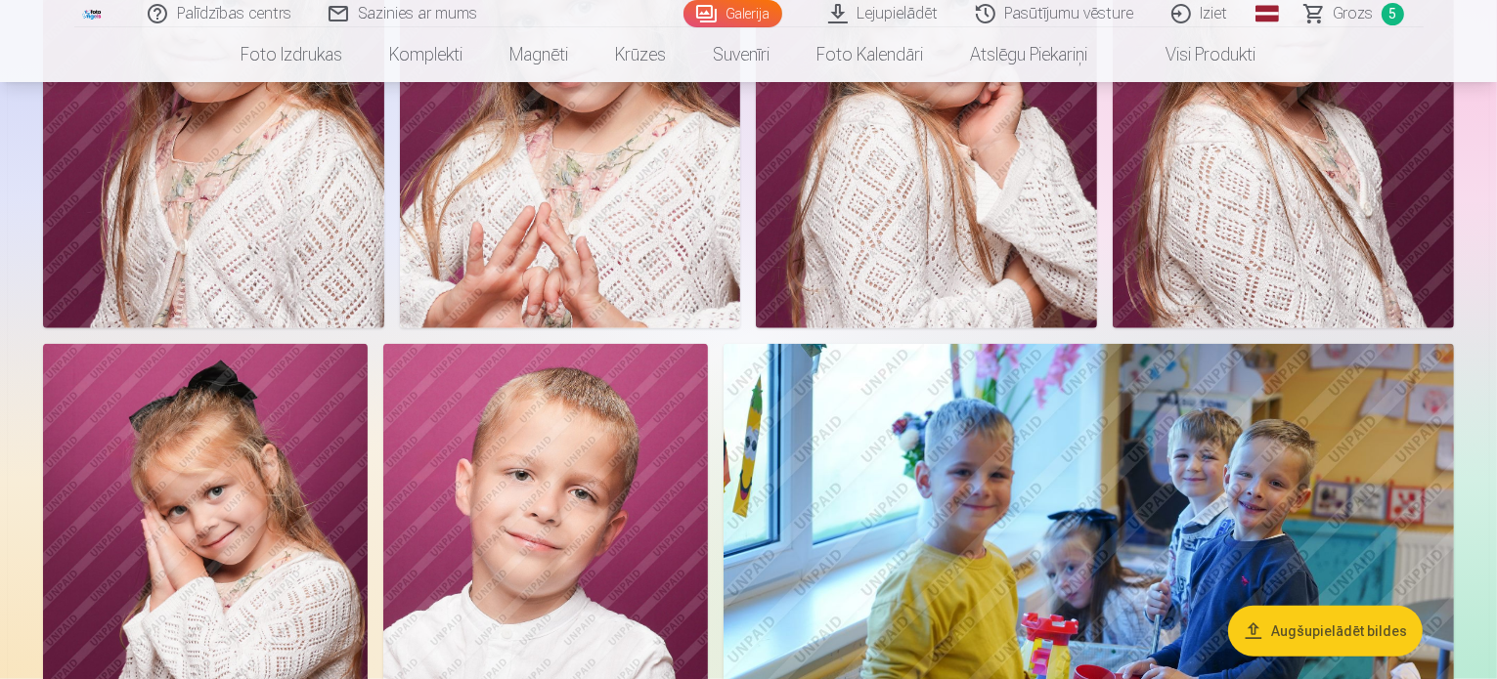
click at [1360, 10] on span "Grozs" at bounding box center [1353, 13] width 40 height 23
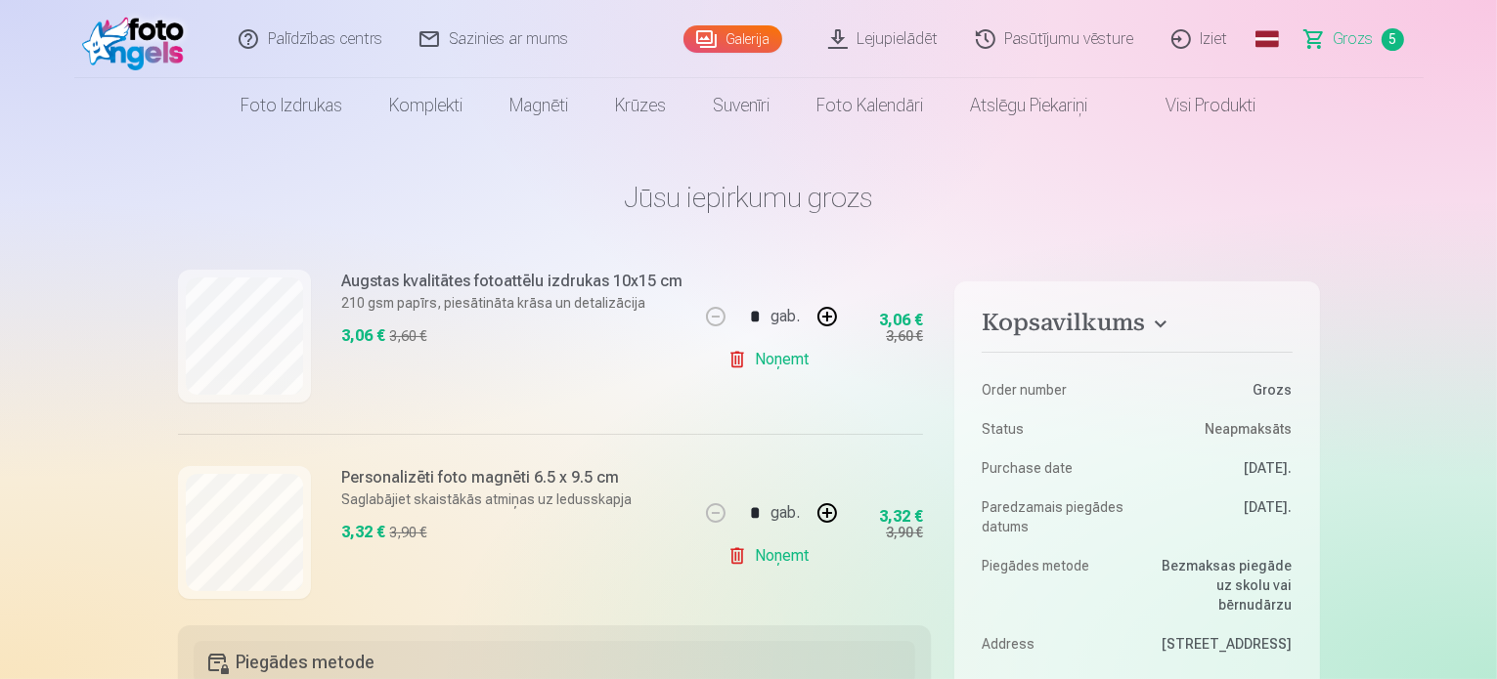
scroll to position [489, 0]
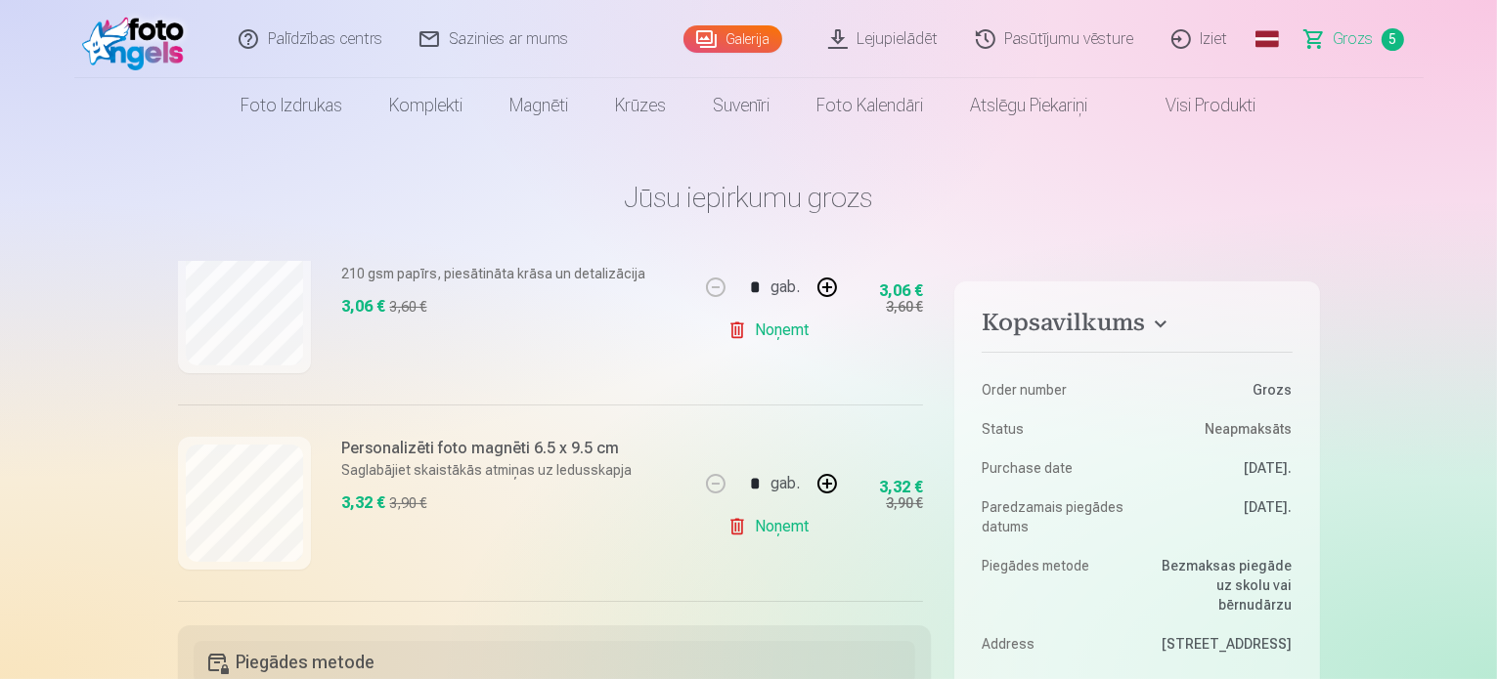
click at [743, 37] on link "Galerija" at bounding box center [732, 38] width 99 height 27
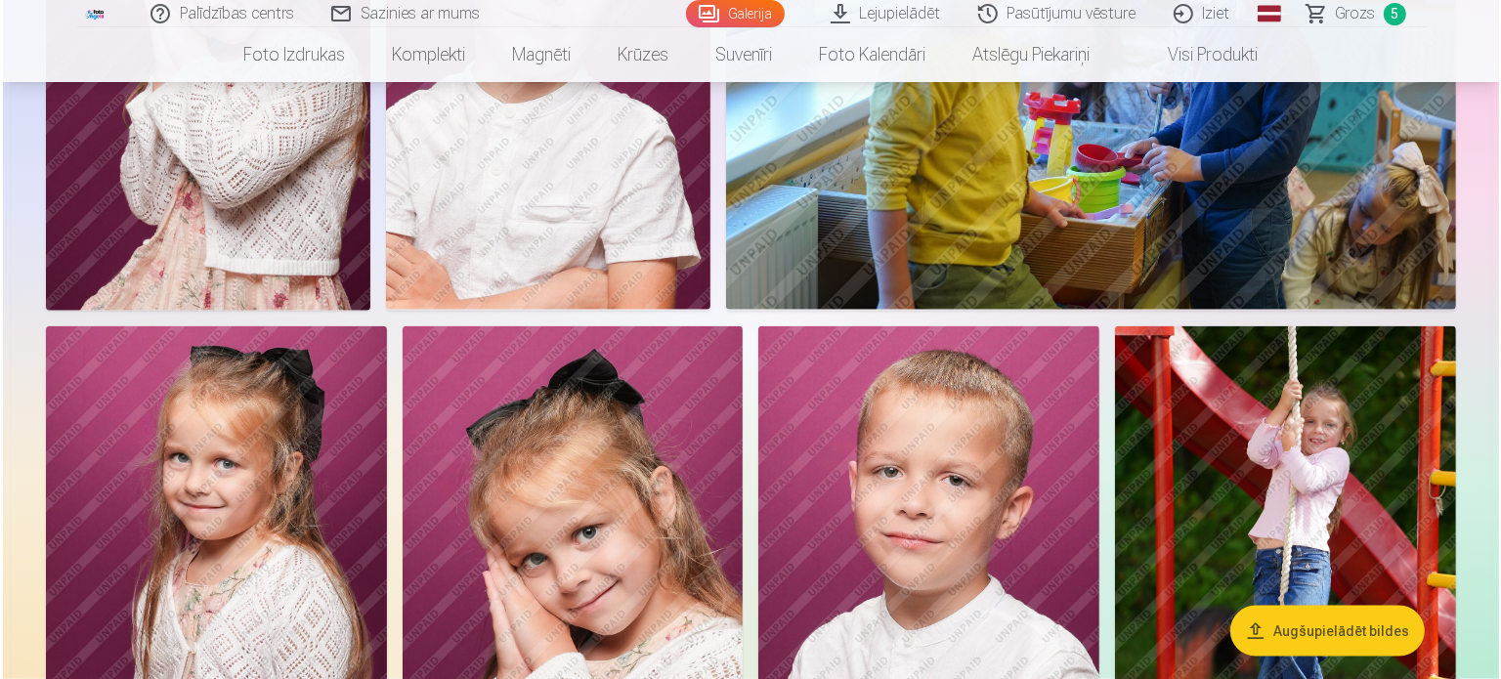
scroll to position [2542, 0]
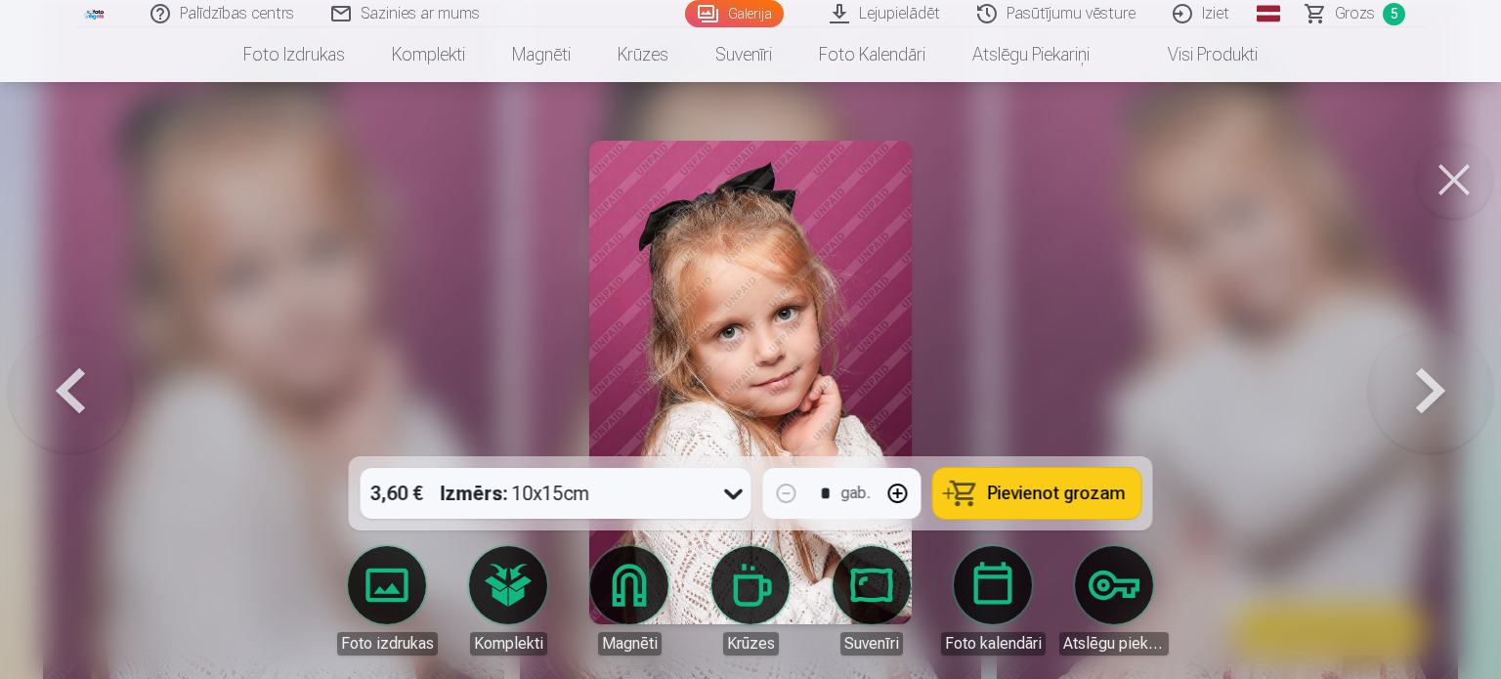
click at [637, 492] on div "3,60 € Izmērs : 10x15cm" at bounding box center [538, 493] width 354 height 51
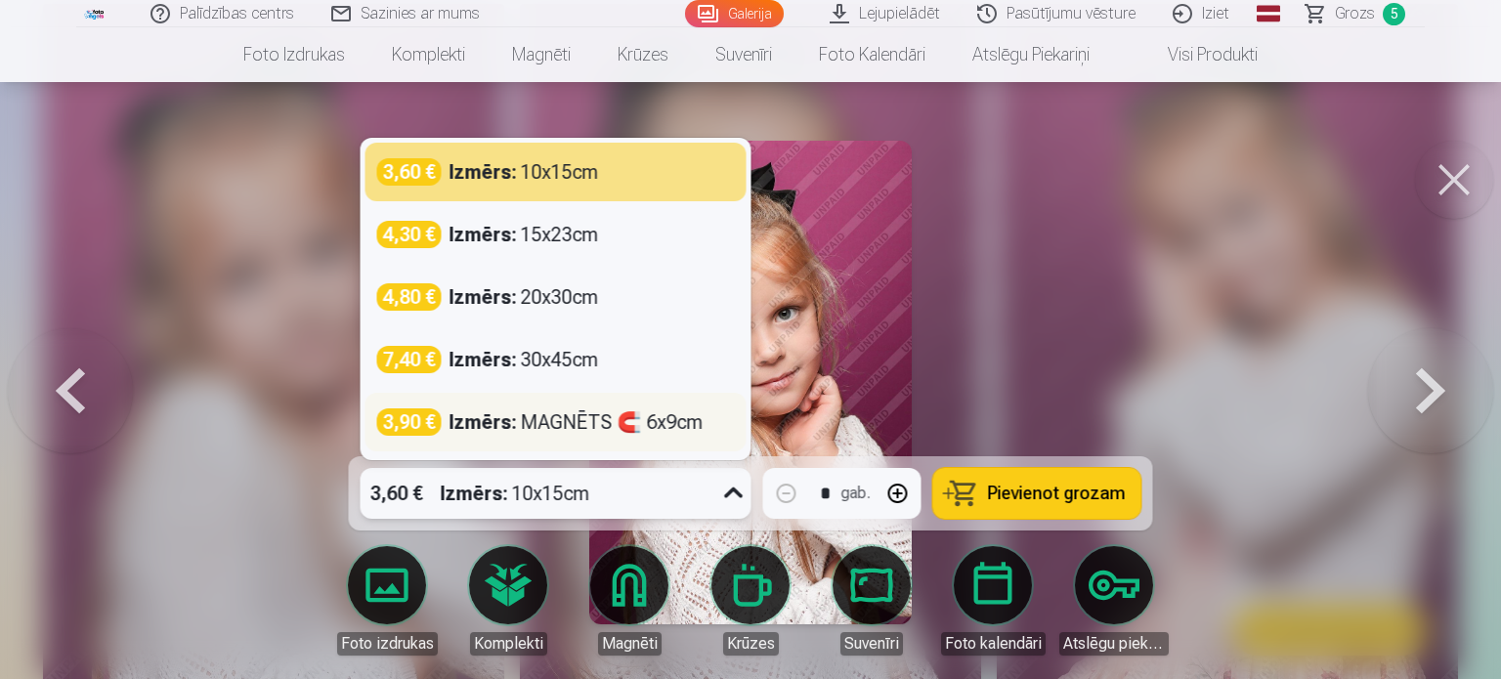
click at [497, 426] on strong "Izmērs :" at bounding box center [483, 422] width 67 height 27
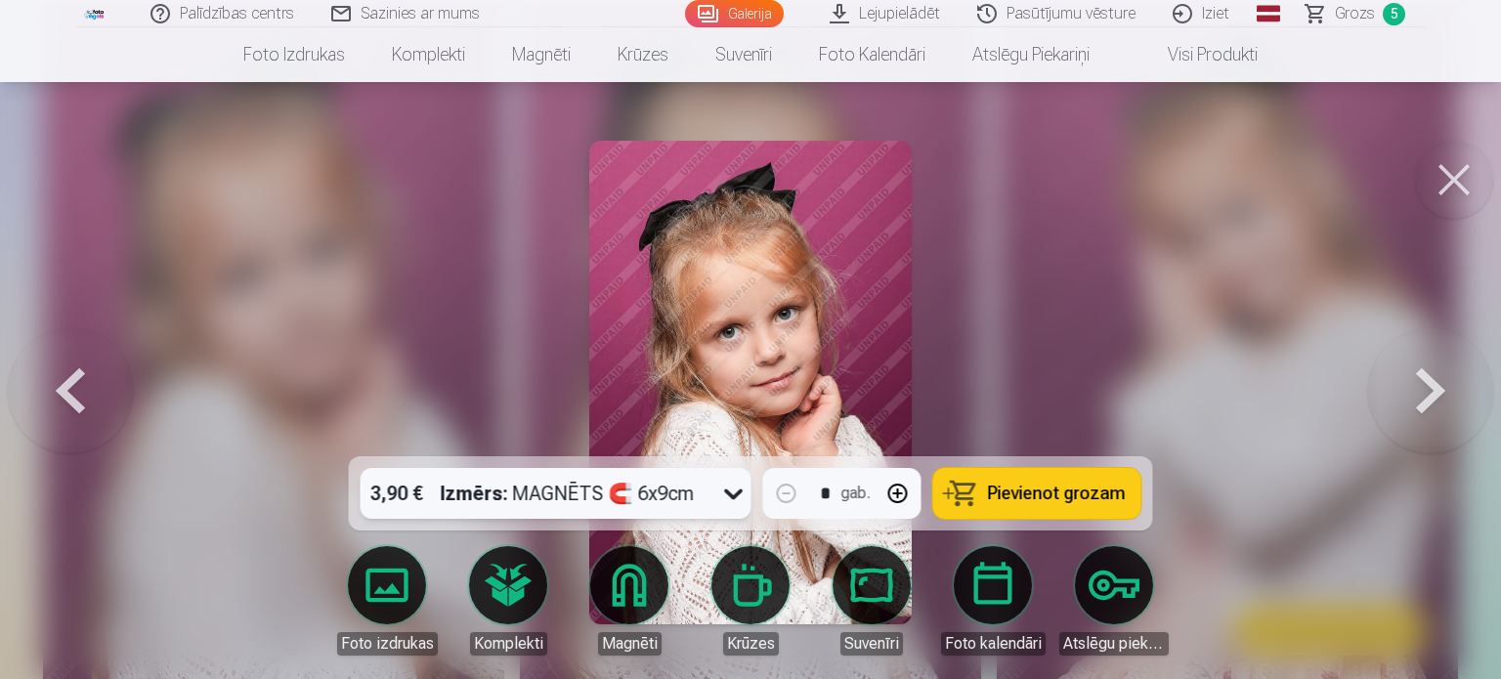
click at [1009, 490] on span "Pievienot grozam" at bounding box center [1057, 494] width 138 height 18
click at [1328, 16] on link "Grozs 6" at bounding box center [1356, 13] width 137 height 27
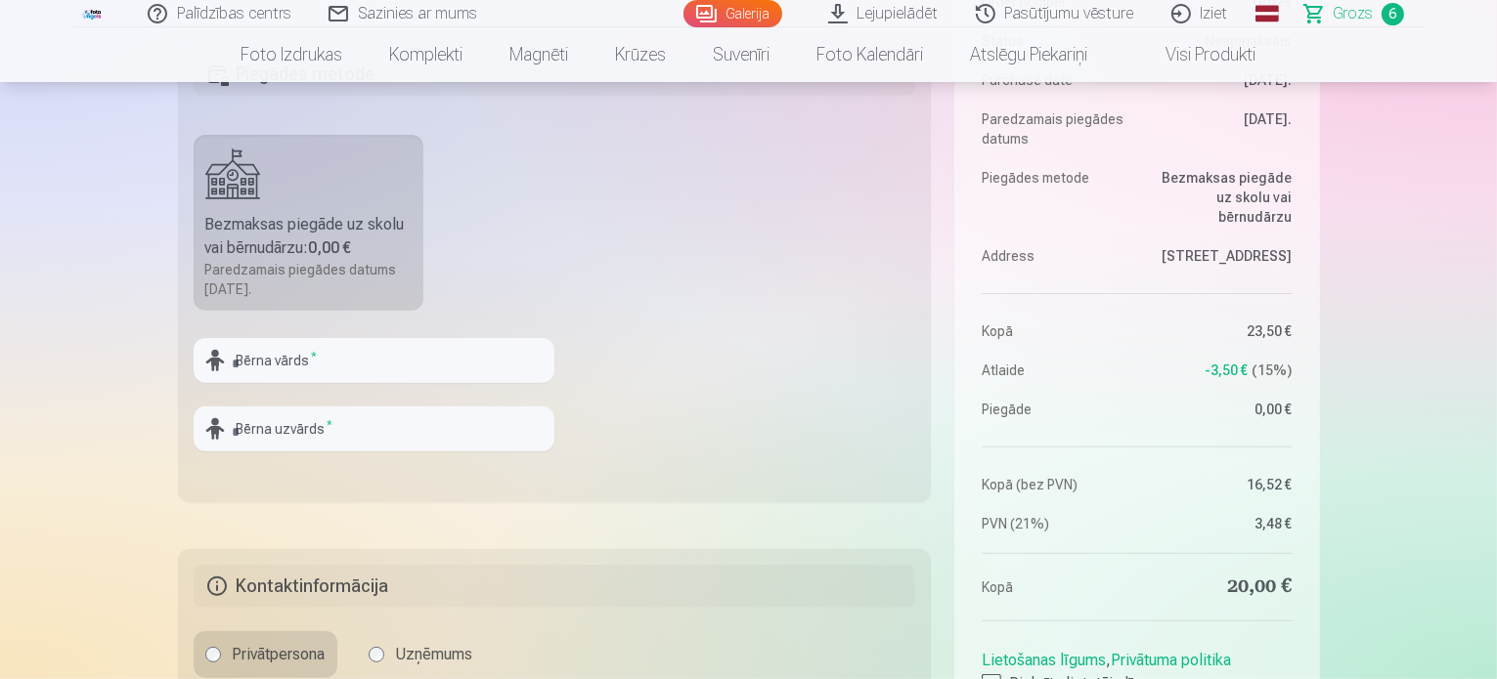
scroll to position [587, 0]
click at [296, 359] on input "text" at bounding box center [374, 362] width 361 height 45
type input "**********"
click at [267, 420] on input "text" at bounding box center [374, 431] width 361 height 45
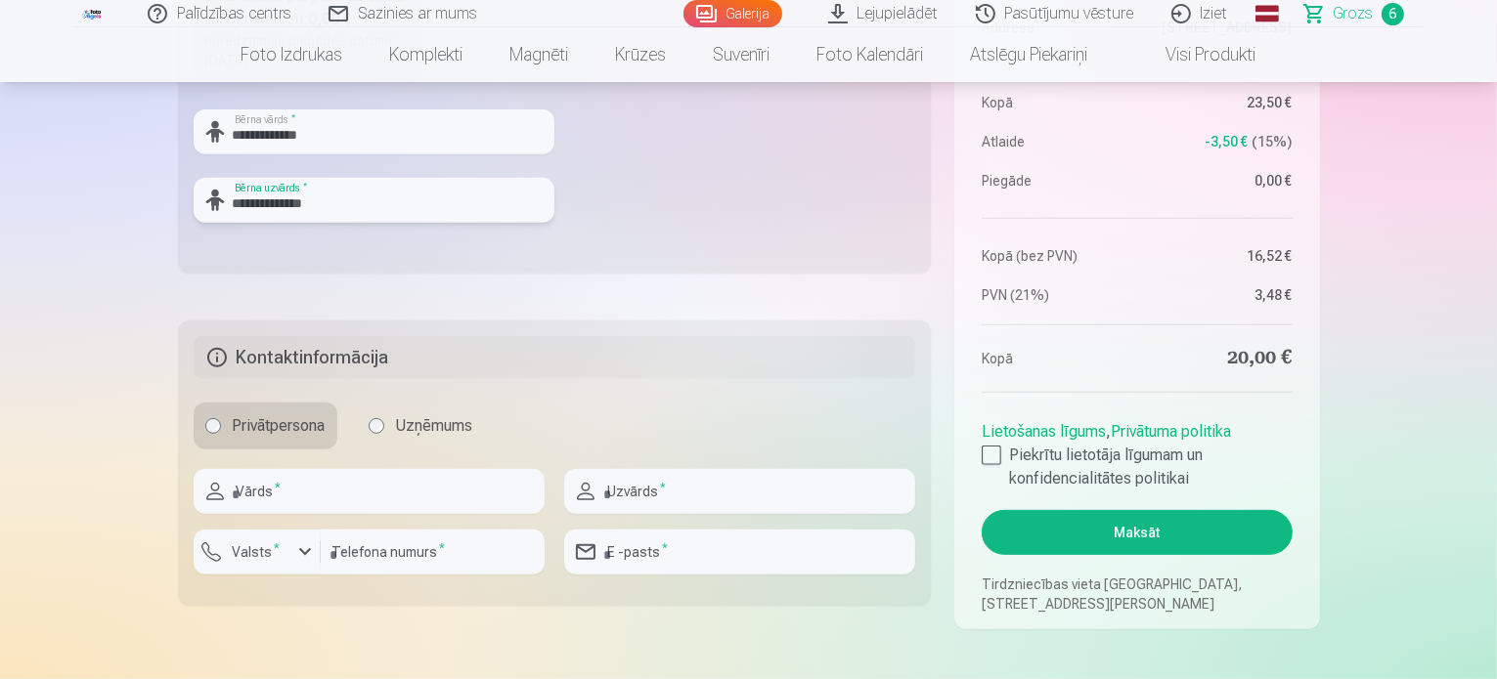
scroll to position [880, 0]
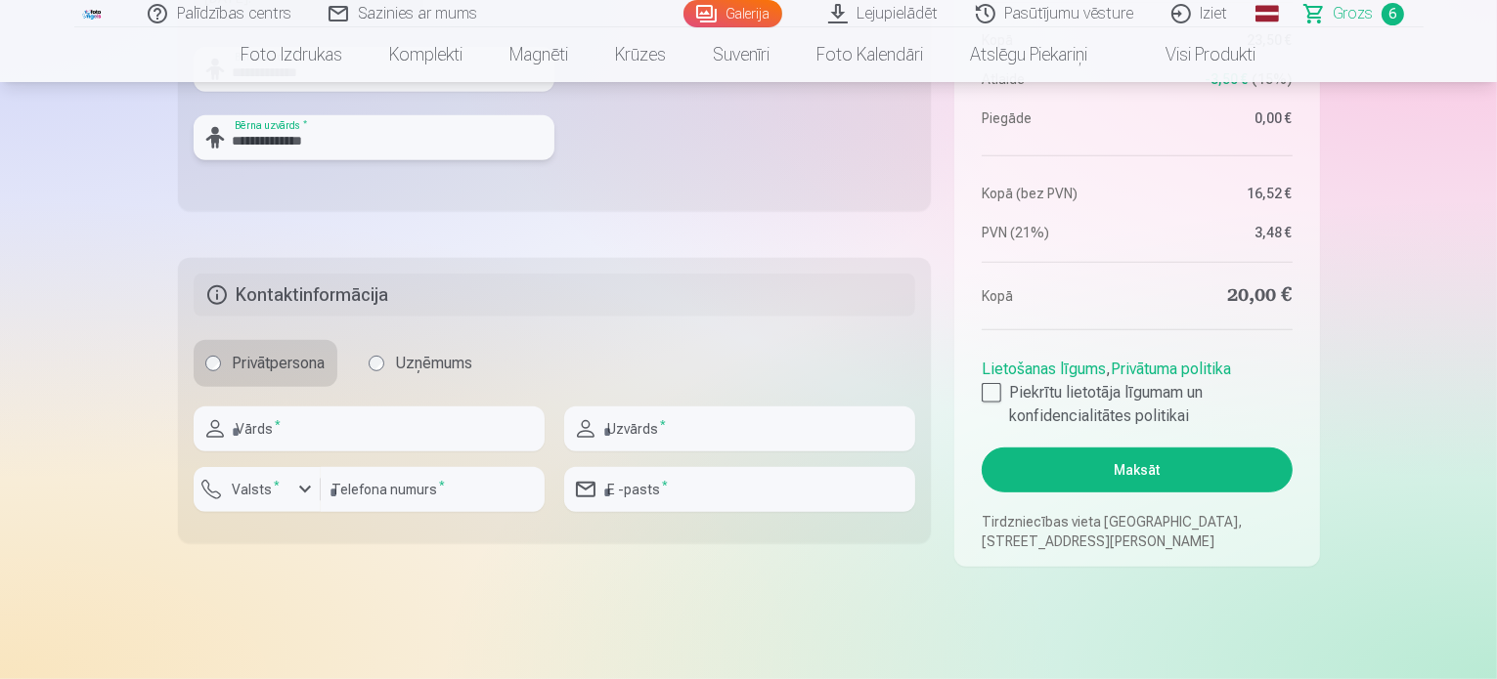
type input "**********"
click at [285, 416] on input "text" at bounding box center [369, 429] width 351 height 45
type input "****"
type input "*****"
type input "********"
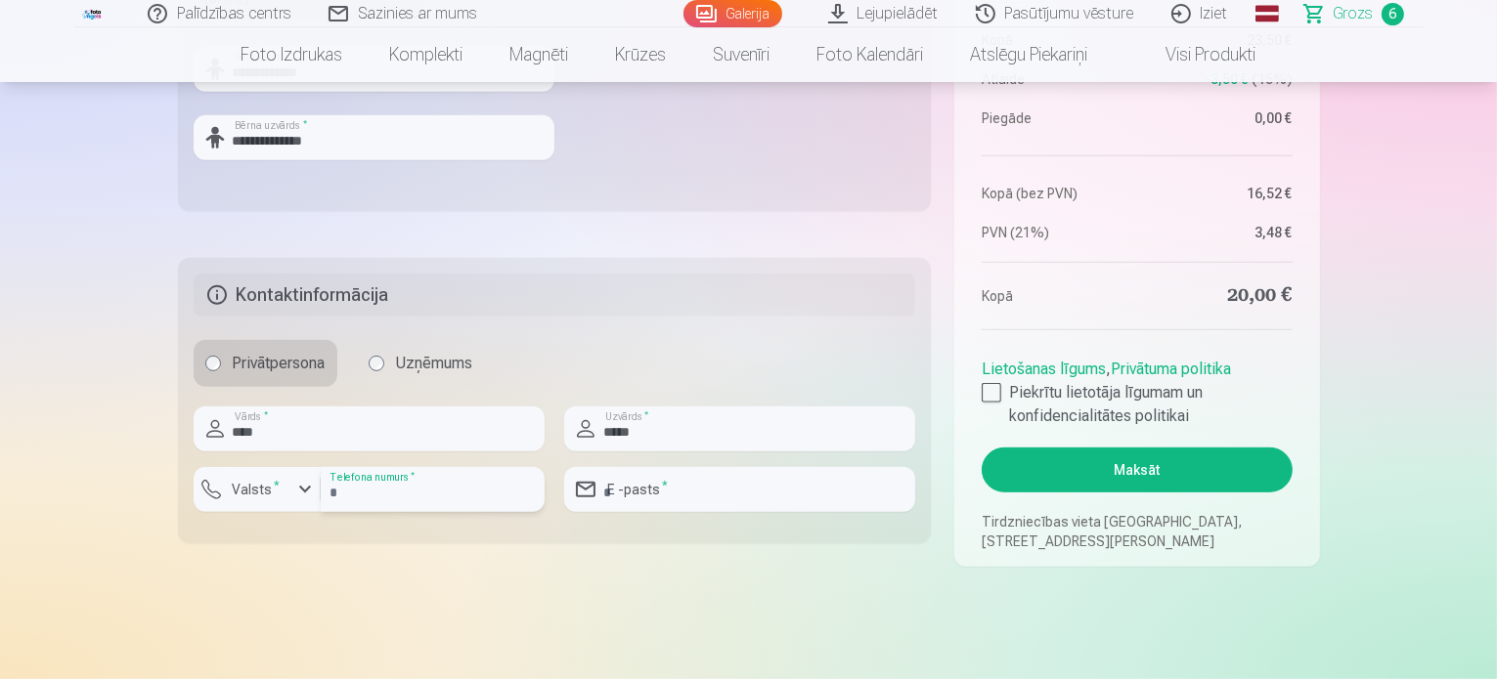
type input "**********"
click at [994, 392] on div at bounding box center [991, 393] width 20 height 20
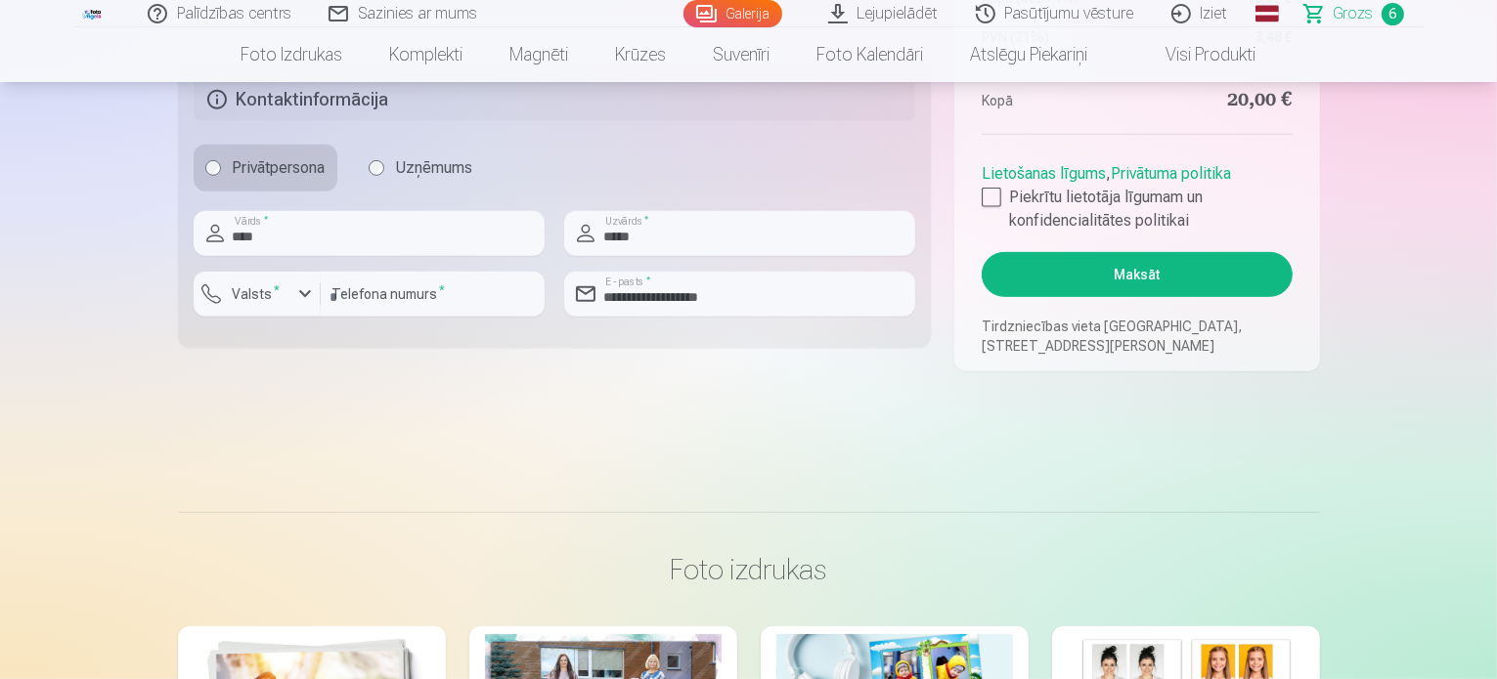
click at [1055, 277] on button "Maksāt" at bounding box center [1136, 274] width 310 height 45
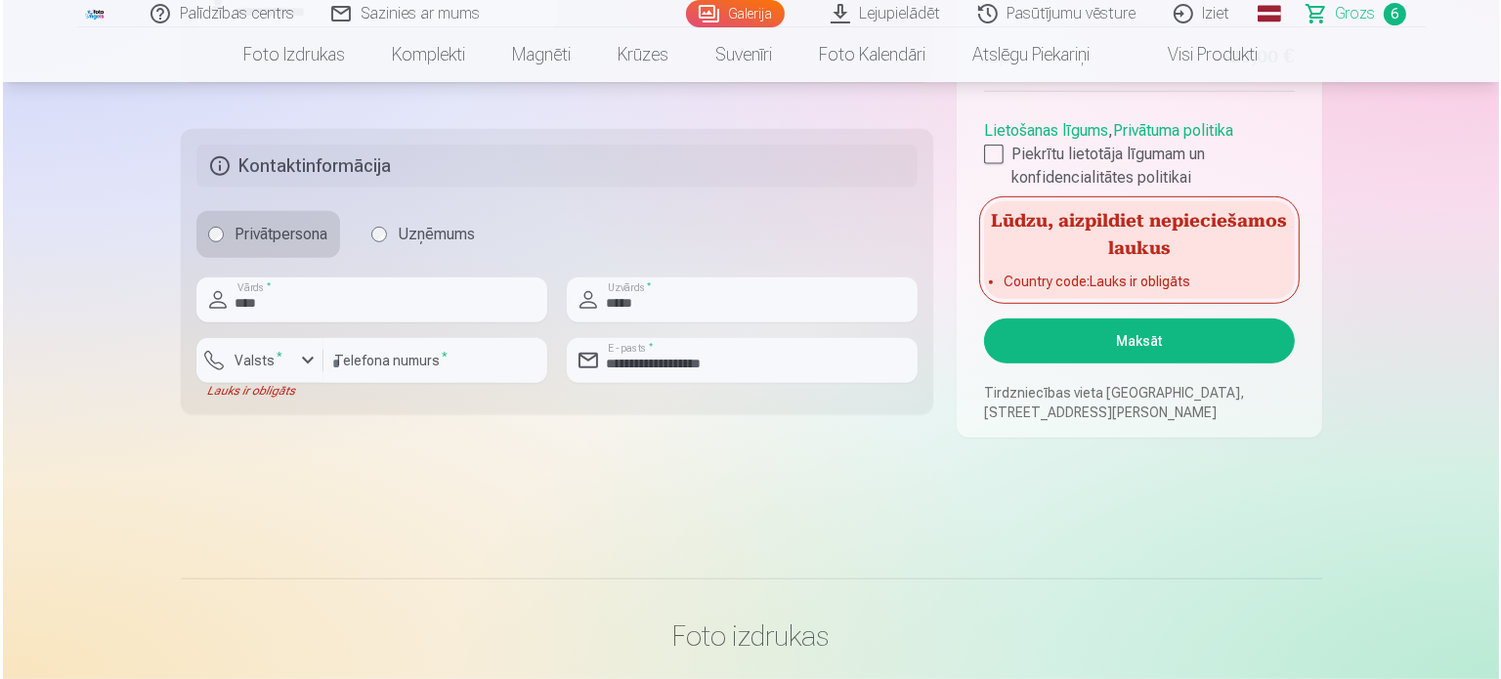
scroll to position [978, 0]
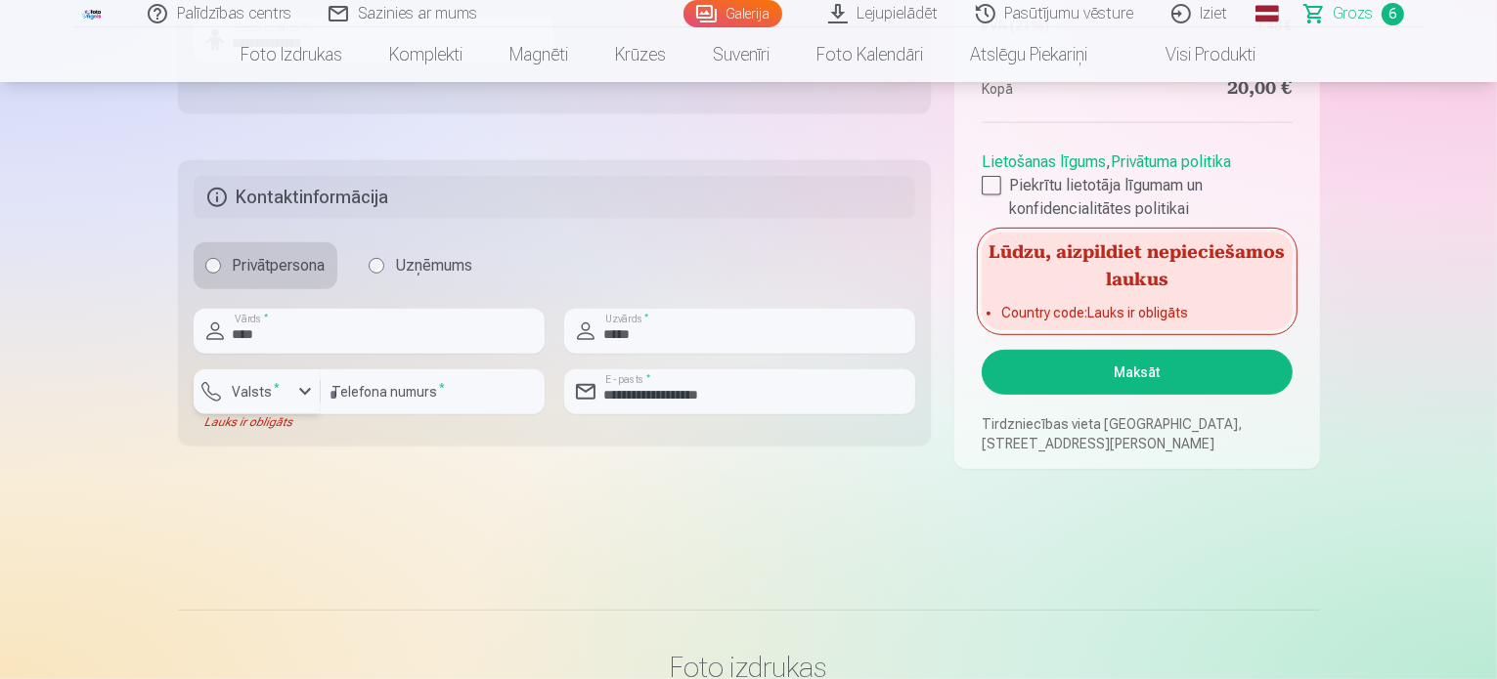
click at [301, 386] on div "button" at bounding box center [304, 391] width 23 height 23
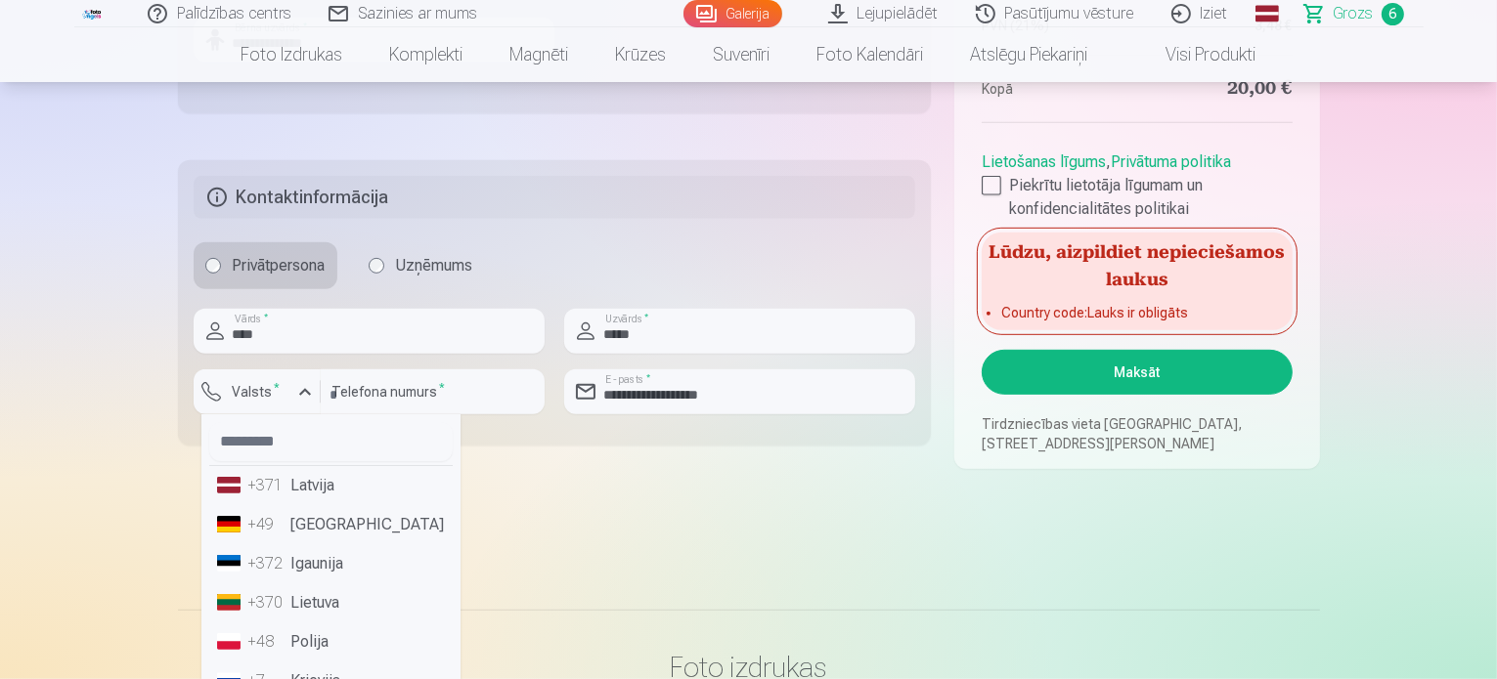
click at [284, 484] on div "+371" at bounding box center [267, 485] width 39 height 23
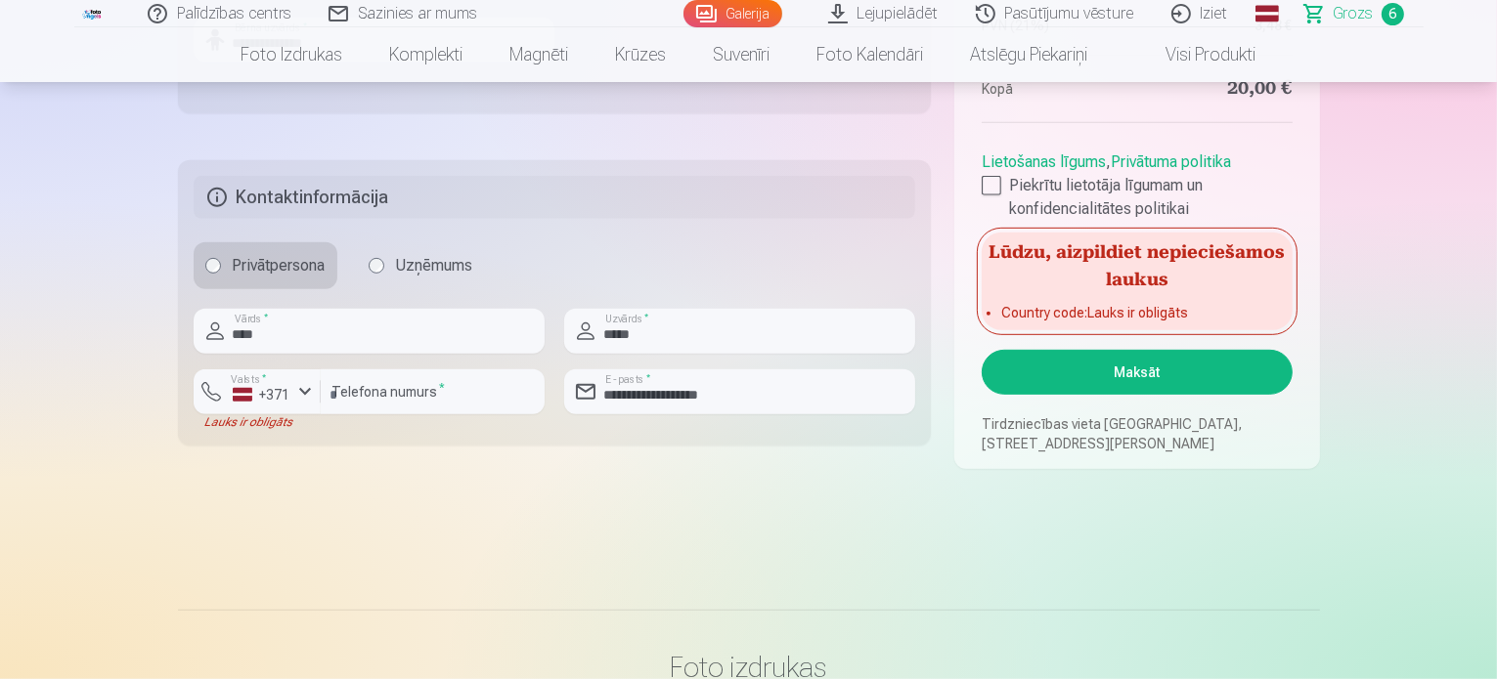
click at [1139, 371] on button "Maksāt" at bounding box center [1136, 372] width 310 height 45
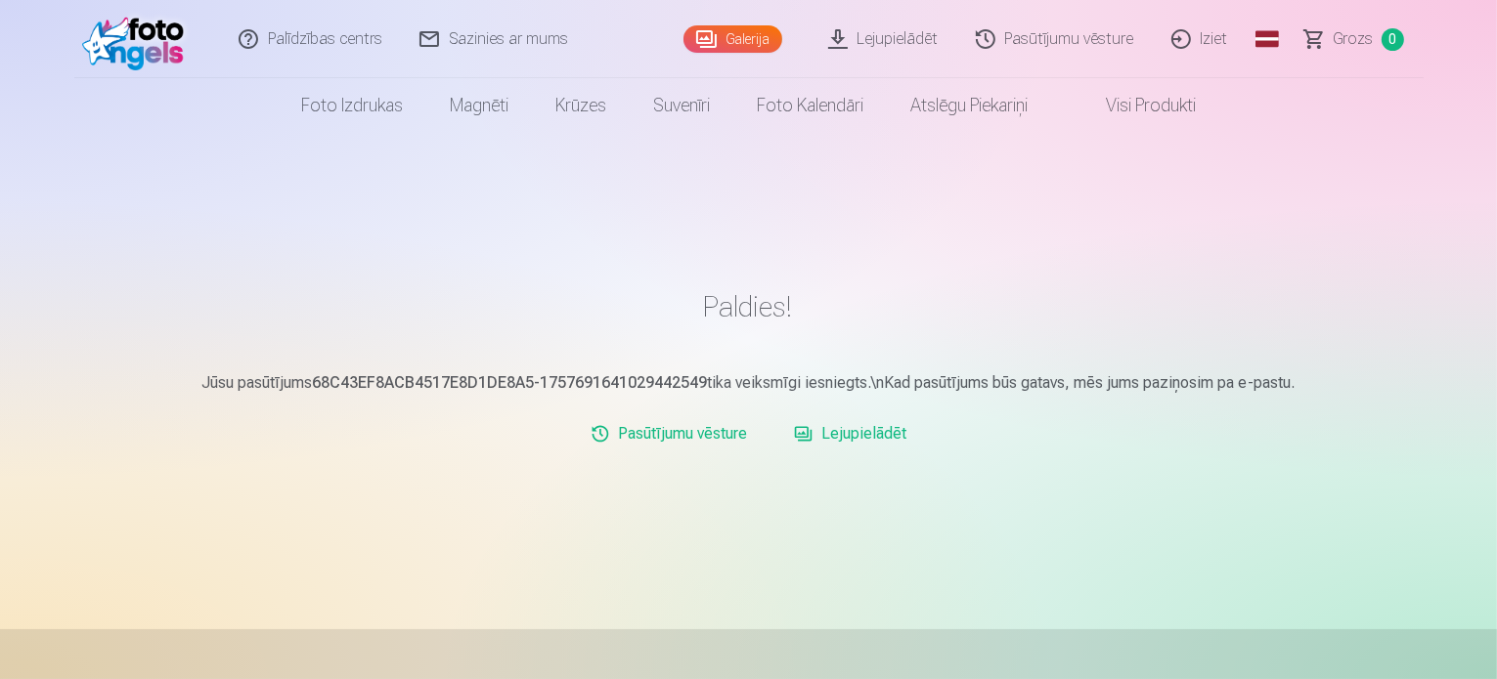
click at [1086, 45] on link "Pasūtījumu vēsture" at bounding box center [1056, 39] width 196 height 78
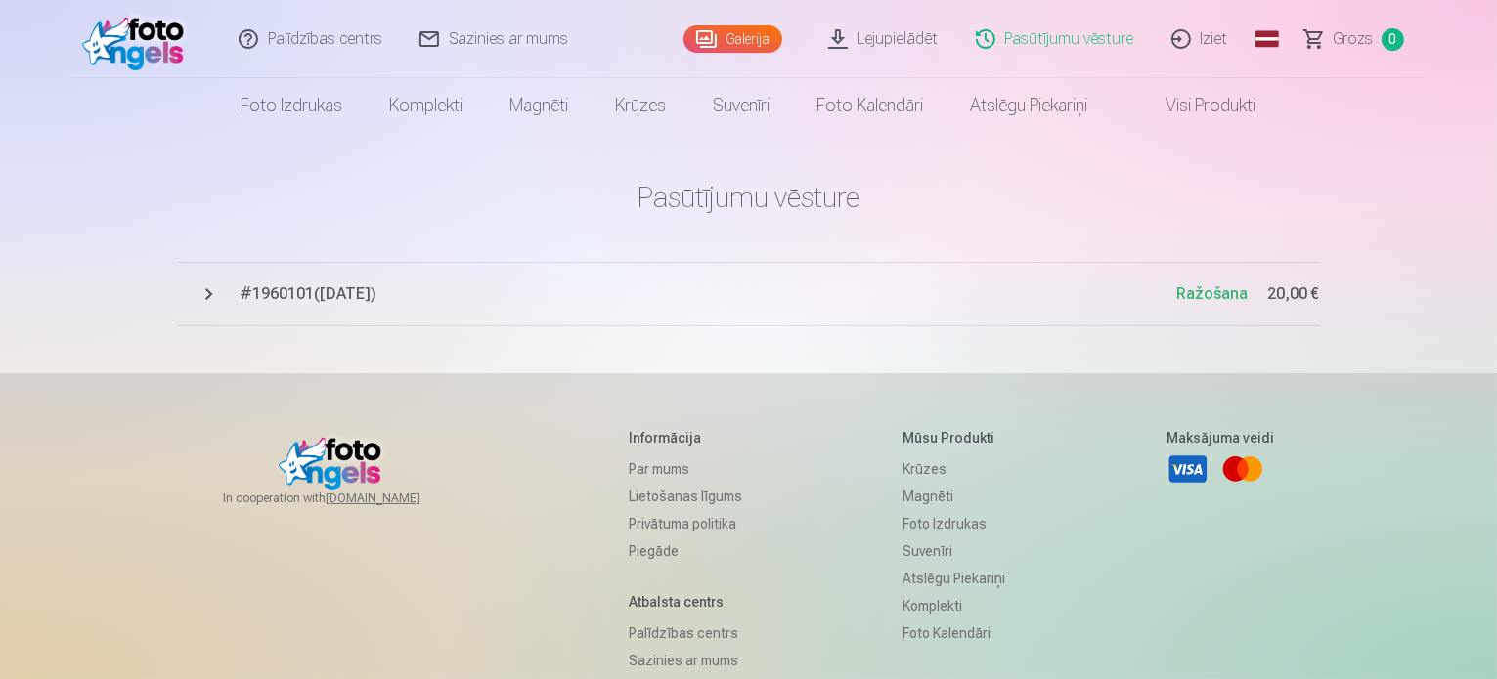
click at [305, 294] on span "# 1960101 ( 12.09.2025 )" at bounding box center [708, 294] width 936 height 23
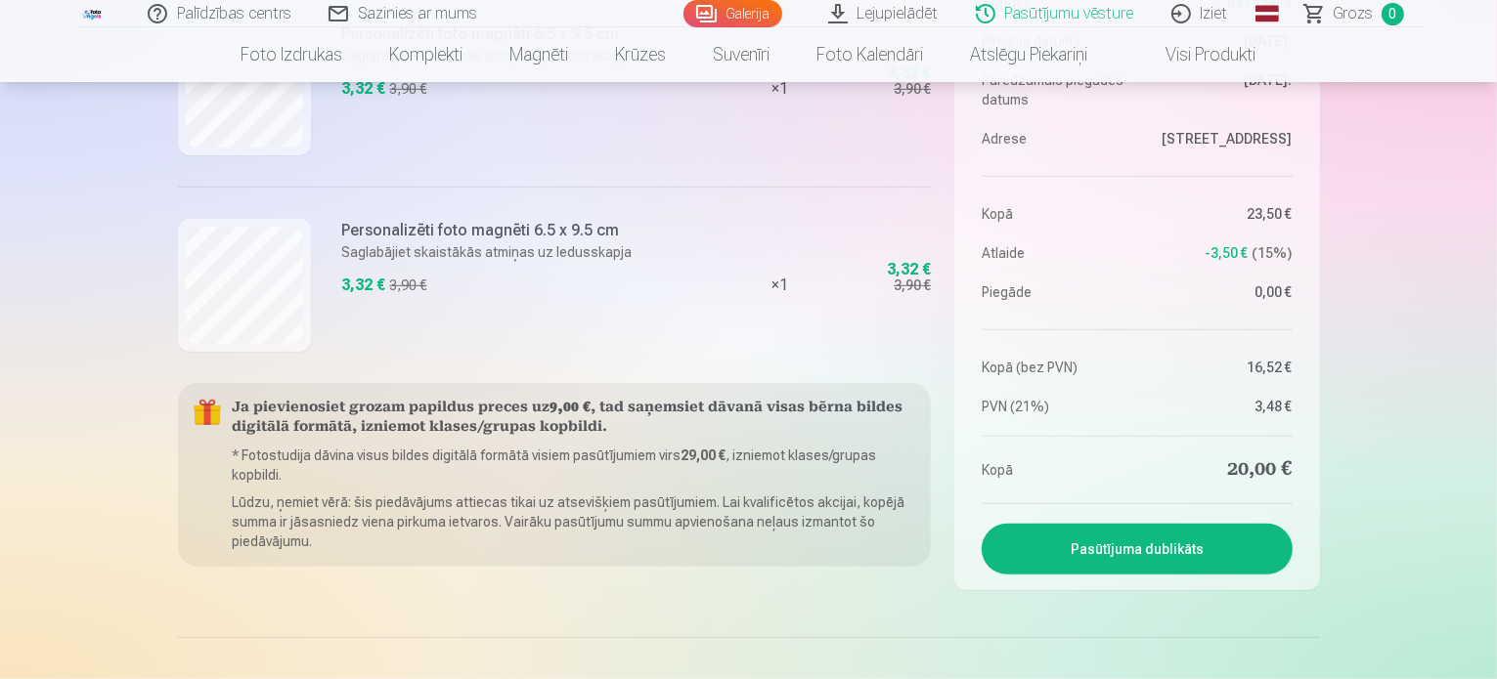
scroll to position [587, 0]
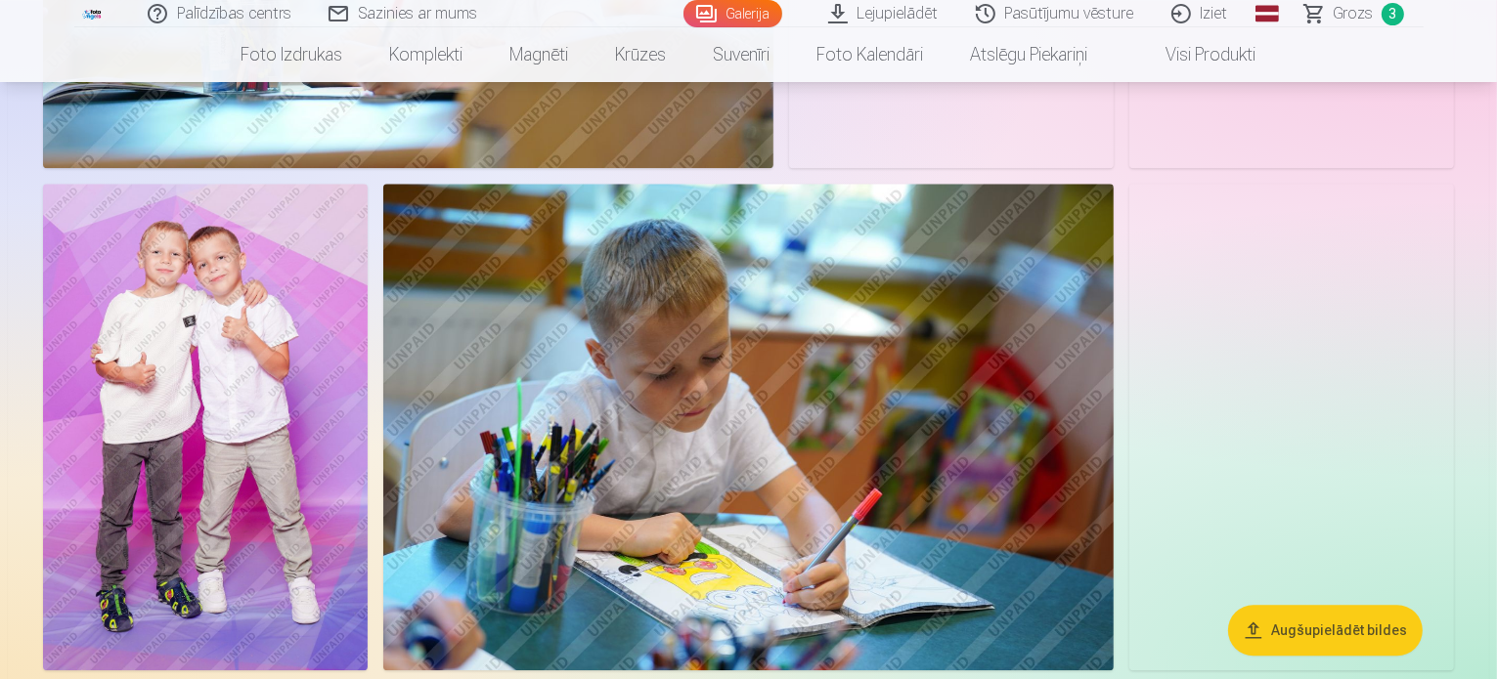
scroll to position [4985, 0]
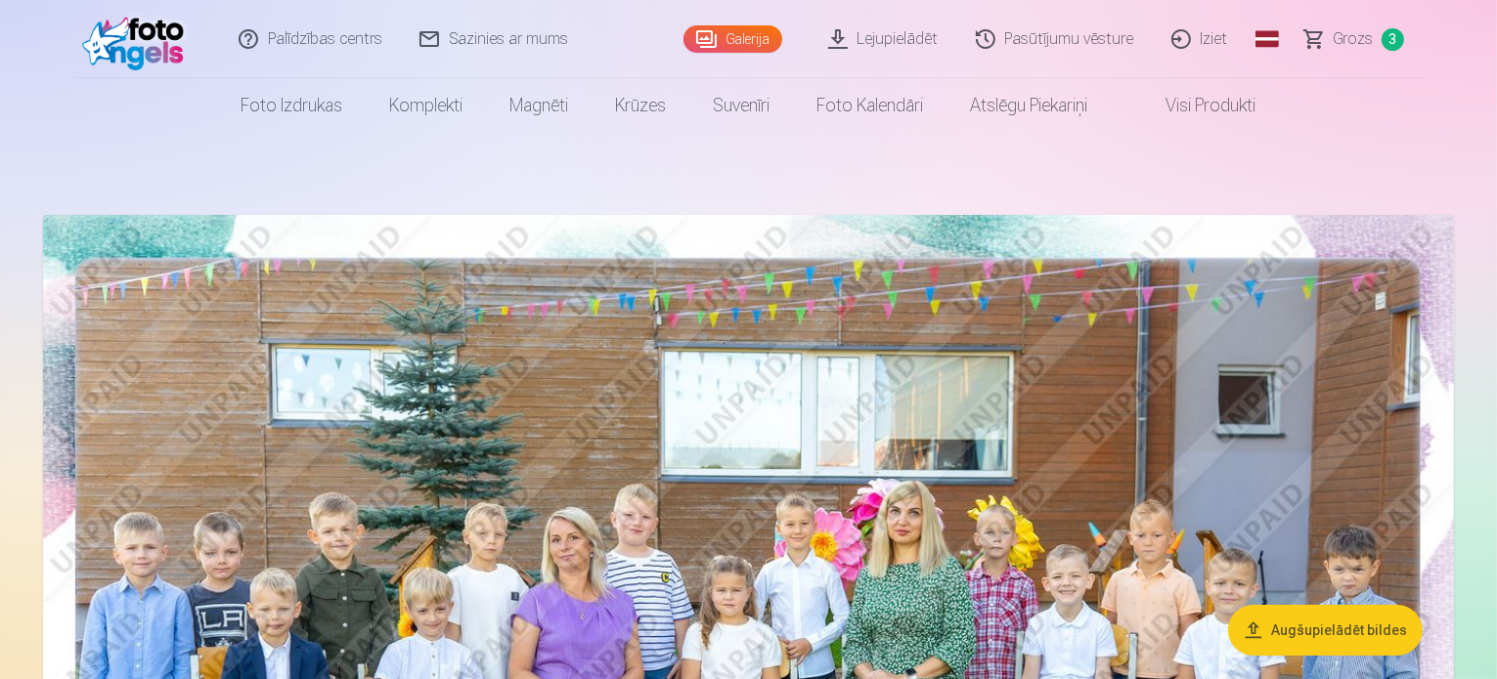
click at [1332, 30] on link "Grozs 3" at bounding box center [1354, 39] width 137 height 78
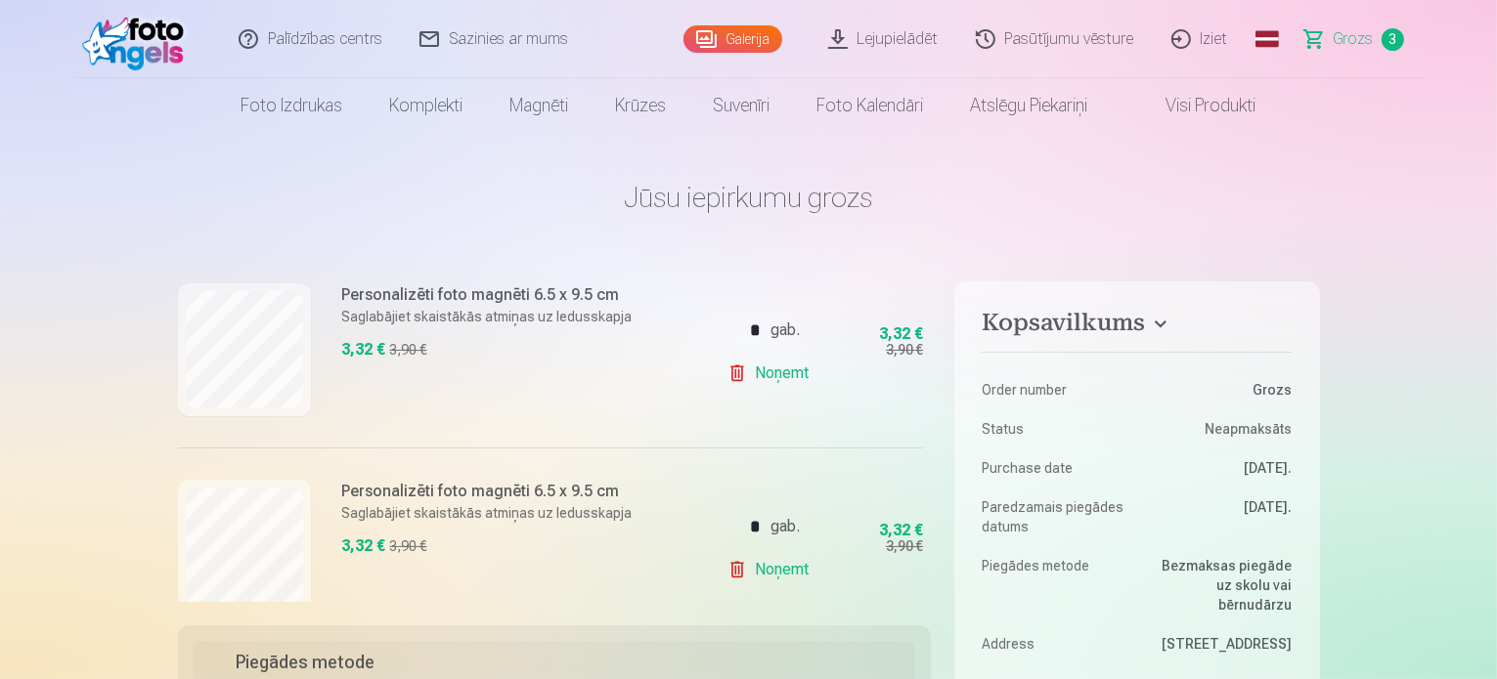
scroll to position [489, 0]
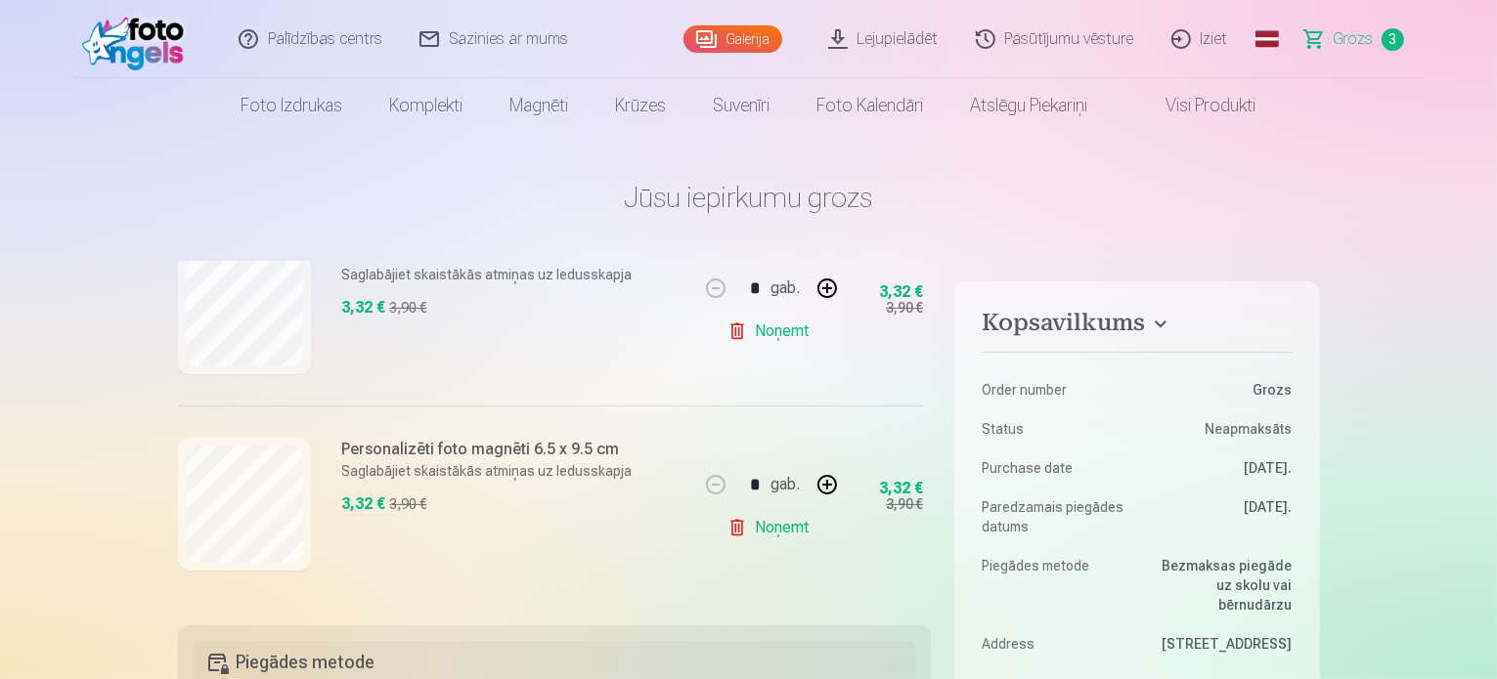
click at [826, 480] on button "button" at bounding box center [827, 484] width 47 height 47
type input "*"
click at [813, 283] on button "button" at bounding box center [827, 288] width 47 height 47
type input "*"
click at [767, 519] on link "Noņemt" at bounding box center [771, 527] width 89 height 39
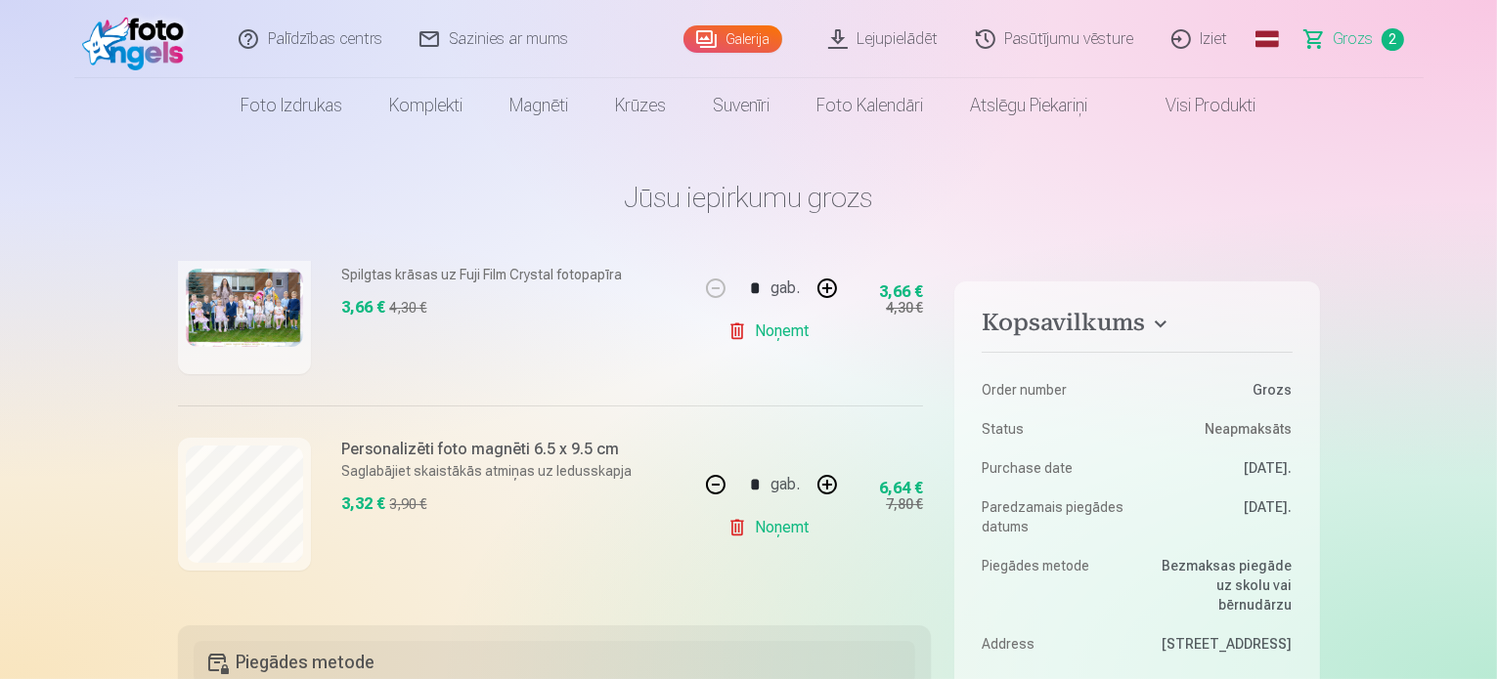
click at [769, 330] on link "Noņemt" at bounding box center [771, 331] width 89 height 39
type input "*"
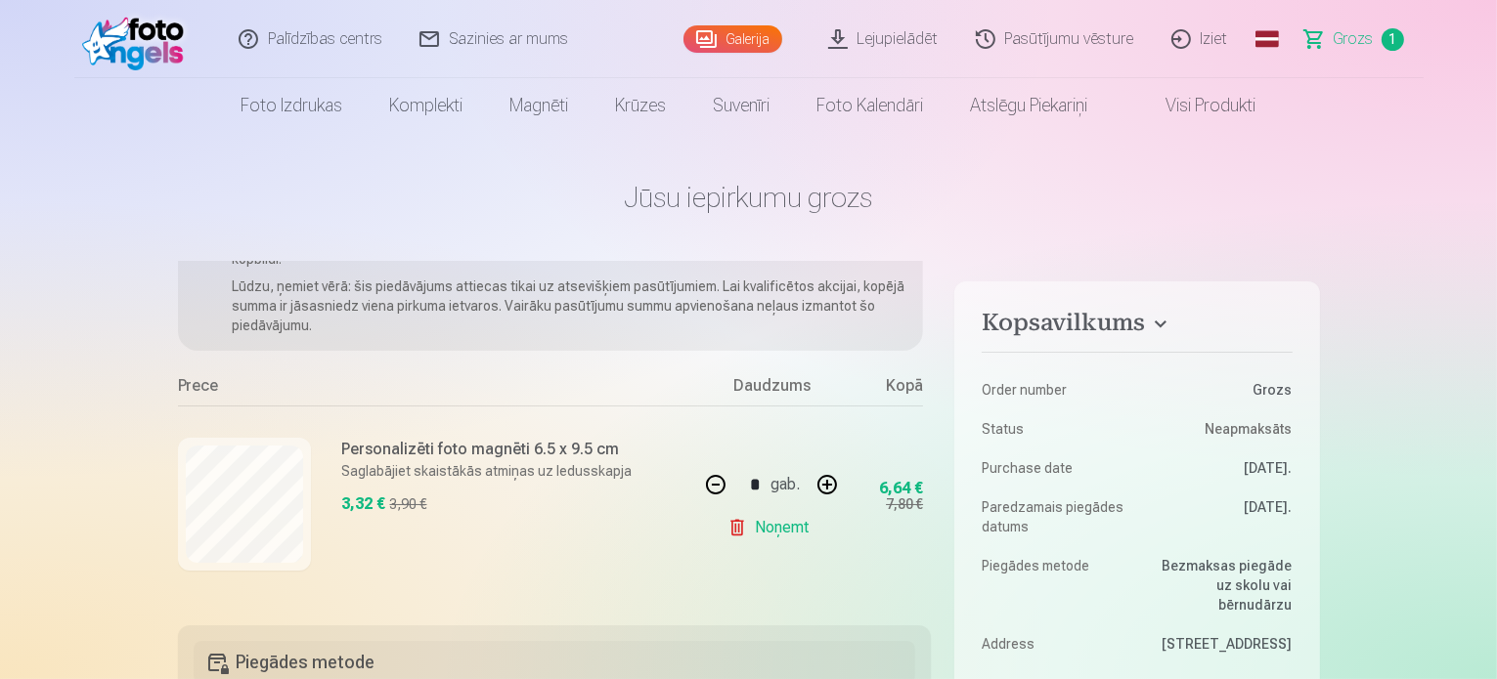
click at [778, 522] on link "Noņemt" at bounding box center [771, 527] width 89 height 39
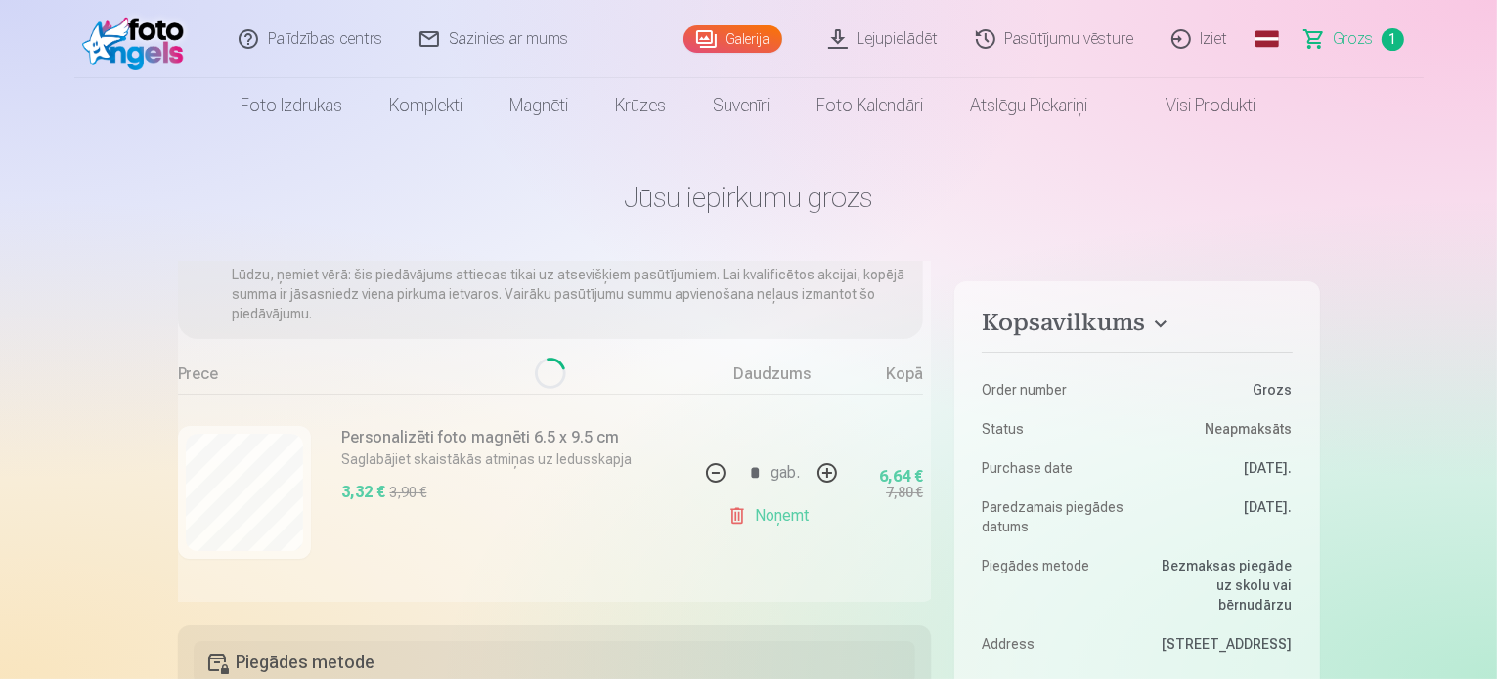
scroll to position [99, 0]
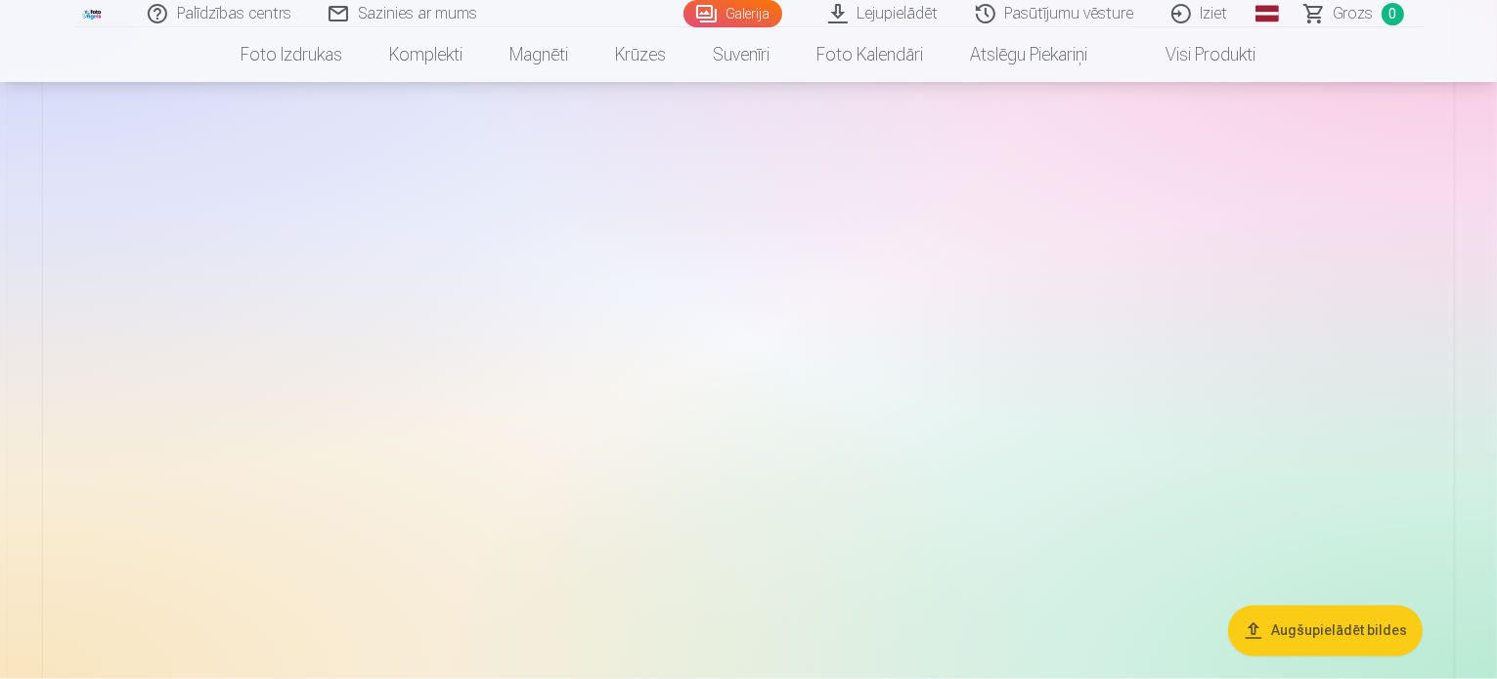
scroll to position [3519, 0]
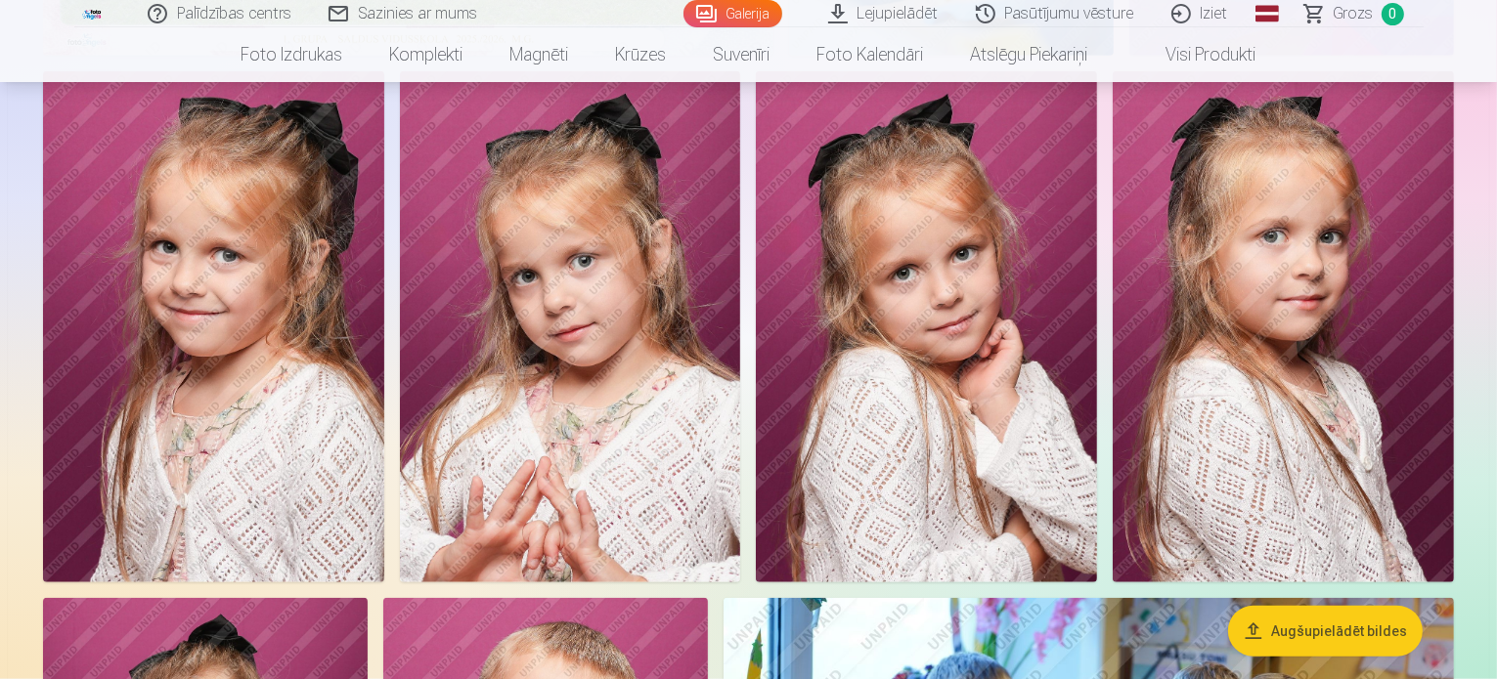
scroll to position [1760, 0]
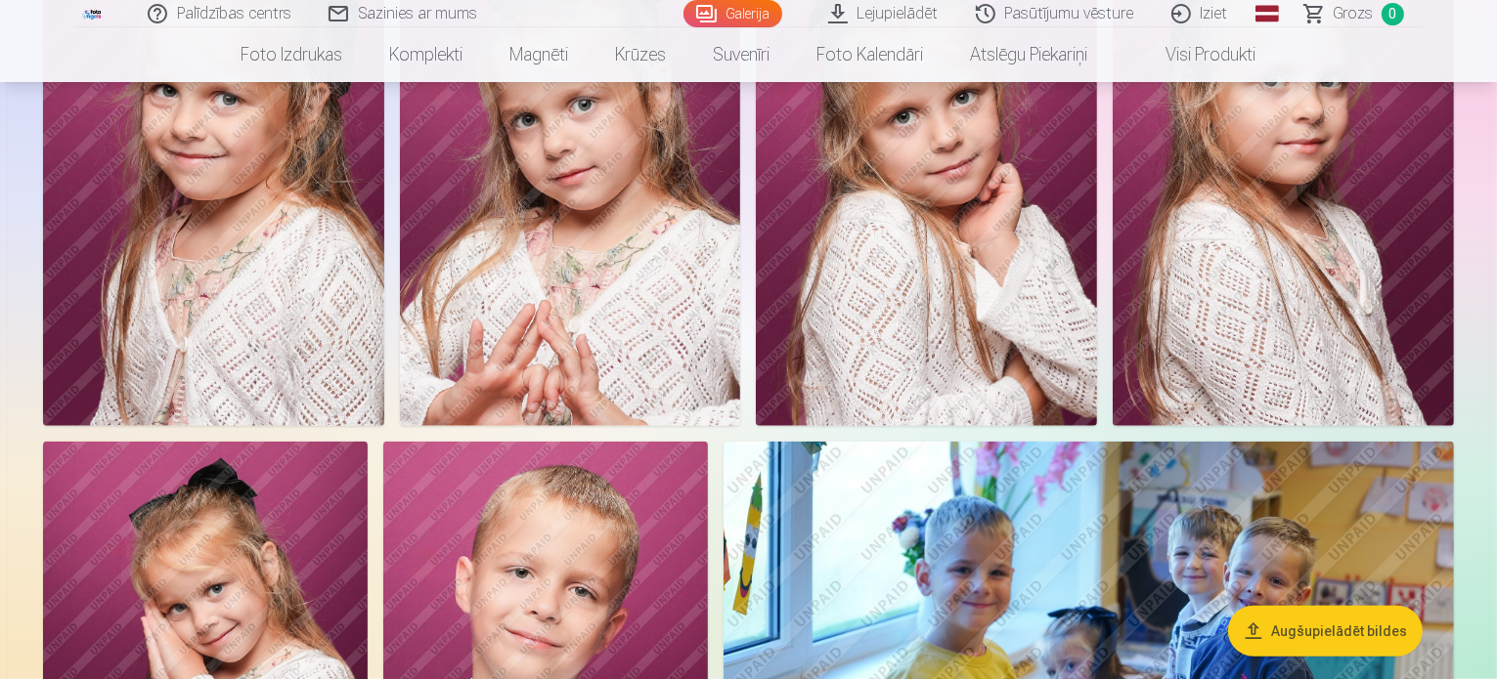
click at [1070, 20] on link "Pasūtījumu vēsture" at bounding box center [1056, 13] width 196 height 27
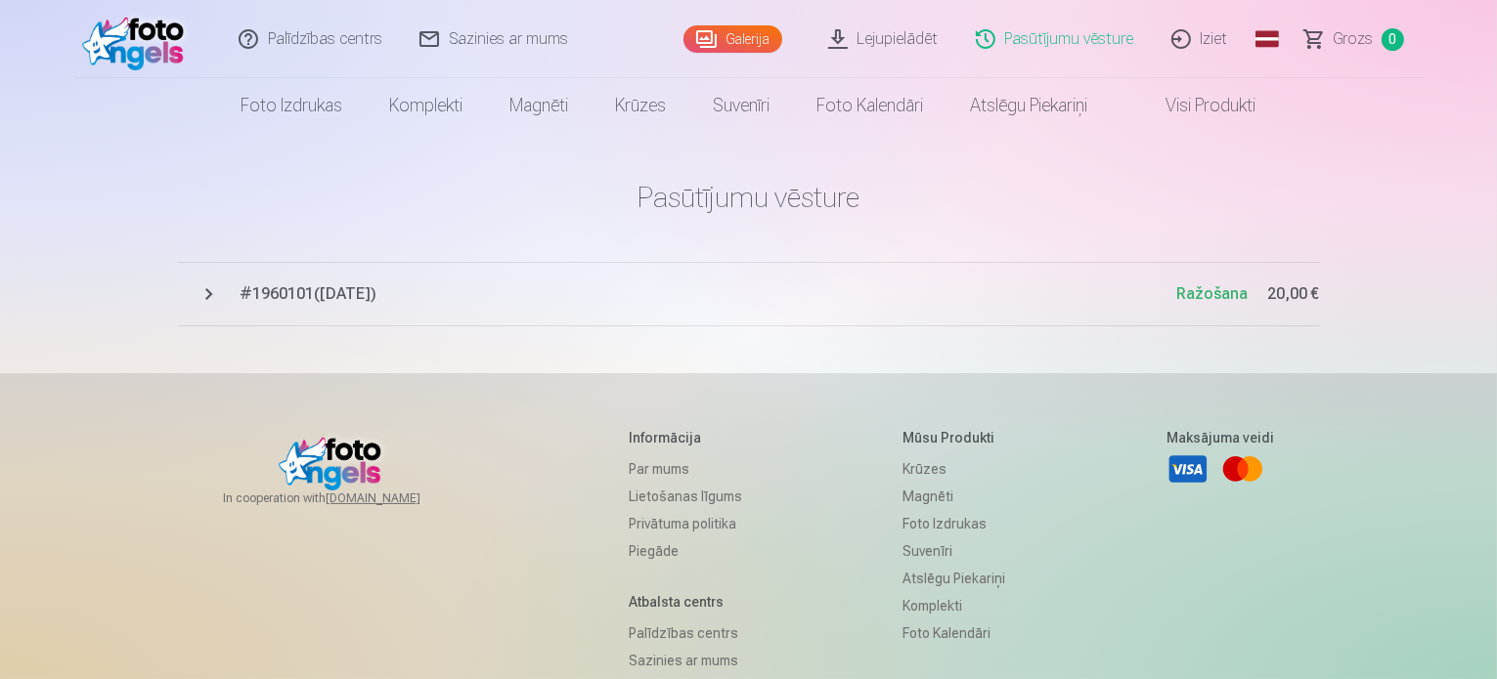
click at [287, 298] on span "# 1960101 ( [DATE] )" at bounding box center [708, 294] width 936 height 23
